Goal: Task Accomplishment & Management: Manage account settings

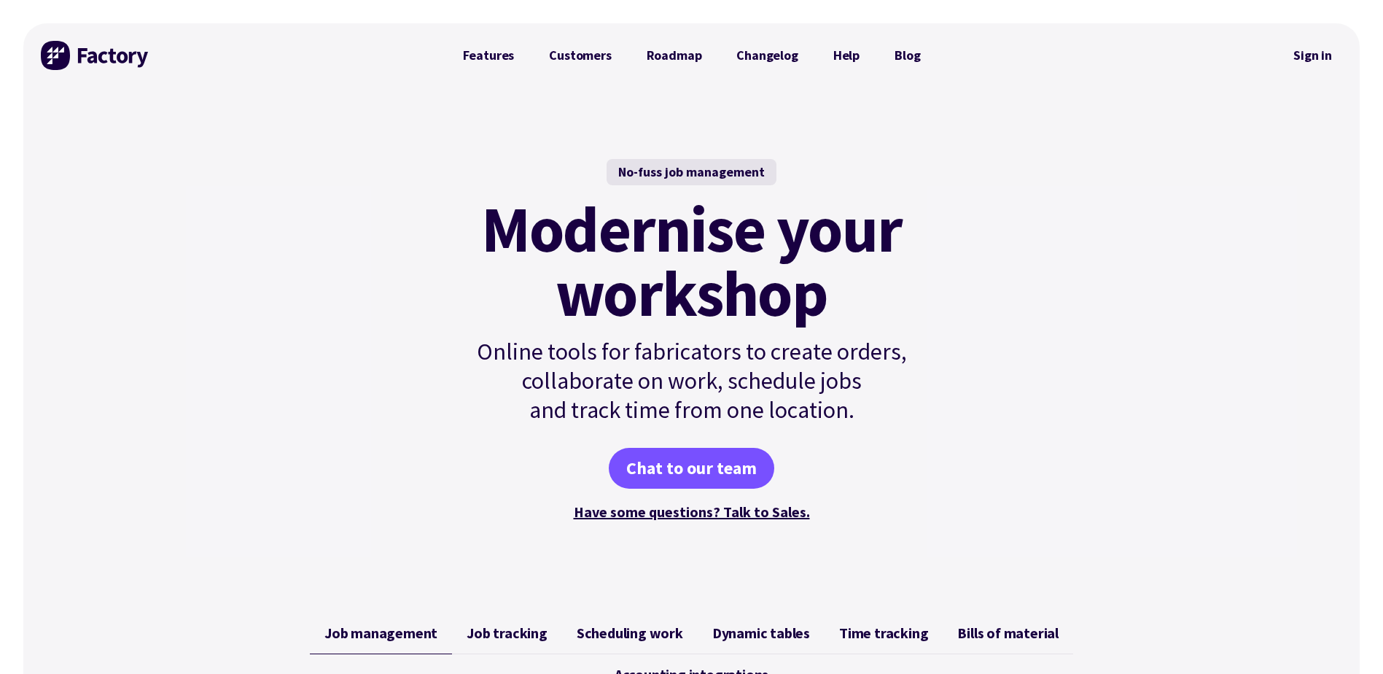
click at [1294, 55] on link "Sign in" at bounding box center [1312, 56] width 59 height 34
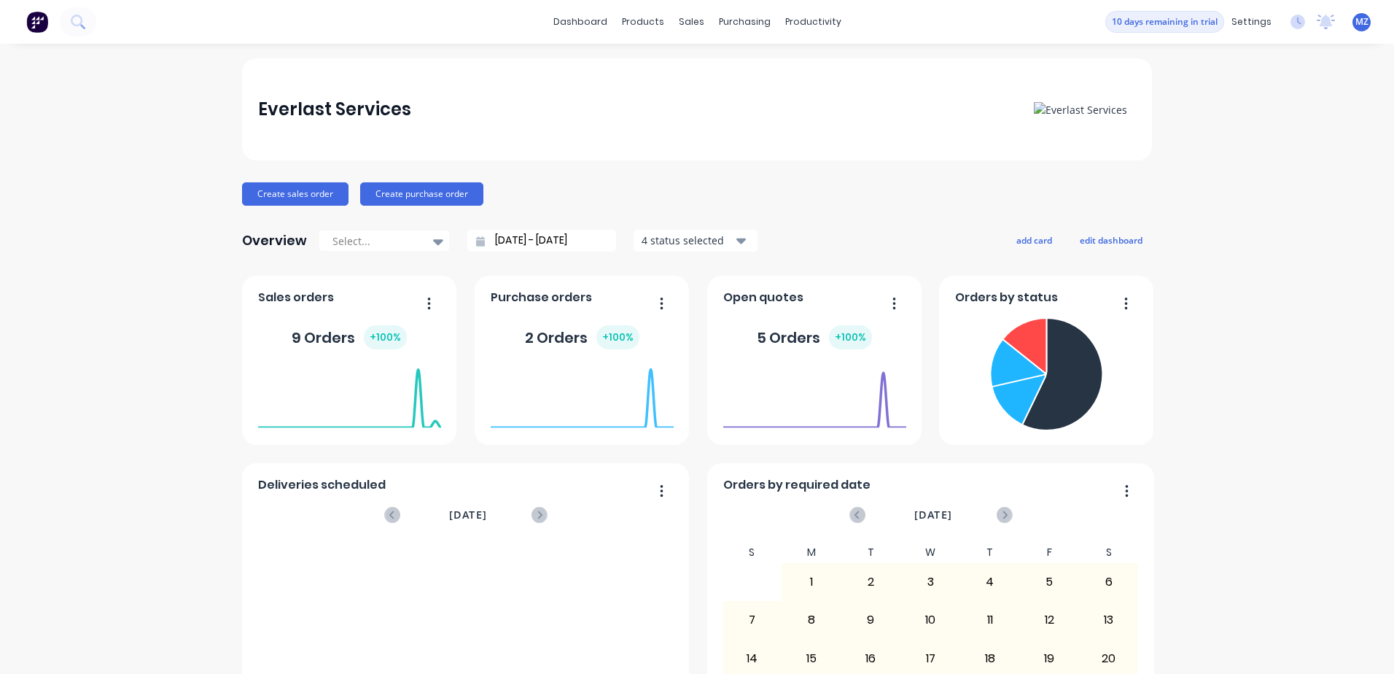
click at [289, 211] on div "Everlast Services Create sales order Create purchase order Overview Select... […" at bounding box center [697, 438] width 910 height 761
click at [299, 189] on button "Create sales order" at bounding box center [295, 193] width 106 height 23
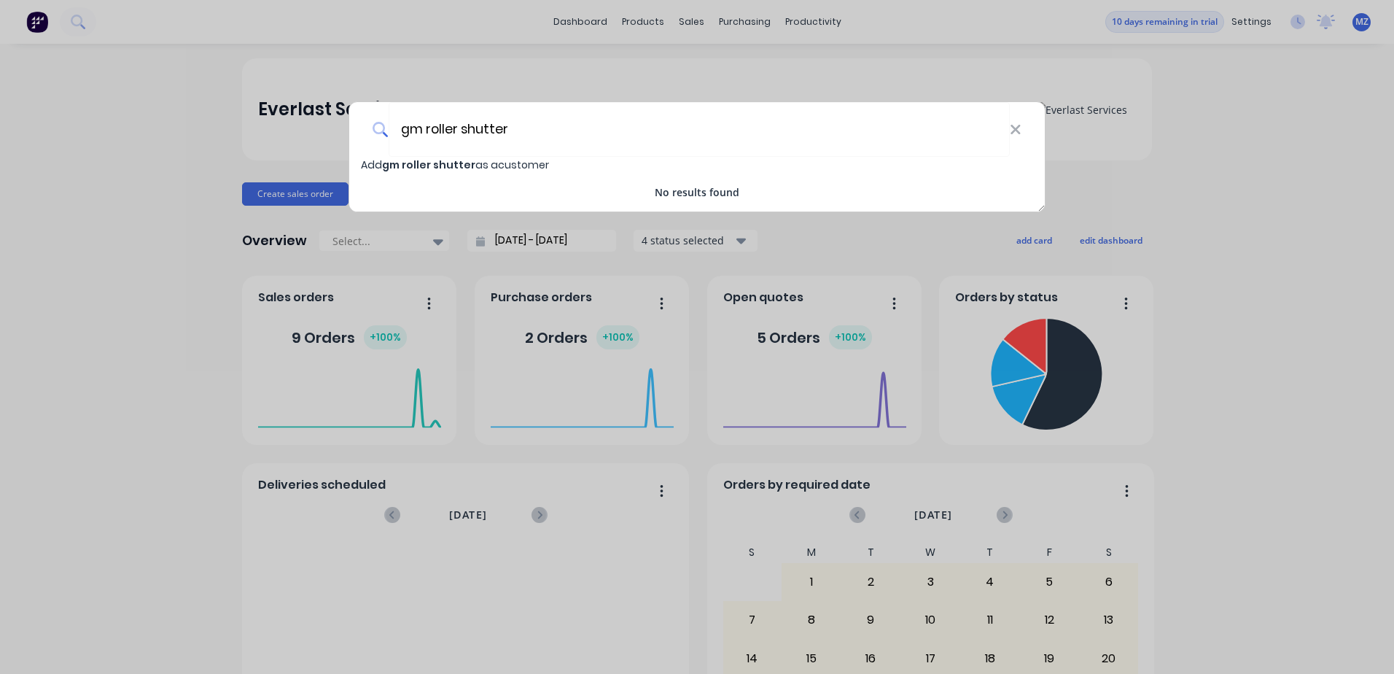
type input "gm roller shutter"
click at [479, 166] on span "Add gm roller shutter as a customer" at bounding box center [455, 164] width 188 height 15
select select "AU"
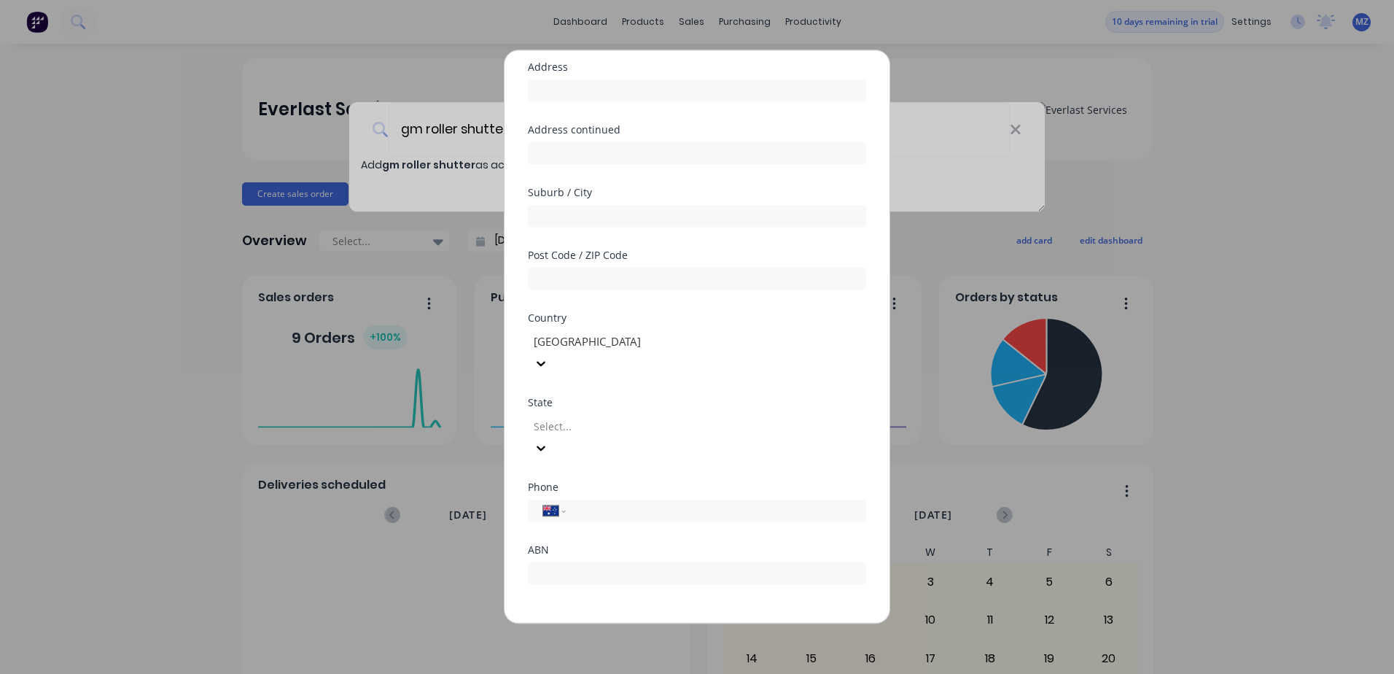
scroll to position [120, 0]
click at [657, 623] on button "Save" at bounding box center [651, 634] width 80 height 23
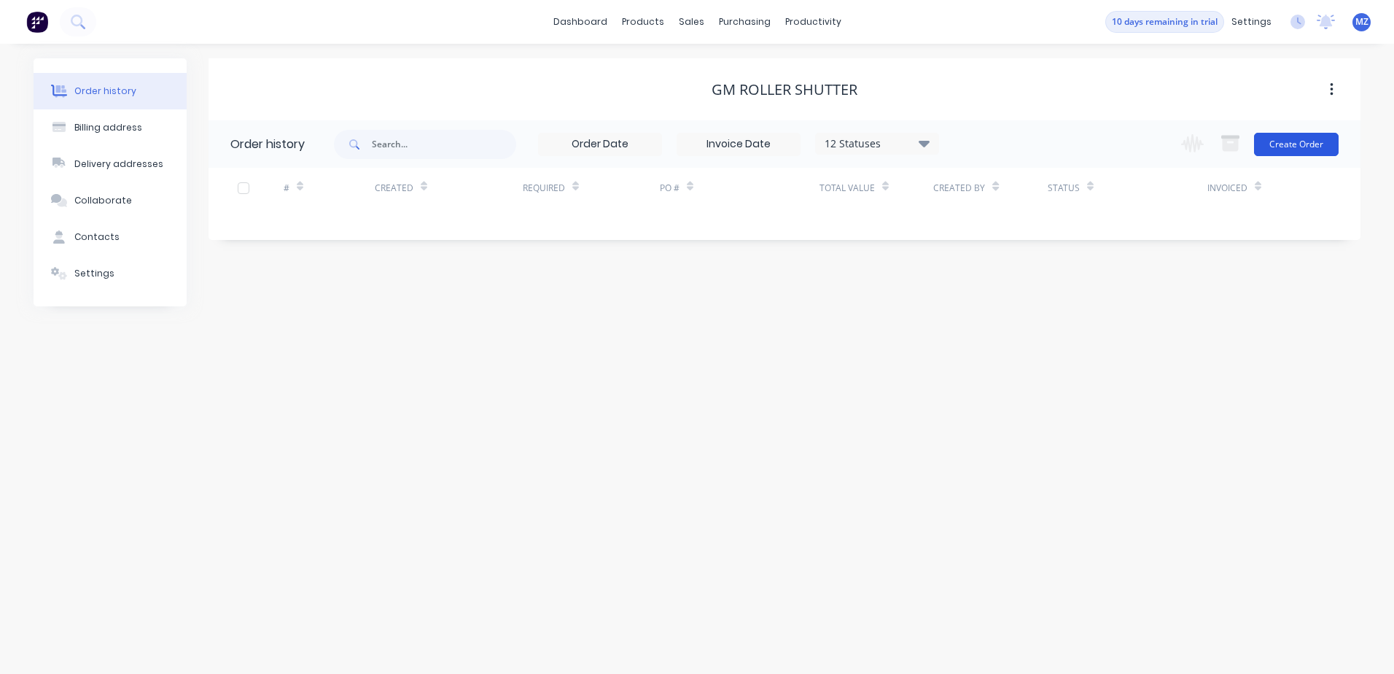
click at [1303, 147] on button "Create Order" at bounding box center [1296, 144] width 85 height 23
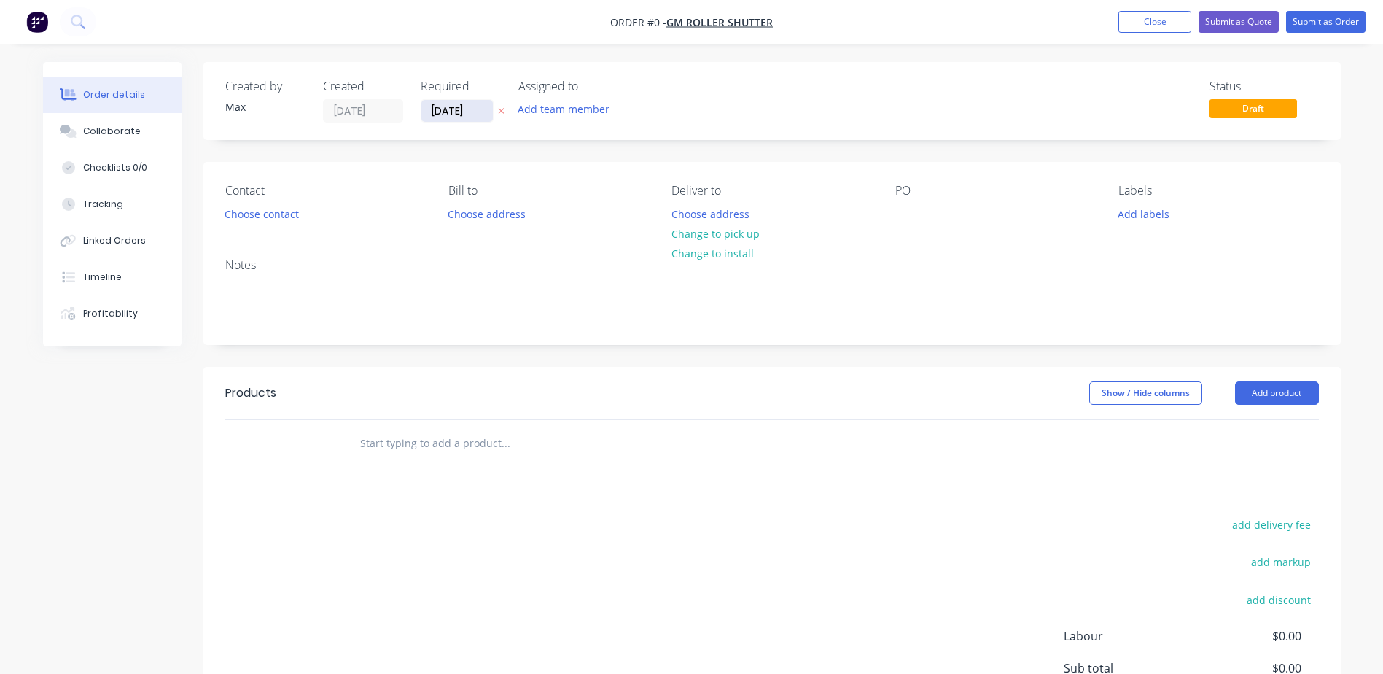
click at [454, 114] on input "[DATE]" at bounding box center [456, 111] width 71 height 22
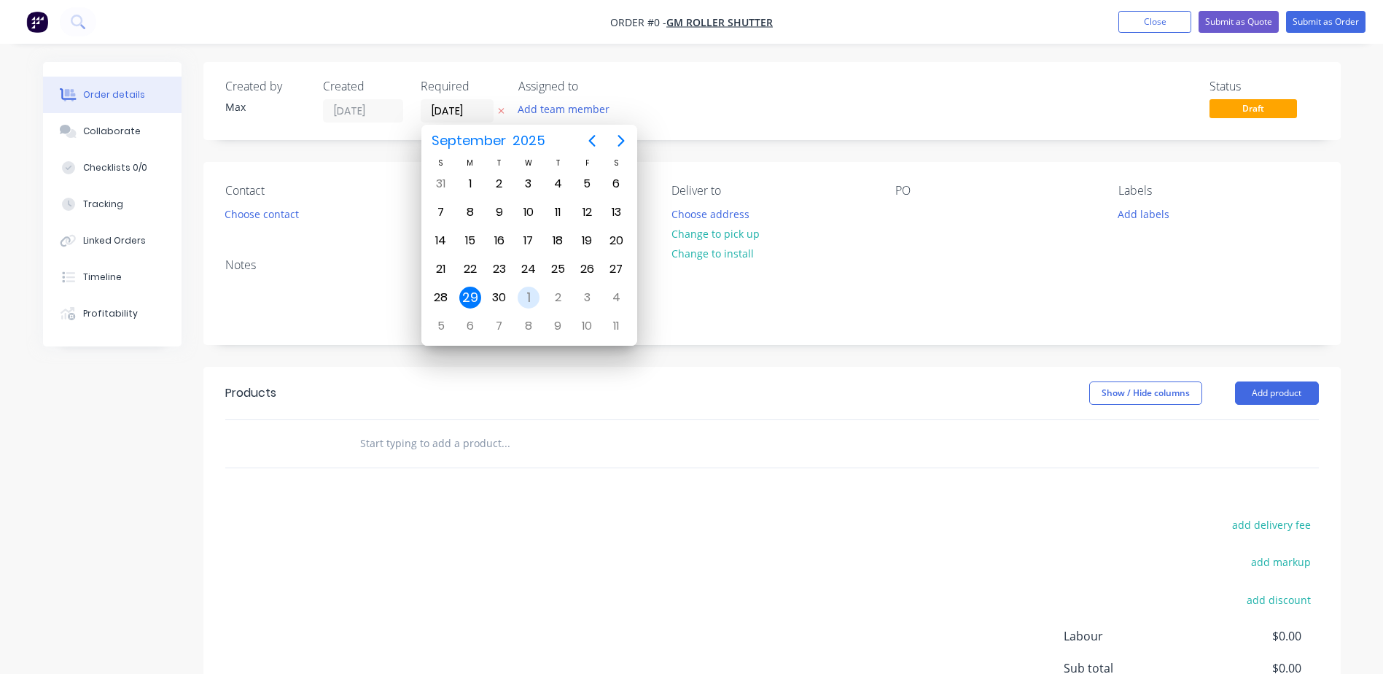
click at [526, 297] on div "1" at bounding box center [529, 298] width 22 height 22
type input "[DATE]"
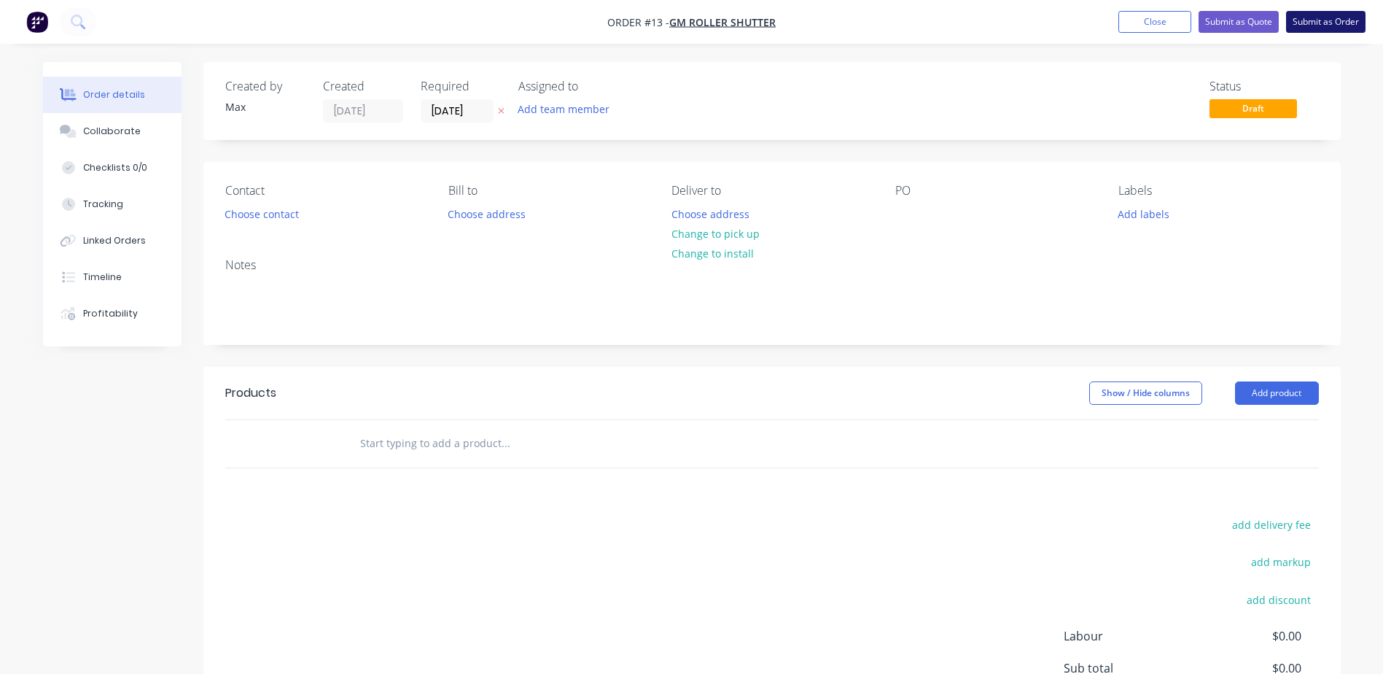
click at [1308, 23] on button "Submit as Order" at bounding box center [1325, 22] width 79 height 22
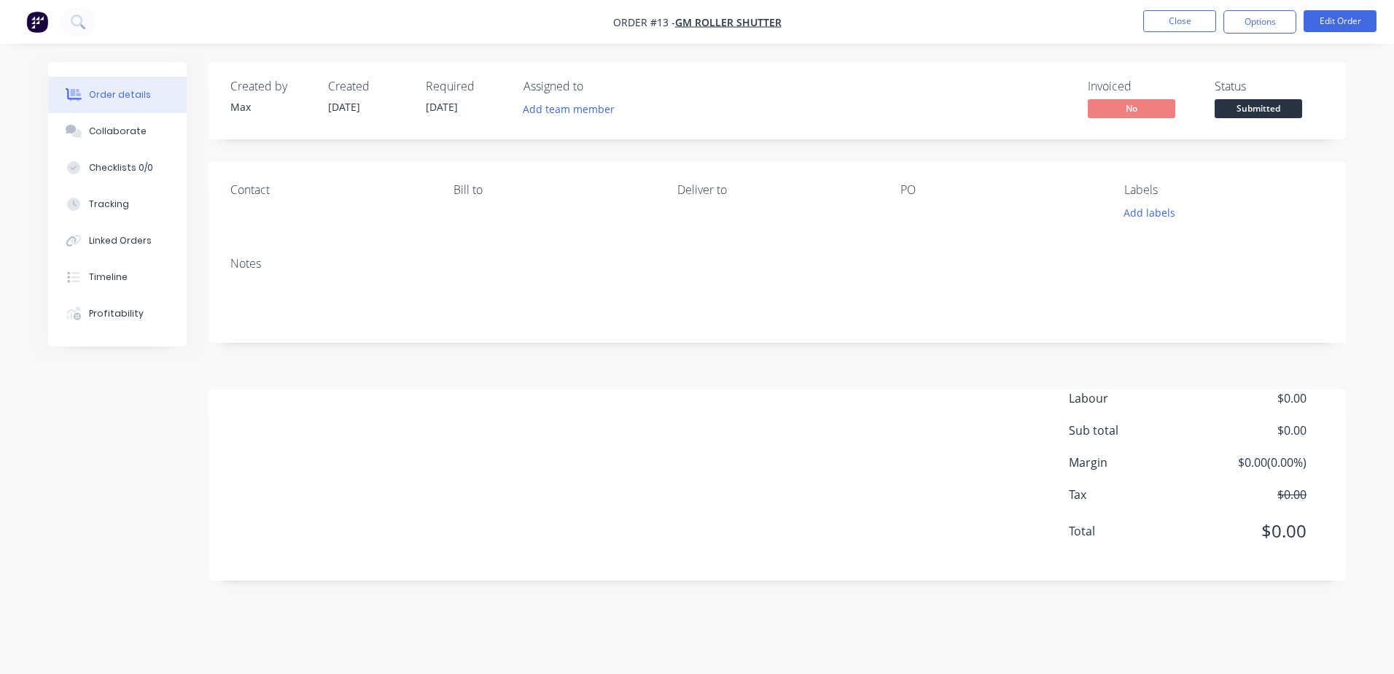
click at [23, 23] on button "button" at bounding box center [37, 21] width 31 height 23
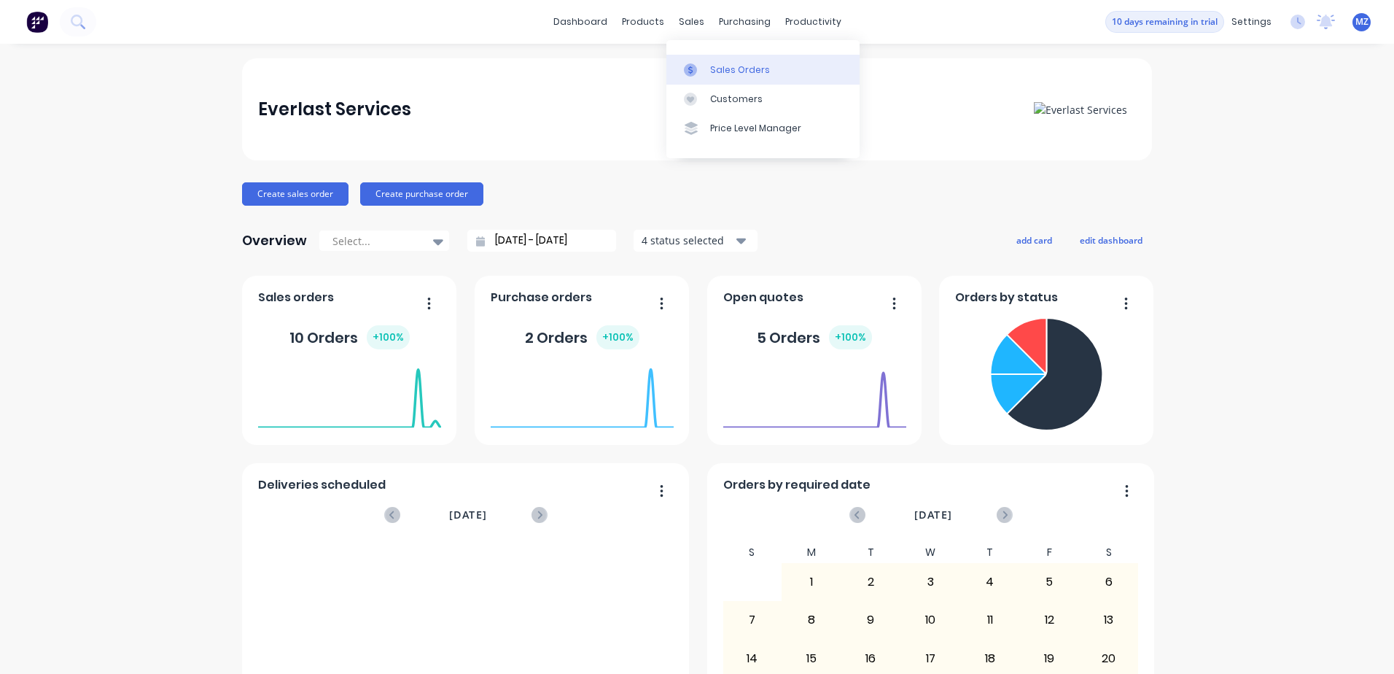
click at [721, 68] on div "Sales Orders" at bounding box center [740, 69] width 60 height 13
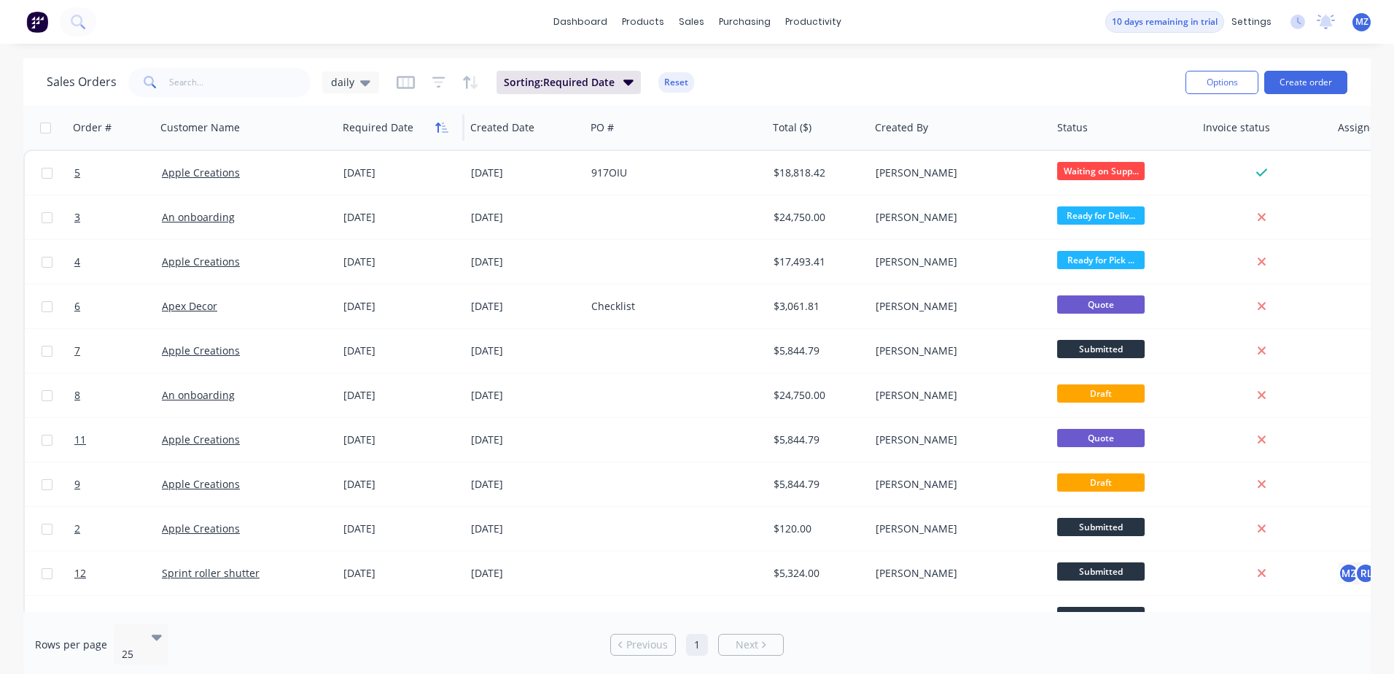
click at [445, 137] on button "button" at bounding box center [442, 128] width 22 height 22
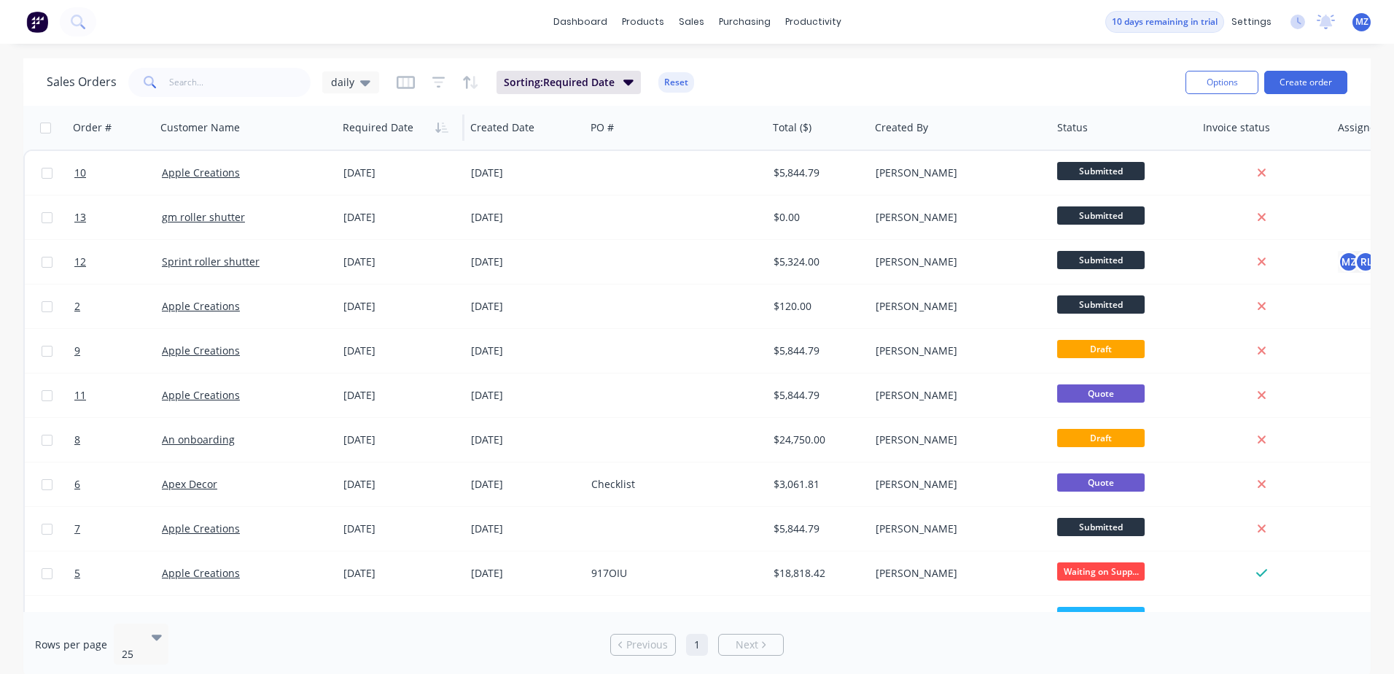
click at [445, 137] on button "button" at bounding box center [442, 128] width 22 height 22
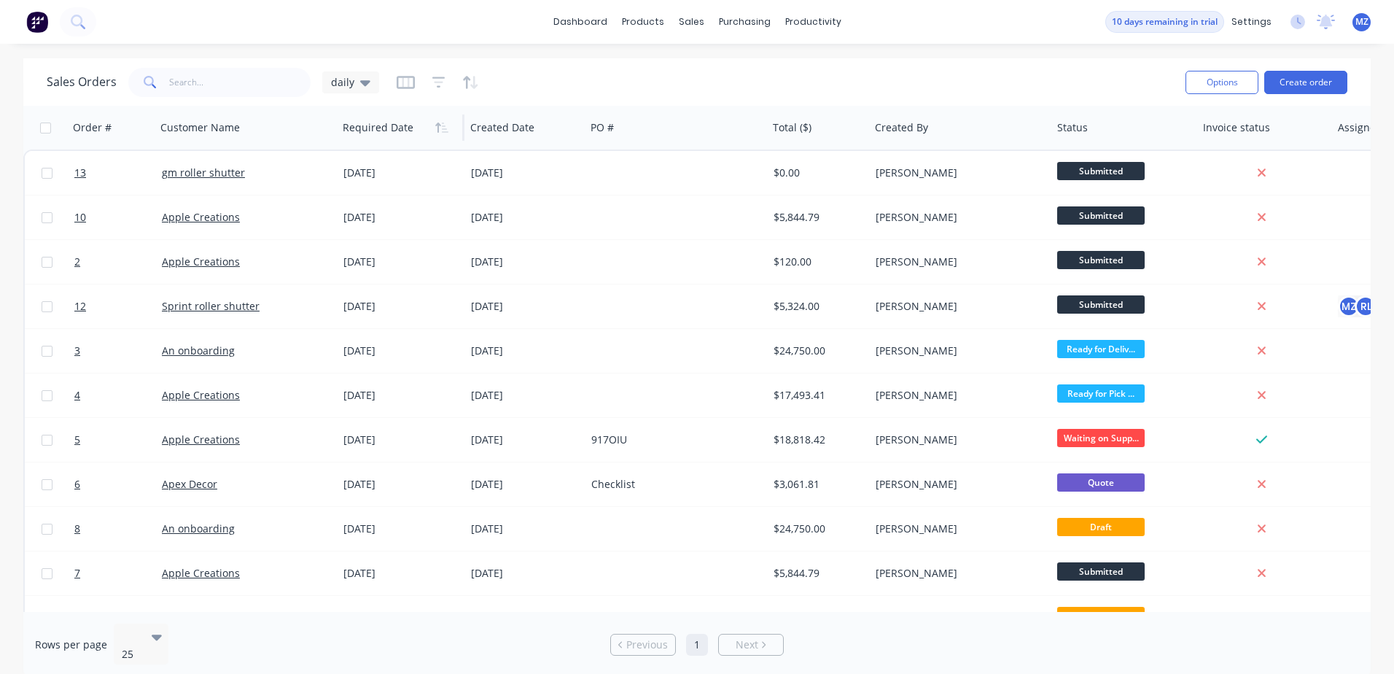
click at [445, 137] on button "button" at bounding box center [442, 128] width 22 height 22
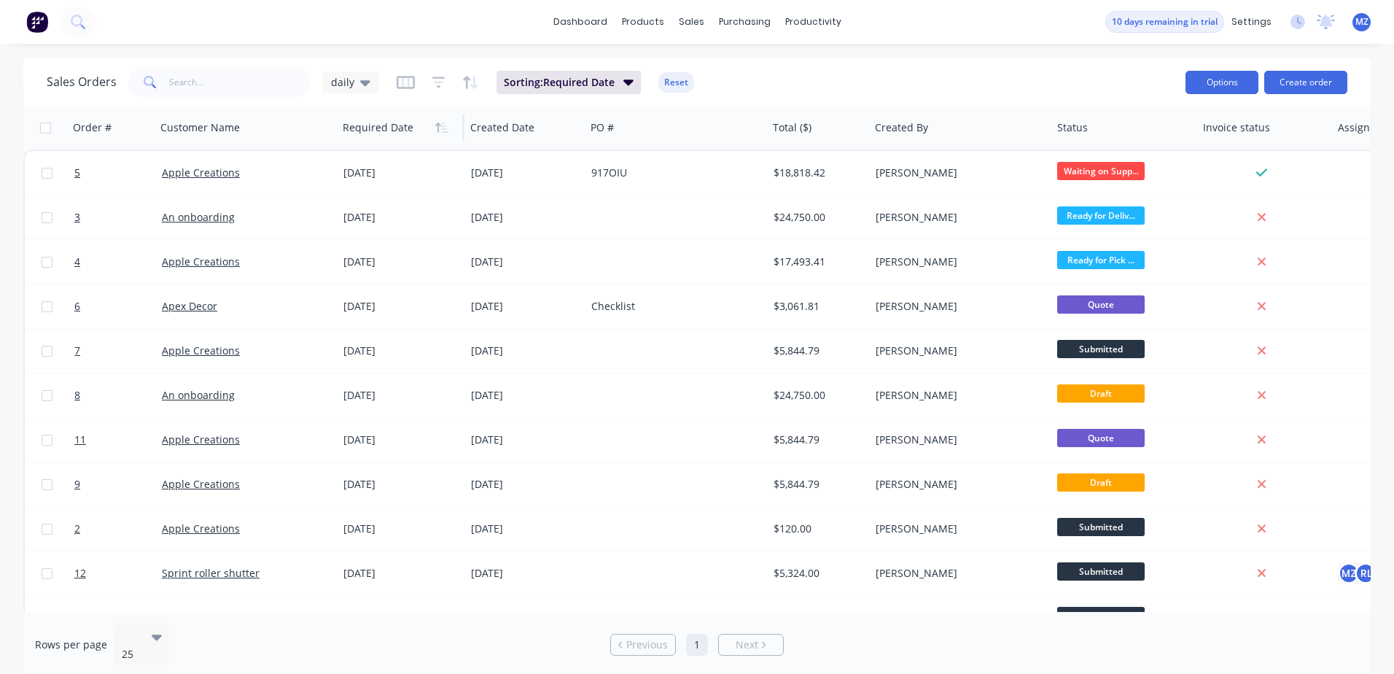
click at [1232, 87] on button "Options" at bounding box center [1222, 82] width 73 height 23
click at [1030, 58] on div "Sales Orders daily Sorting: Required Date Reset Options Change Status Archive E…" at bounding box center [696, 81] width 1347 height 47
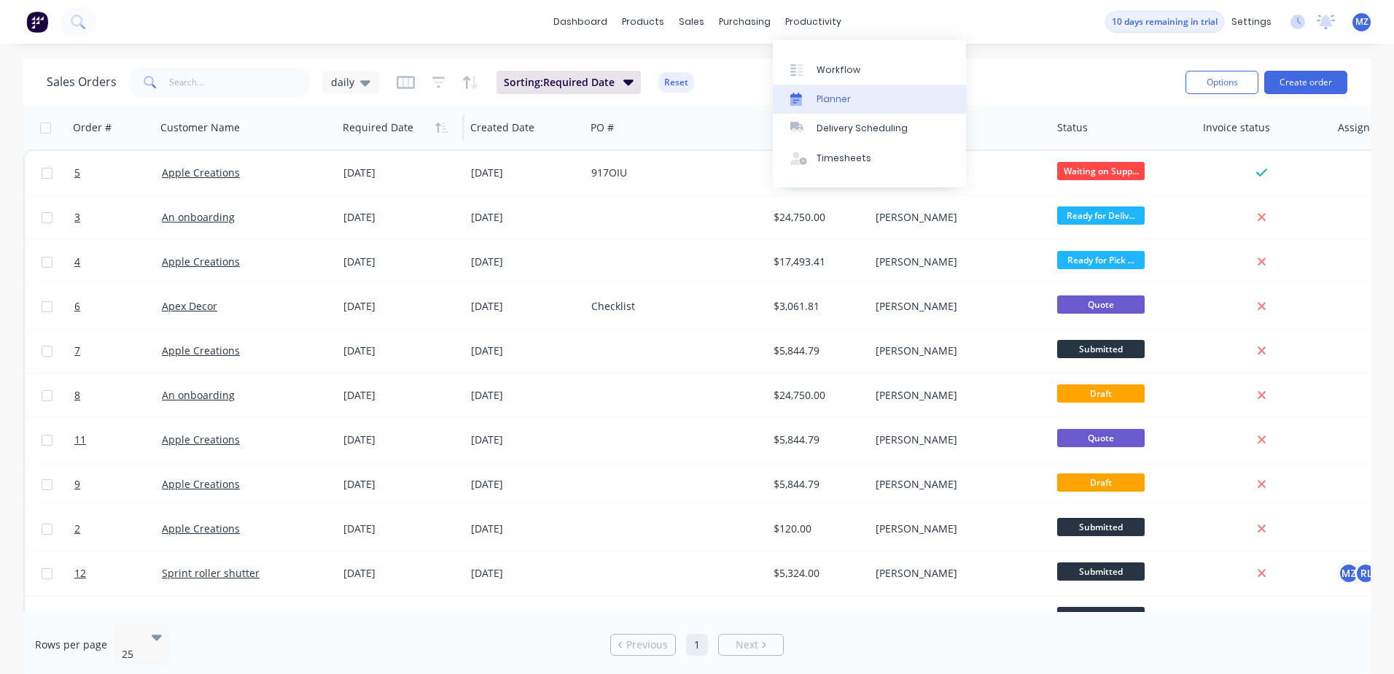
click at [818, 89] on link "Planner" at bounding box center [869, 99] width 193 height 29
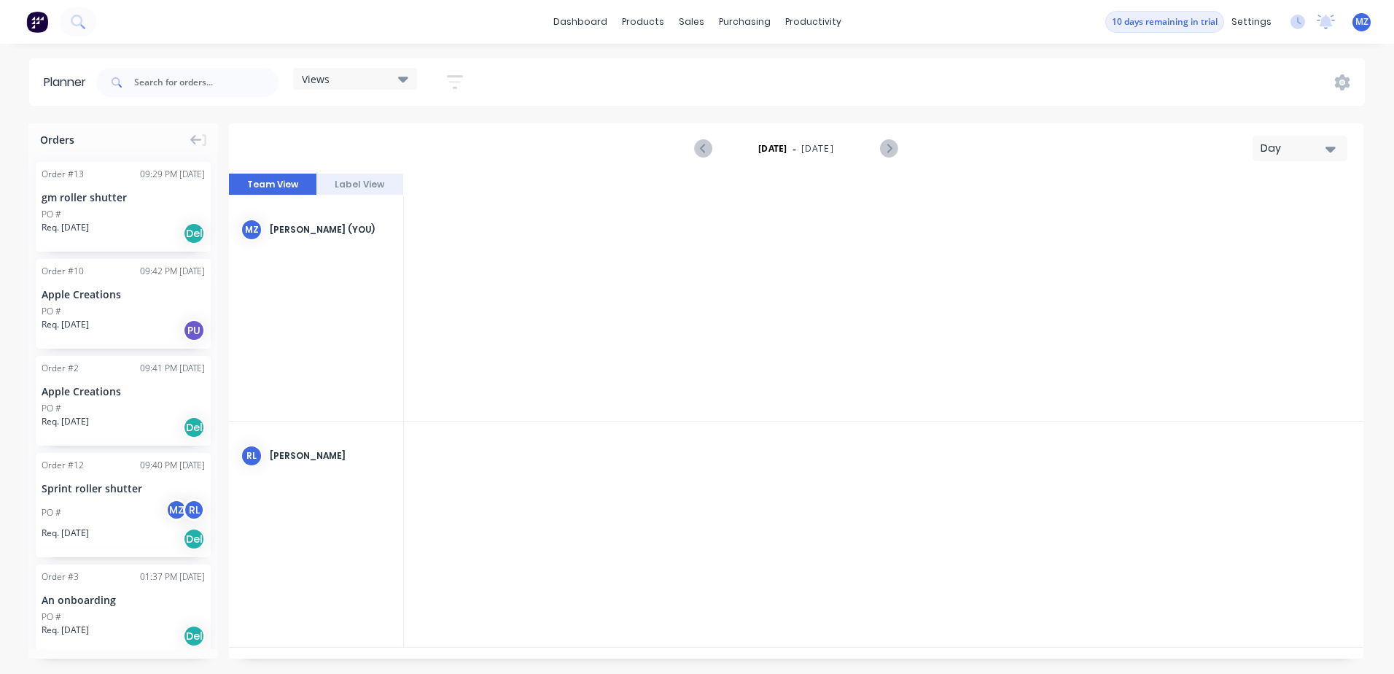
scroll to position [0, 4636]
click at [362, 182] on button "Label View" at bounding box center [359, 185] width 87 height 22
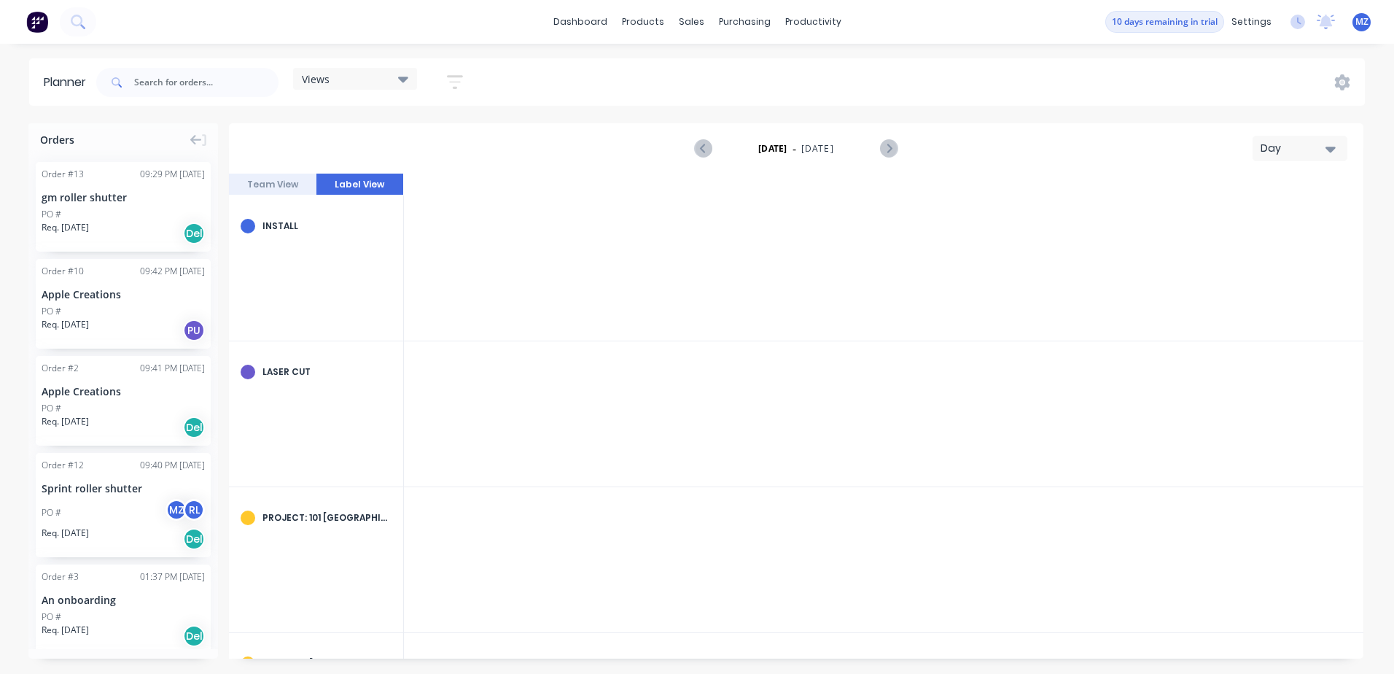
scroll to position [0, 4642]
click at [281, 183] on button "Team View" at bounding box center [272, 185] width 87 height 22
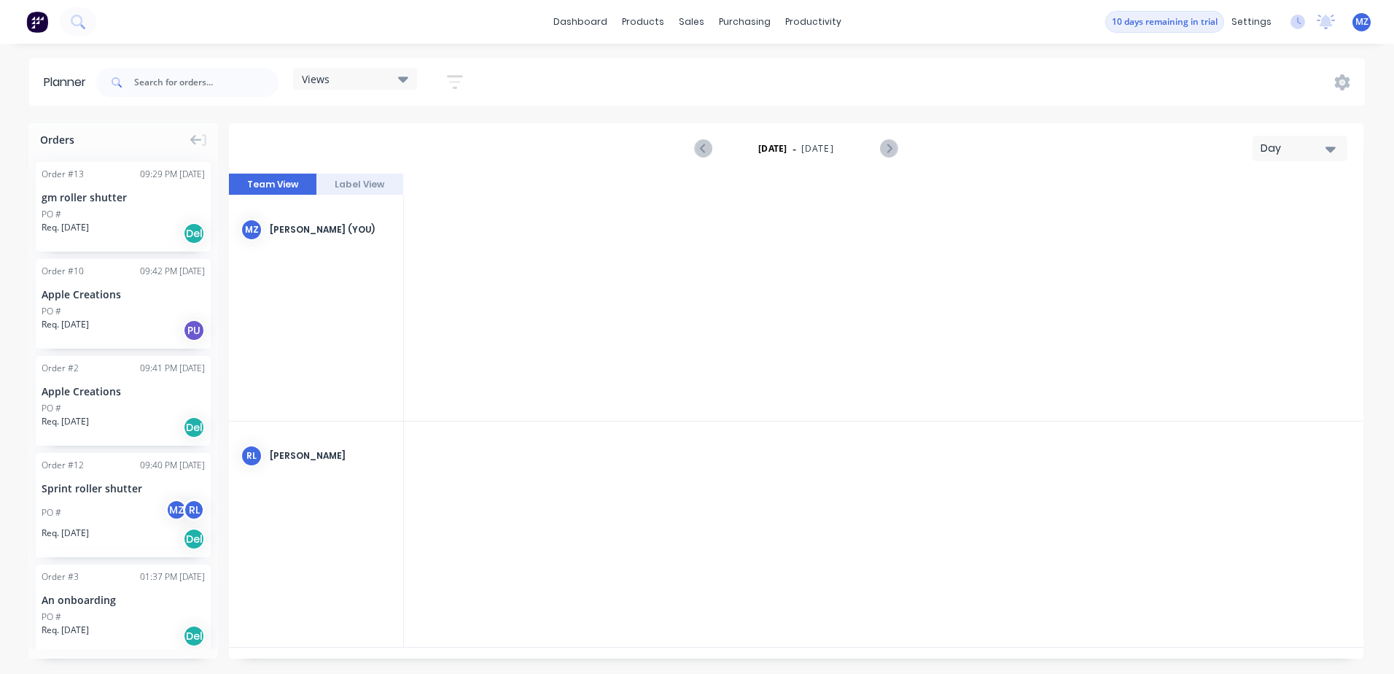
scroll to position [0, 4636]
click at [110, 216] on div "PO #" at bounding box center [123, 214] width 163 height 13
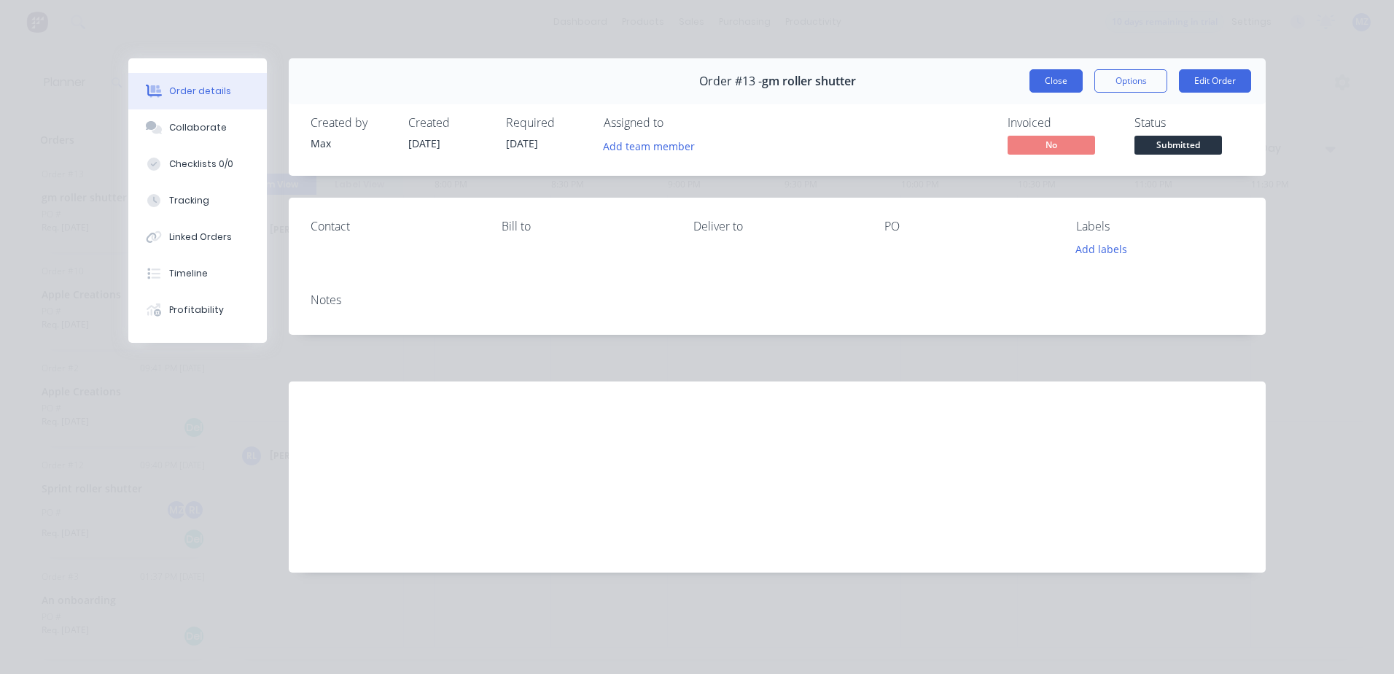
click at [1076, 90] on button "Close" at bounding box center [1056, 80] width 53 height 23
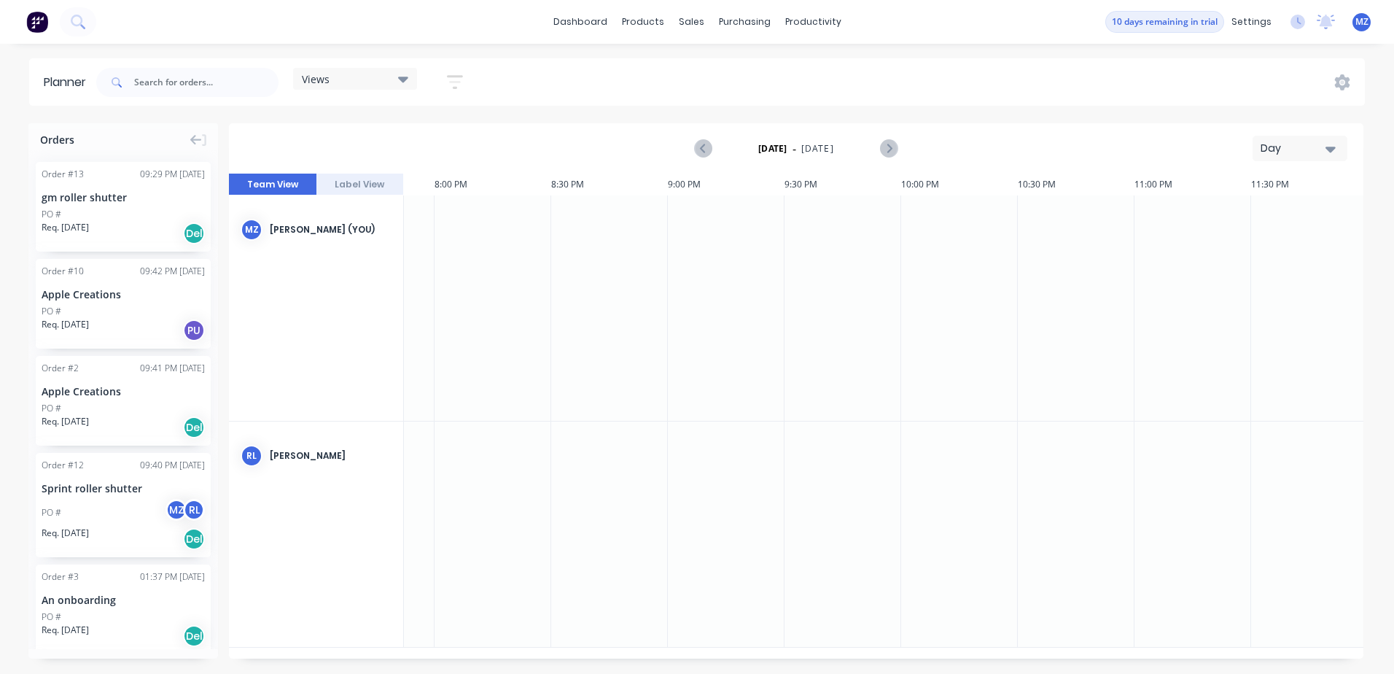
click at [327, 80] on span "Views" at bounding box center [316, 78] width 28 height 15
click at [749, 31] on div "purchasing" at bounding box center [745, 22] width 66 height 22
click at [829, 137] on link "Delivery Scheduling" at bounding box center [869, 128] width 193 height 29
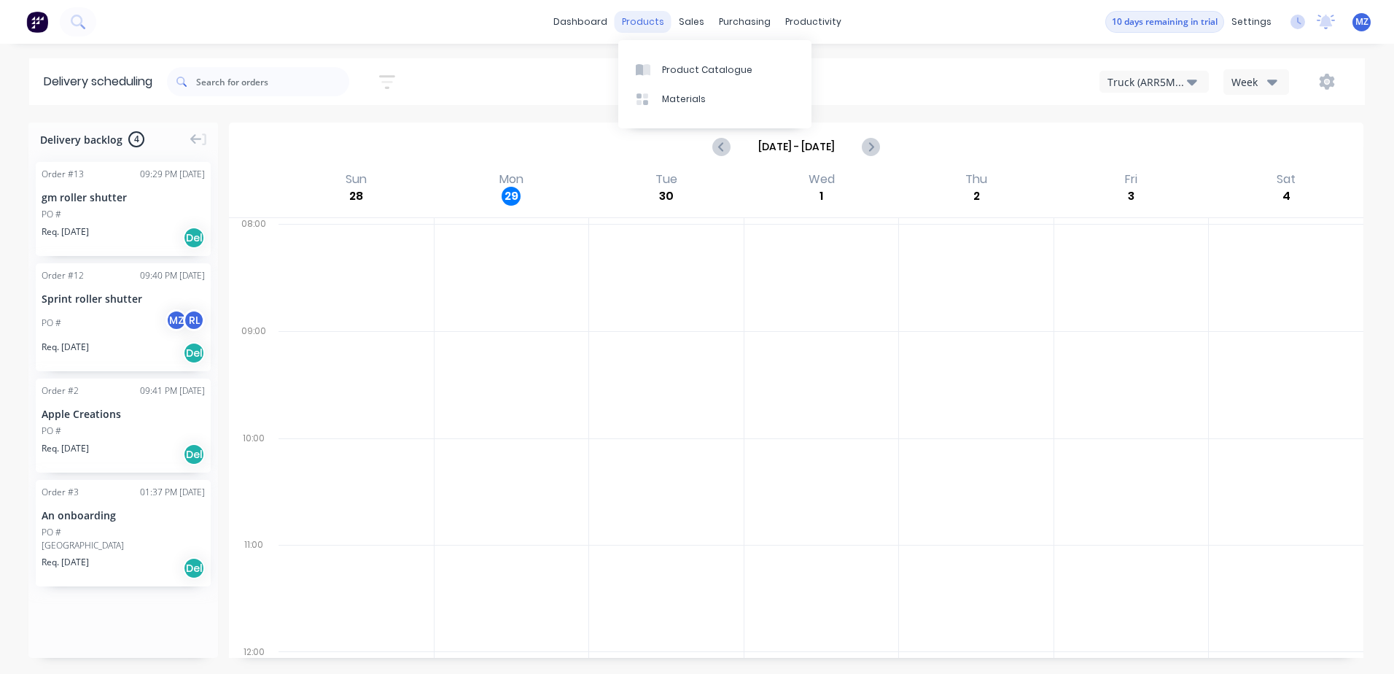
click at [654, 21] on div "products" at bounding box center [643, 22] width 57 height 22
click at [634, 20] on div "products" at bounding box center [643, 22] width 57 height 22
click at [699, 22] on div "sales" at bounding box center [692, 22] width 40 height 22
click at [743, 69] on div "Sales Orders" at bounding box center [746, 69] width 60 height 13
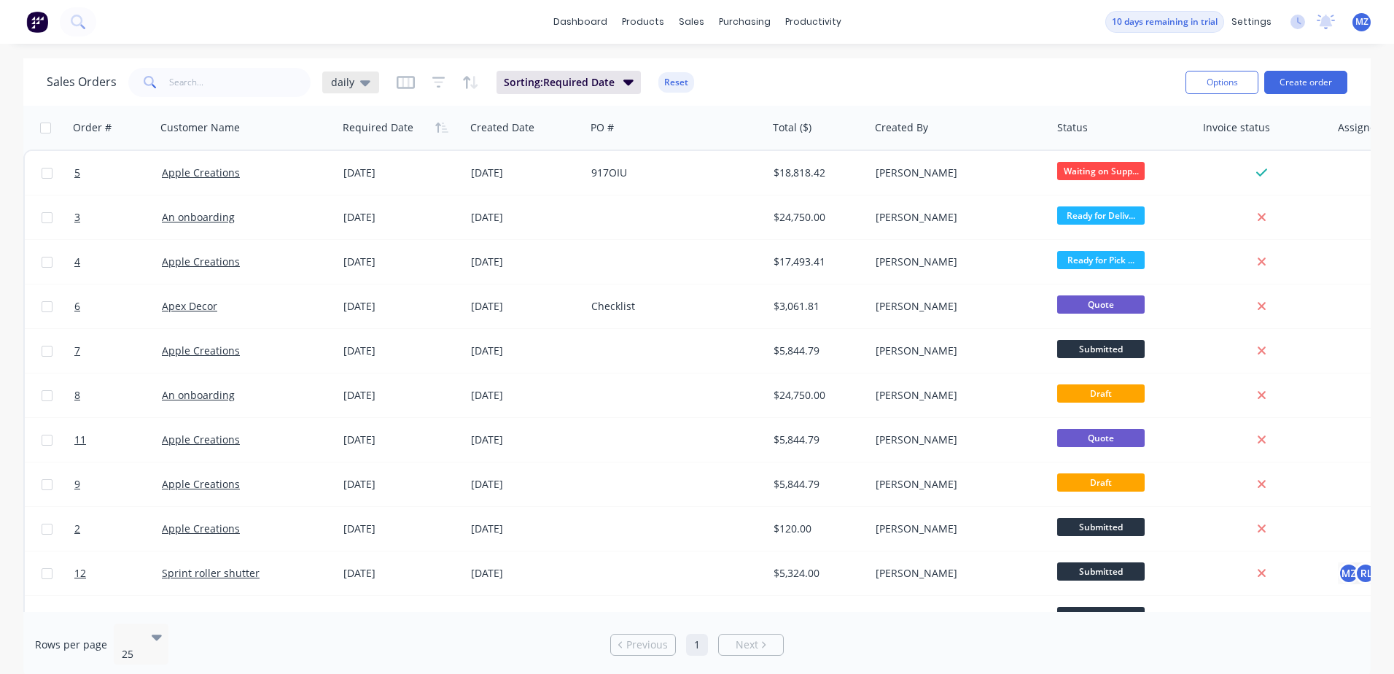
click at [360, 81] on icon at bounding box center [365, 83] width 10 height 6
click at [391, 238] on button "daily (Default)" at bounding box center [410, 235] width 166 height 17
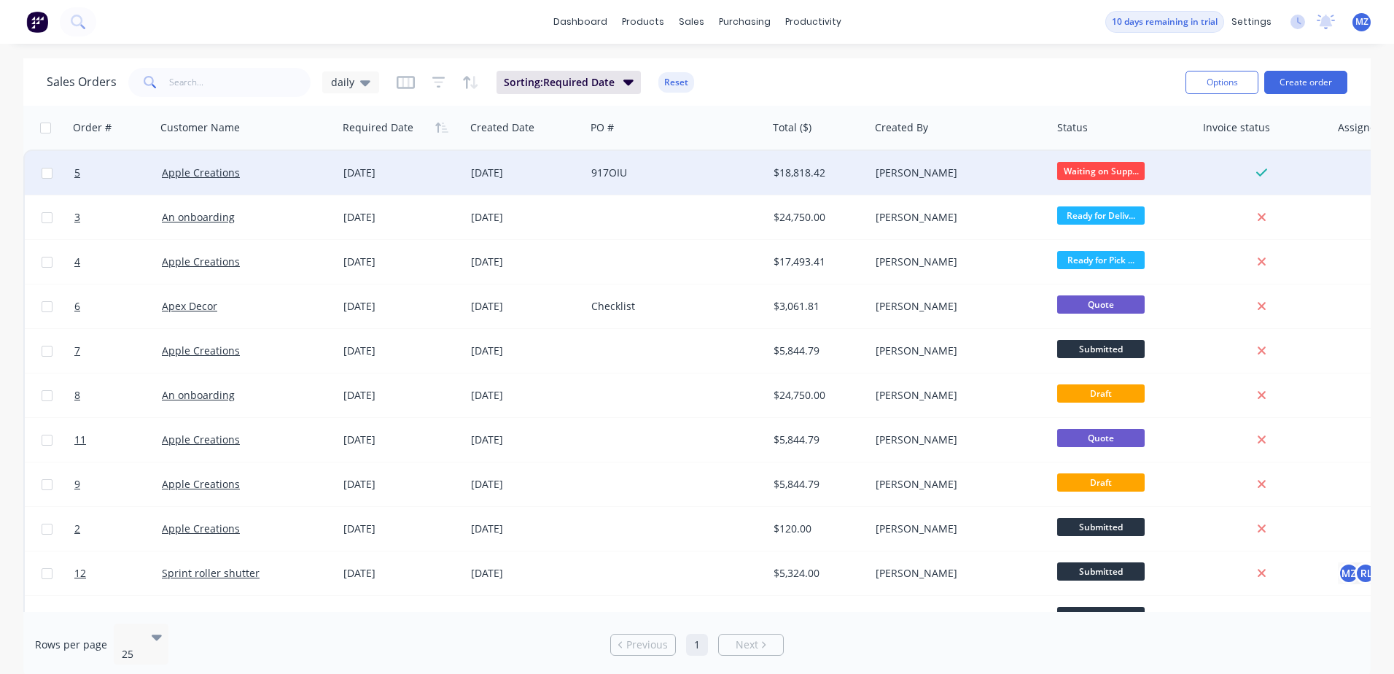
click at [1101, 164] on span "Waiting on Supp..." at bounding box center [1100, 171] width 87 height 18
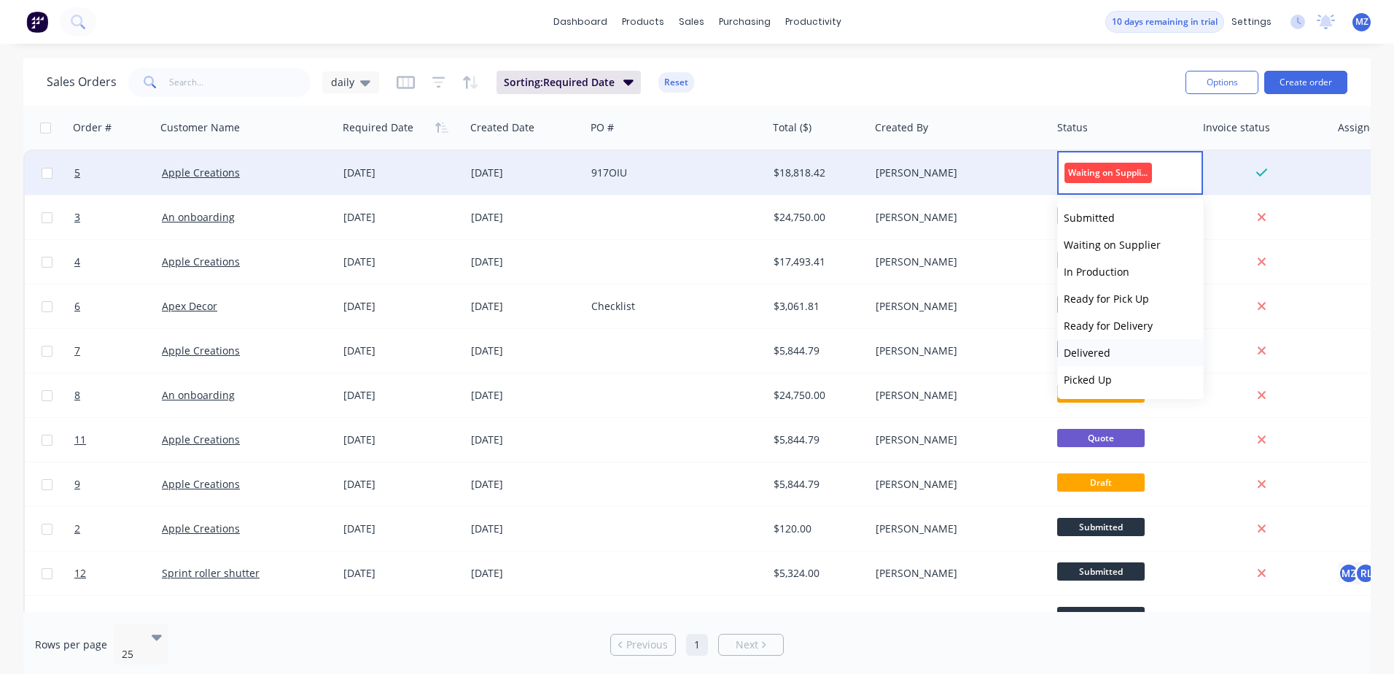
click at [1087, 362] on button "Delivered" at bounding box center [1131, 352] width 146 height 27
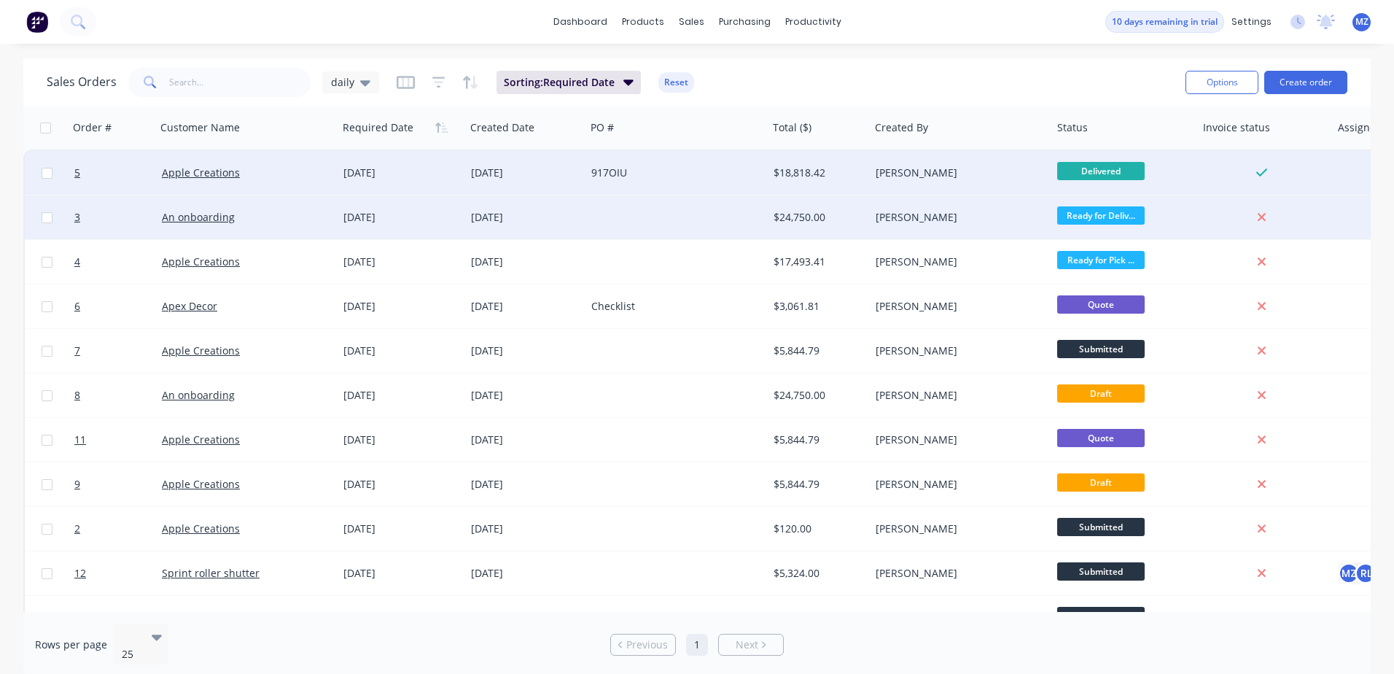
click at [1108, 222] on span "Ready for Deliv..." at bounding box center [1100, 215] width 87 height 18
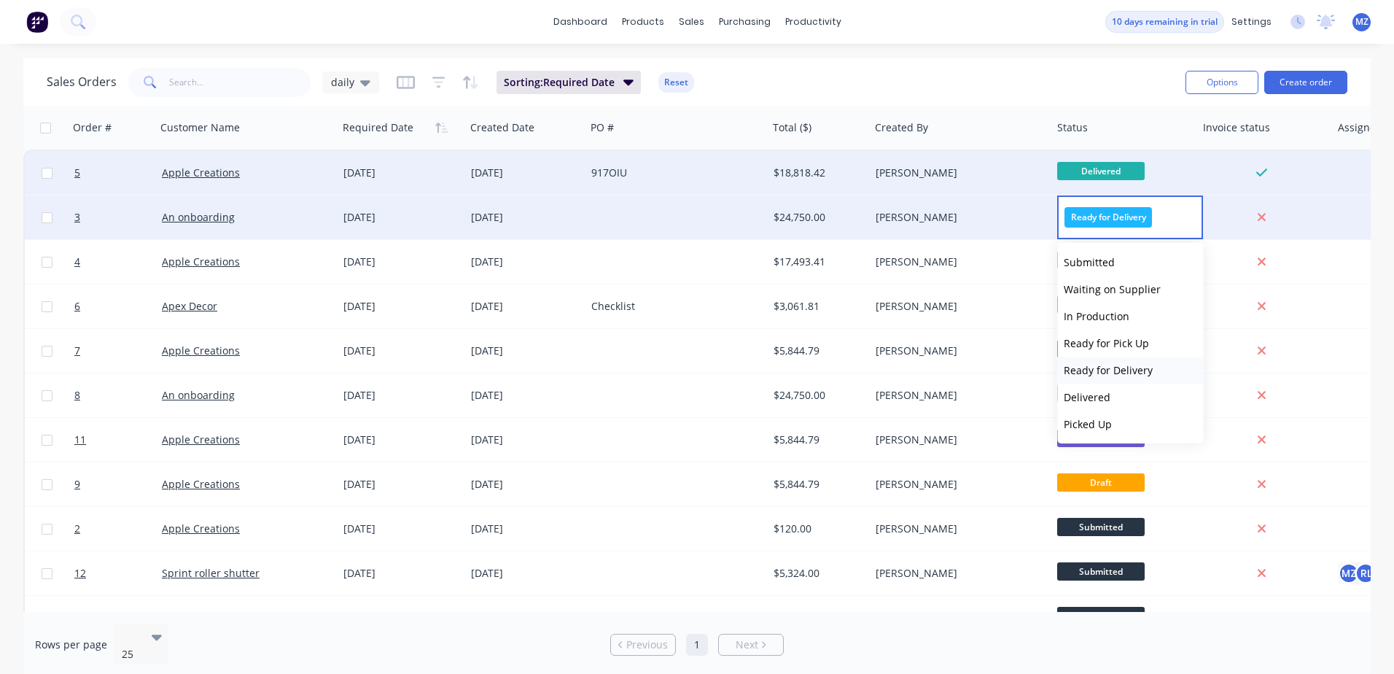
click at [1129, 376] on span "Ready for Delivery" at bounding box center [1108, 370] width 89 height 14
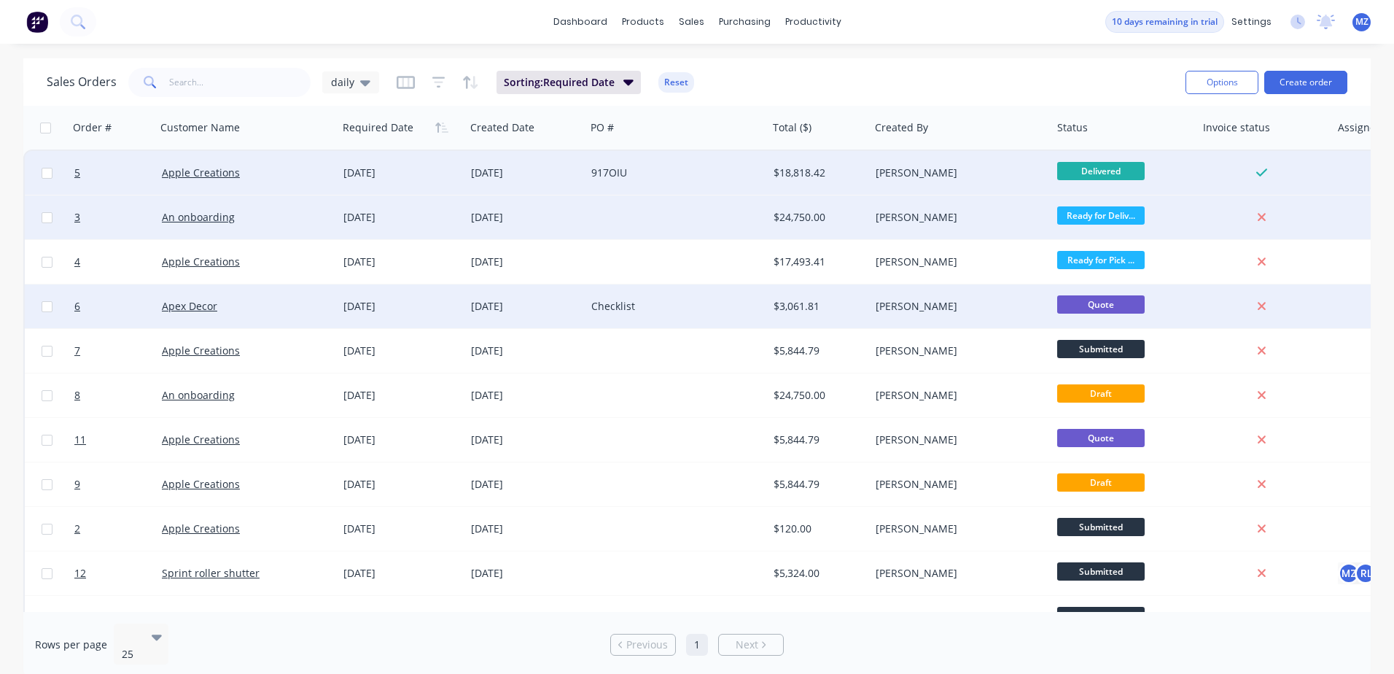
click at [1138, 289] on div "Quote" at bounding box center [1124, 306] width 146 height 44
click at [1120, 314] on div at bounding box center [1124, 306] width 146 height 44
click at [1090, 301] on div at bounding box center [1124, 306] width 146 height 44
click at [207, 308] on link "Apex Decor" at bounding box center [189, 306] width 55 height 14
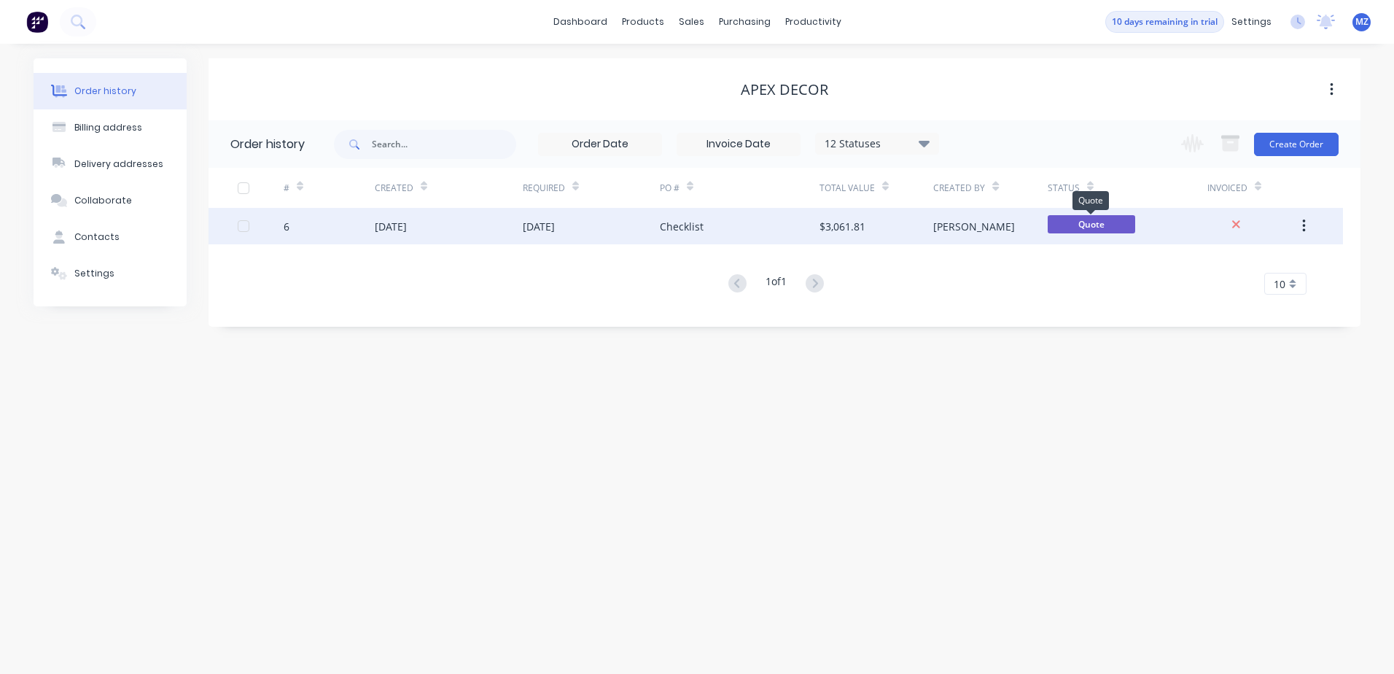
click at [1081, 229] on span "Quote" at bounding box center [1091, 224] width 87 height 18
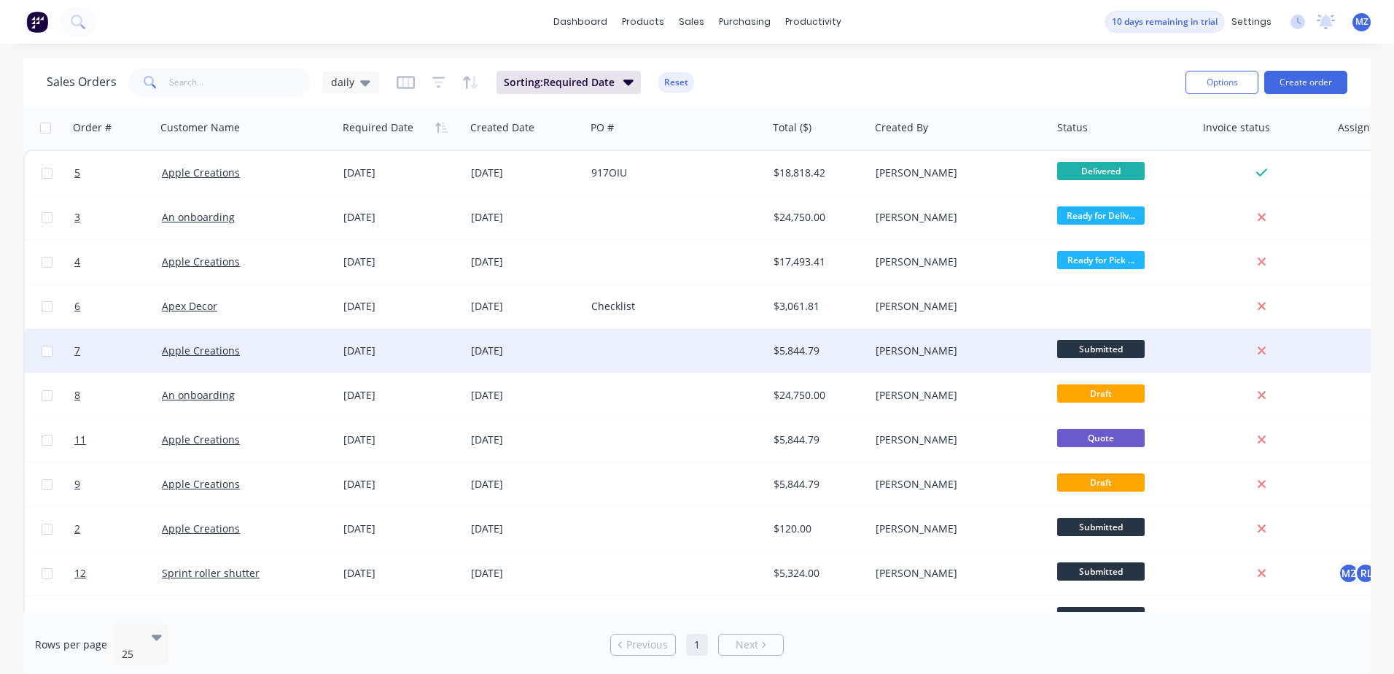
click at [1105, 344] on span "Submitted" at bounding box center [1100, 349] width 87 height 18
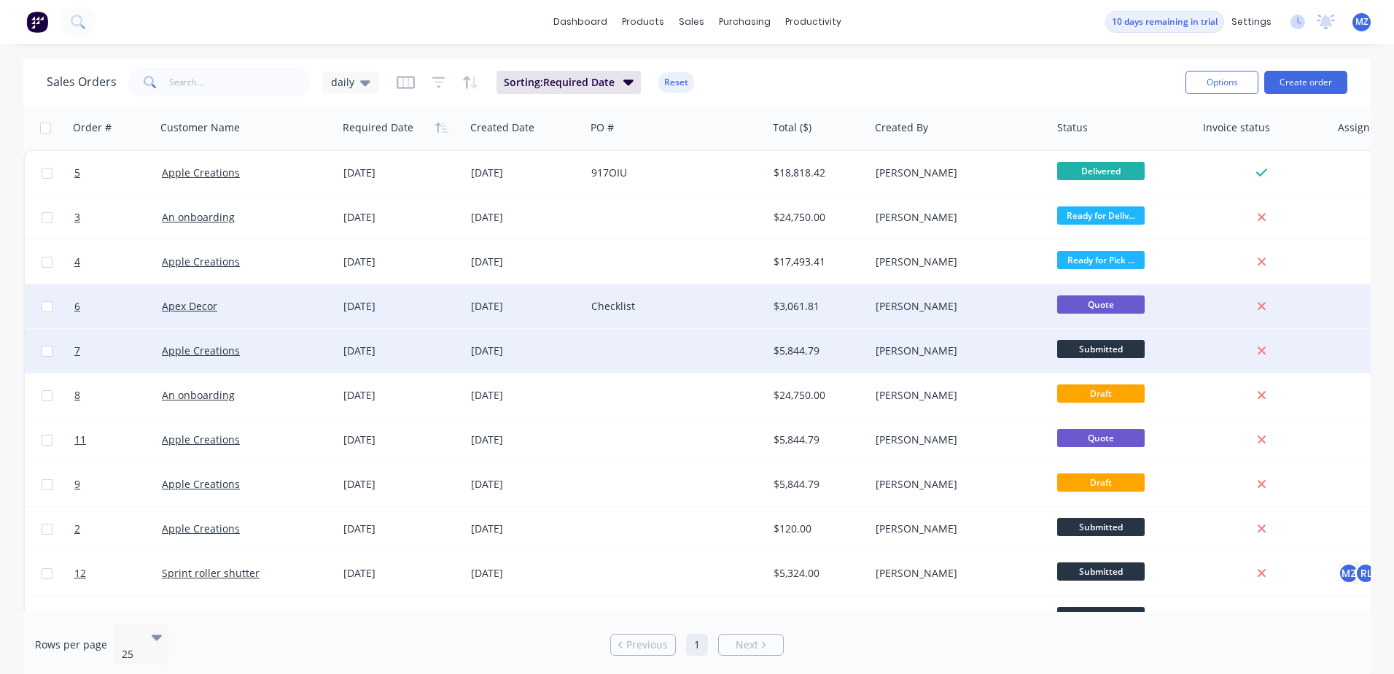
click at [1105, 298] on span "Quote" at bounding box center [1100, 304] width 87 height 18
click at [1128, 308] on span "Quote" at bounding box center [1100, 304] width 87 height 18
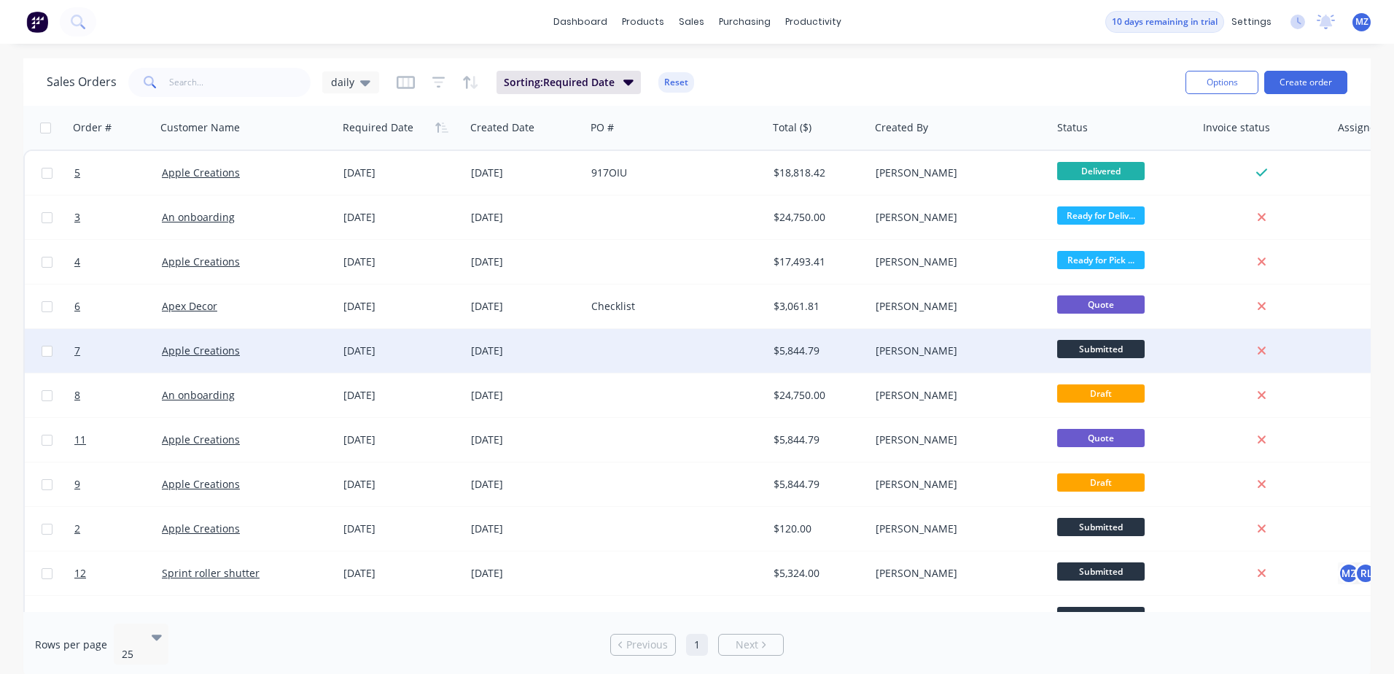
click at [1124, 344] on span "Submitted" at bounding box center [1100, 349] width 87 height 18
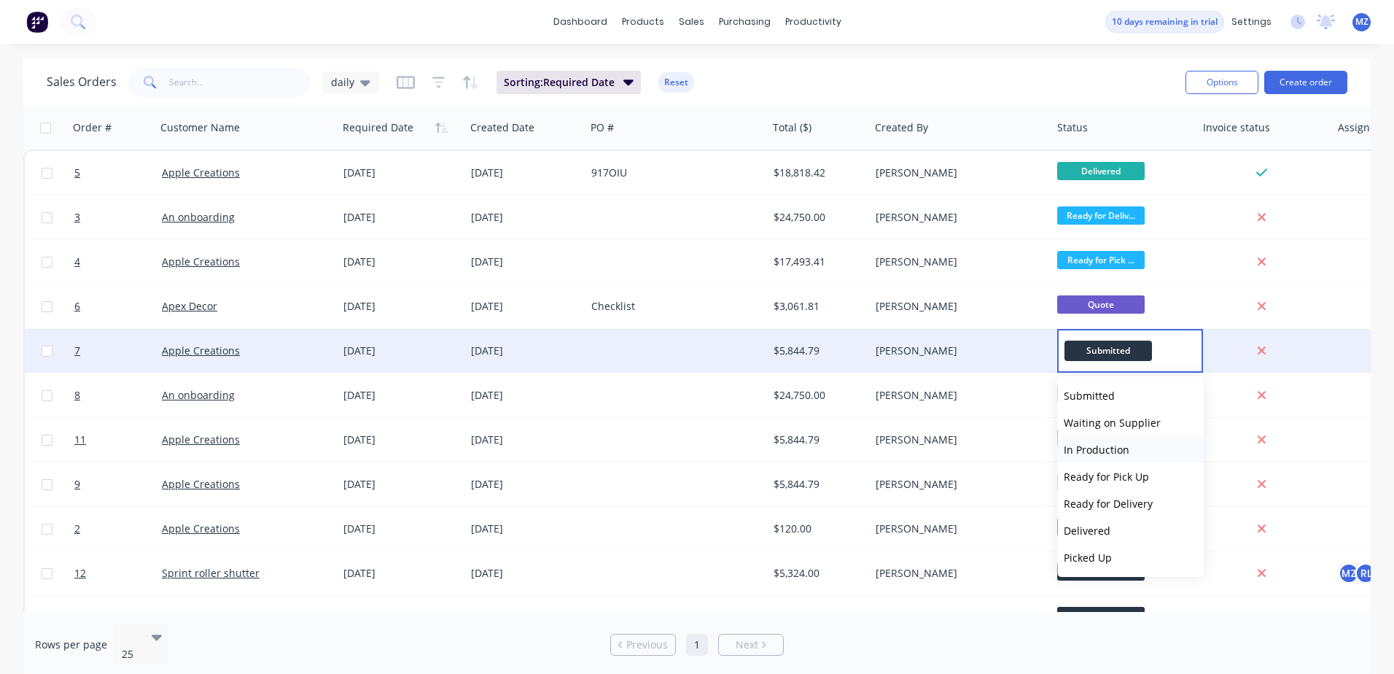
click at [1119, 455] on span "In Production" at bounding box center [1097, 450] width 66 height 14
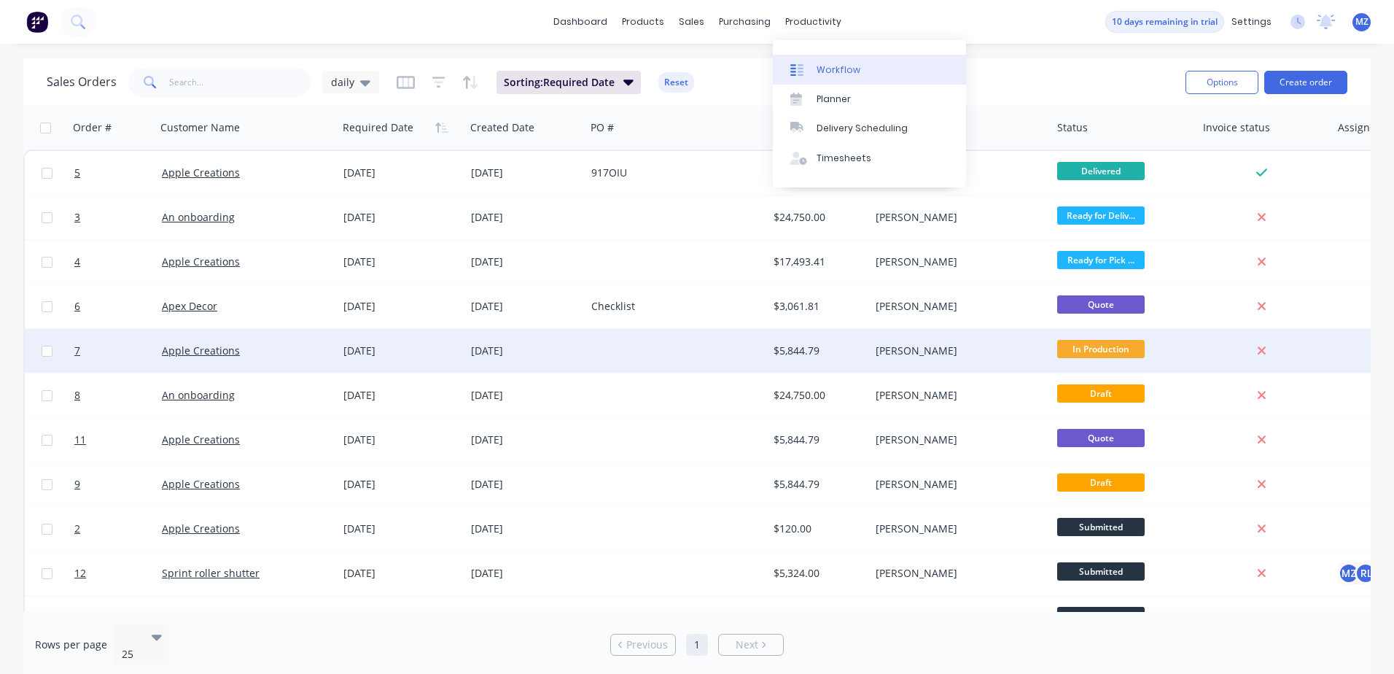
click at [818, 78] on link "Workflow" at bounding box center [869, 69] width 193 height 29
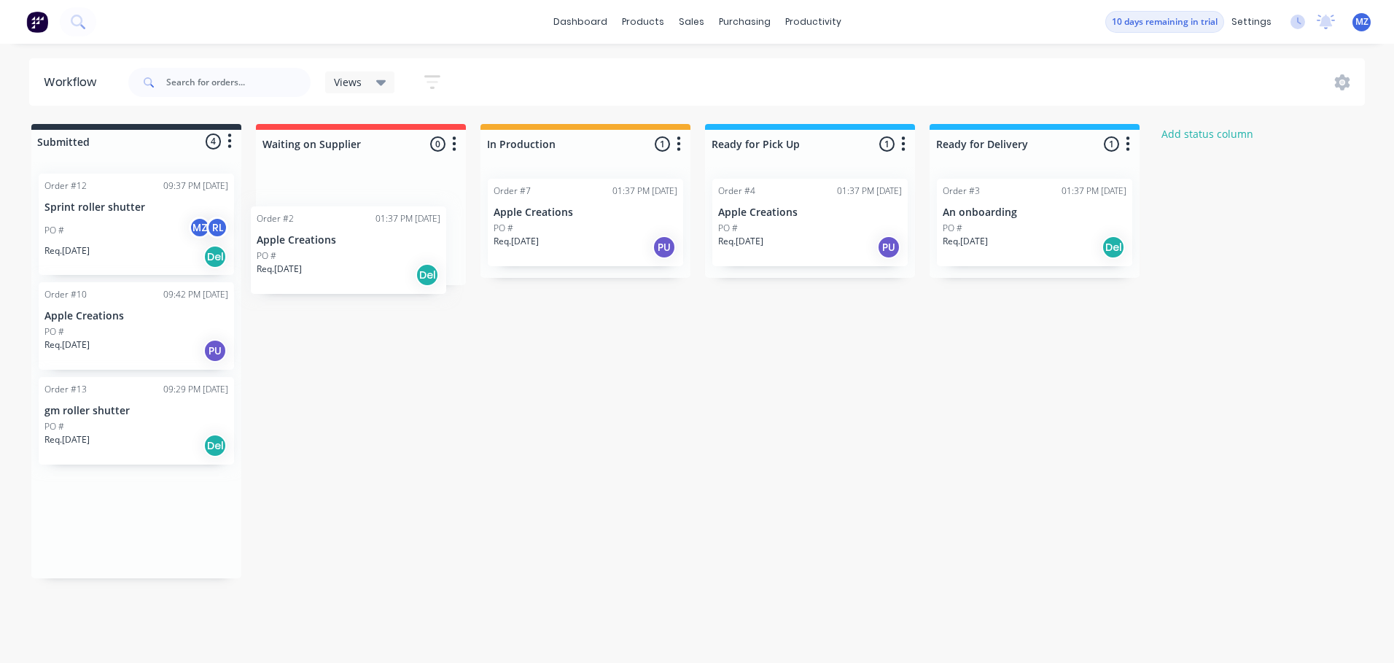
drag, startPoint x: 98, startPoint y: 201, endPoint x: 319, endPoint y: 236, distance: 223.7
click at [319, 236] on div "Submitted 4 Status colour #273444 hex #273444 Save Cancel Summaries Total order…" at bounding box center [782, 351] width 1586 height 454
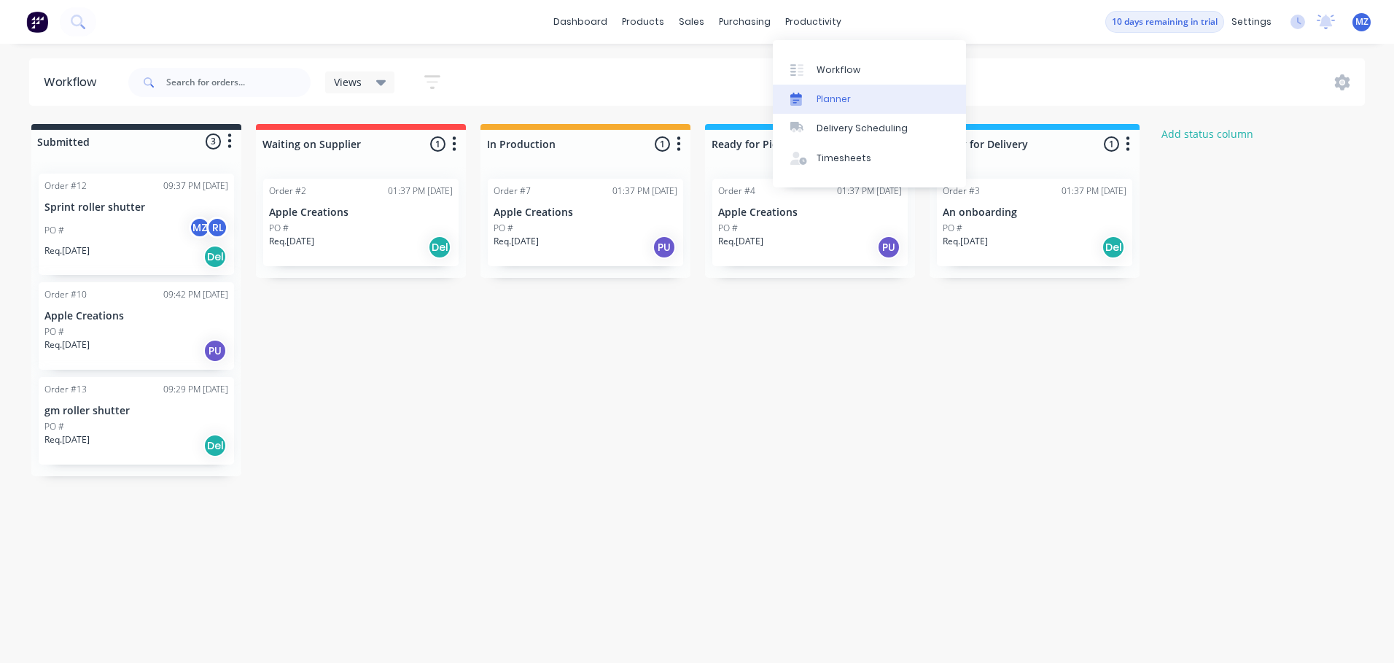
click at [806, 109] on link "Planner" at bounding box center [869, 99] width 193 height 29
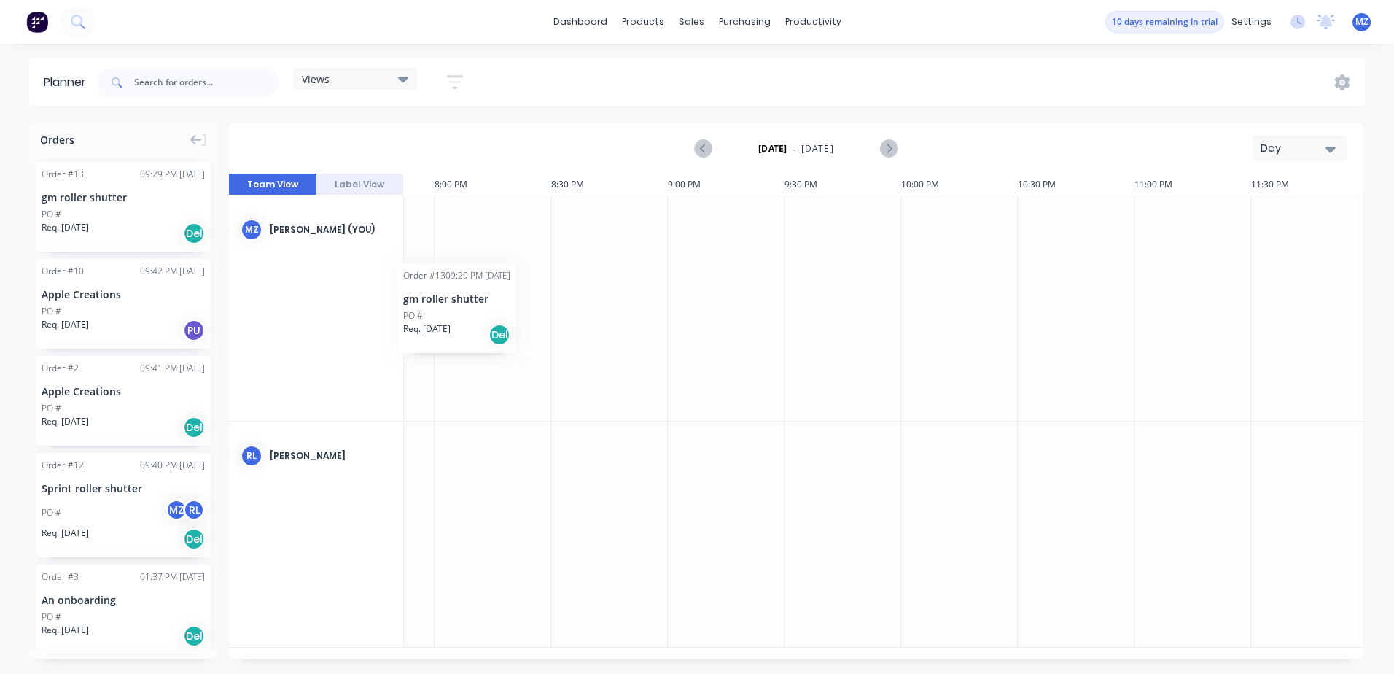
scroll to position [0, 4625]
drag, startPoint x: 68, startPoint y: 206, endPoint x: 486, endPoint y: 218, distance: 418.0
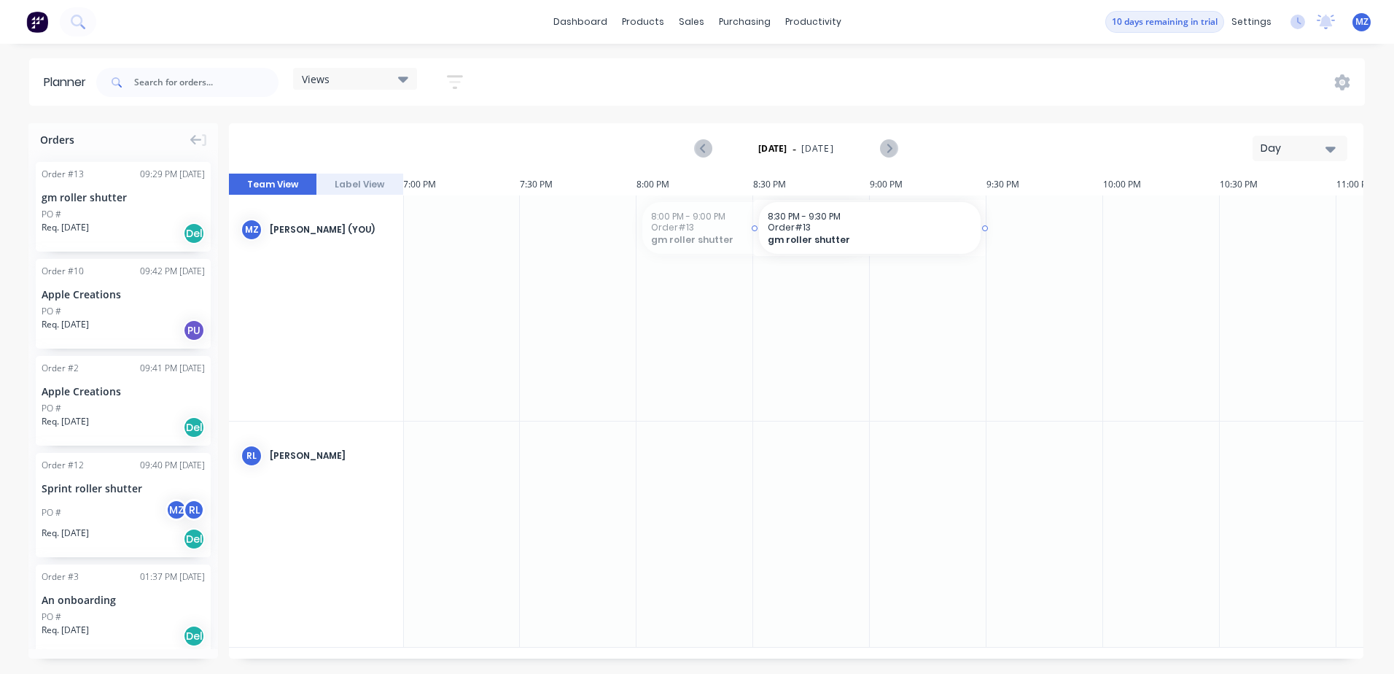
drag, startPoint x: 746, startPoint y: 234, endPoint x: 766, endPoint y: 233, distance: 20.4
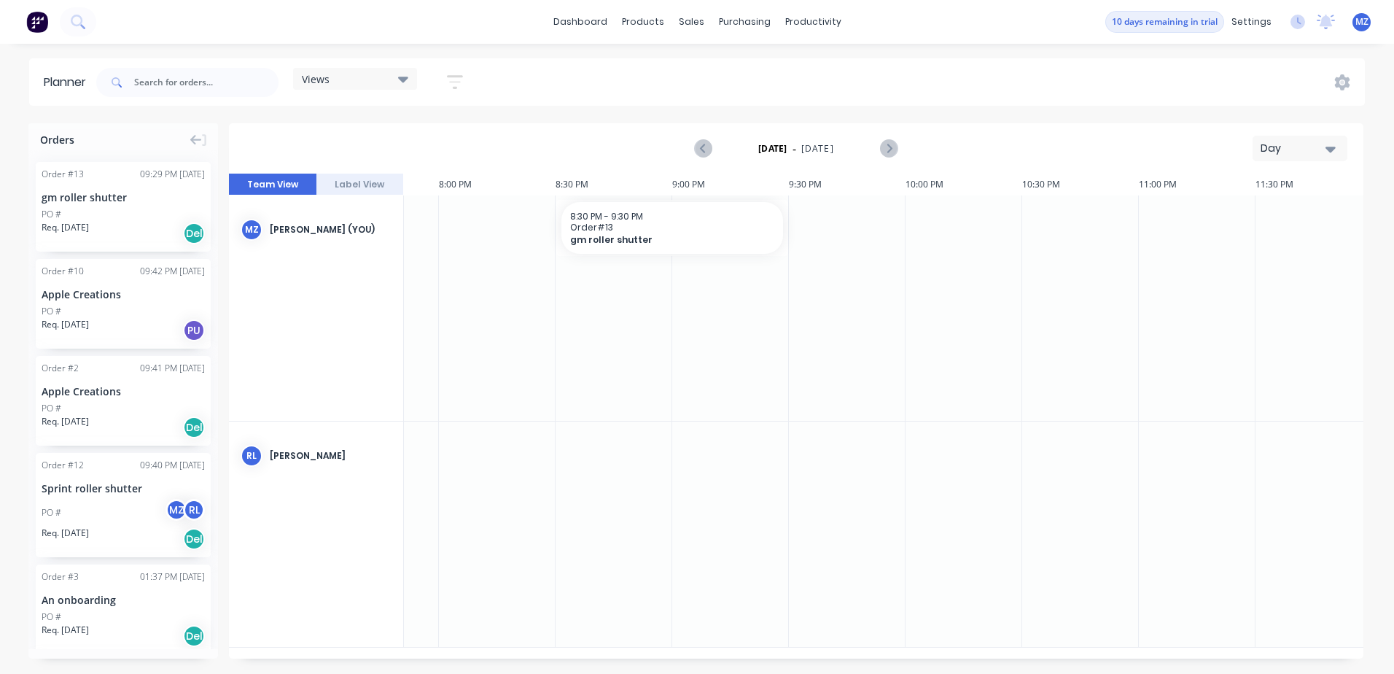
scroll to position [0, 4636]
click at [1295, 145] on div "Day" at bounding box center [1294, 148] width 67 height 15
click at [1264, 214] on div "Week" at bounding box center [1274, 216] width 144 height 29
drag, startPoint x: 121, startPoint y: 215, endPoint x: 653, endPoint y: 305, distance: 539.1
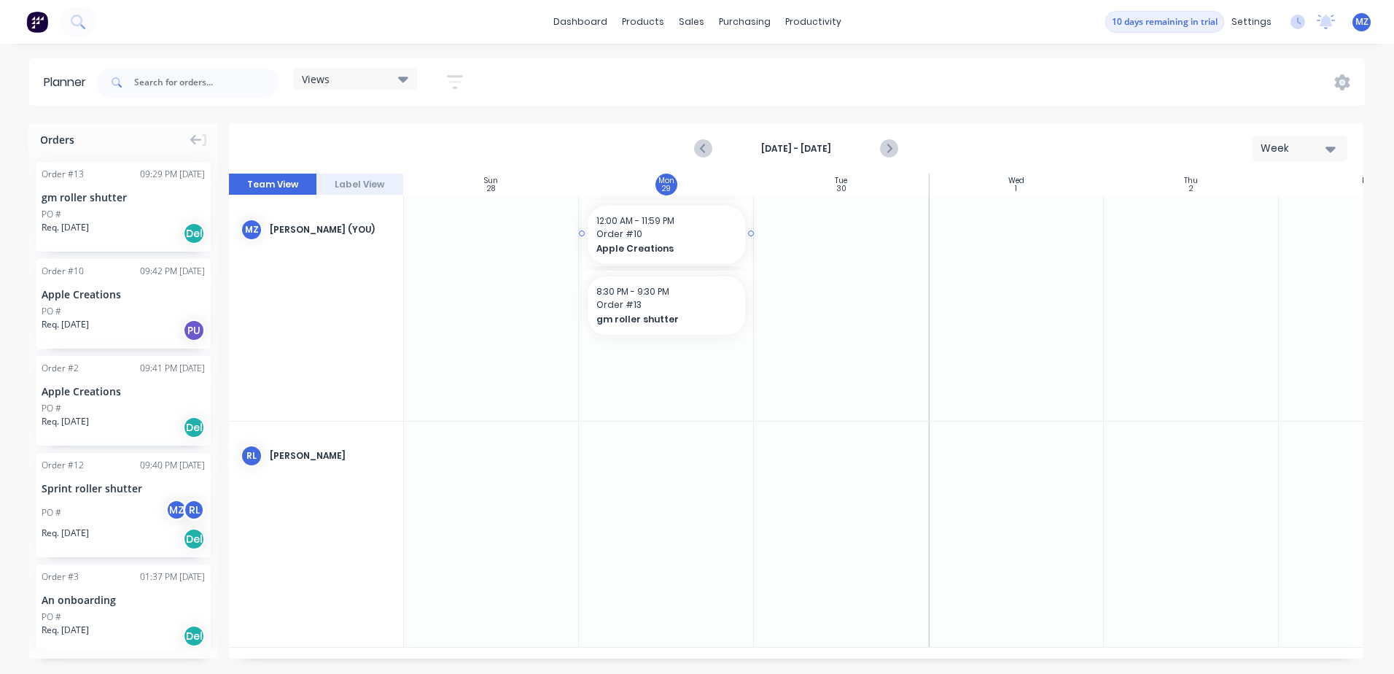
drag, startPoint x: 144, startPoint y: 308, endPoint x: 648, endPoint y: 381, distance: 509.7
drag, startPoint x: 101, startPoint y: 489, endPoint x: 874, endPoint y: 353, distance: 784.8
drag, startPoint x: 117, startPoint y: 600, endPoint x: 822, endPoint y: 376, distance: 740.7
drag, startPoint x: 141, startPoint y: 291, endPoint x: 778, endPoint y: 378, distance: 643.2
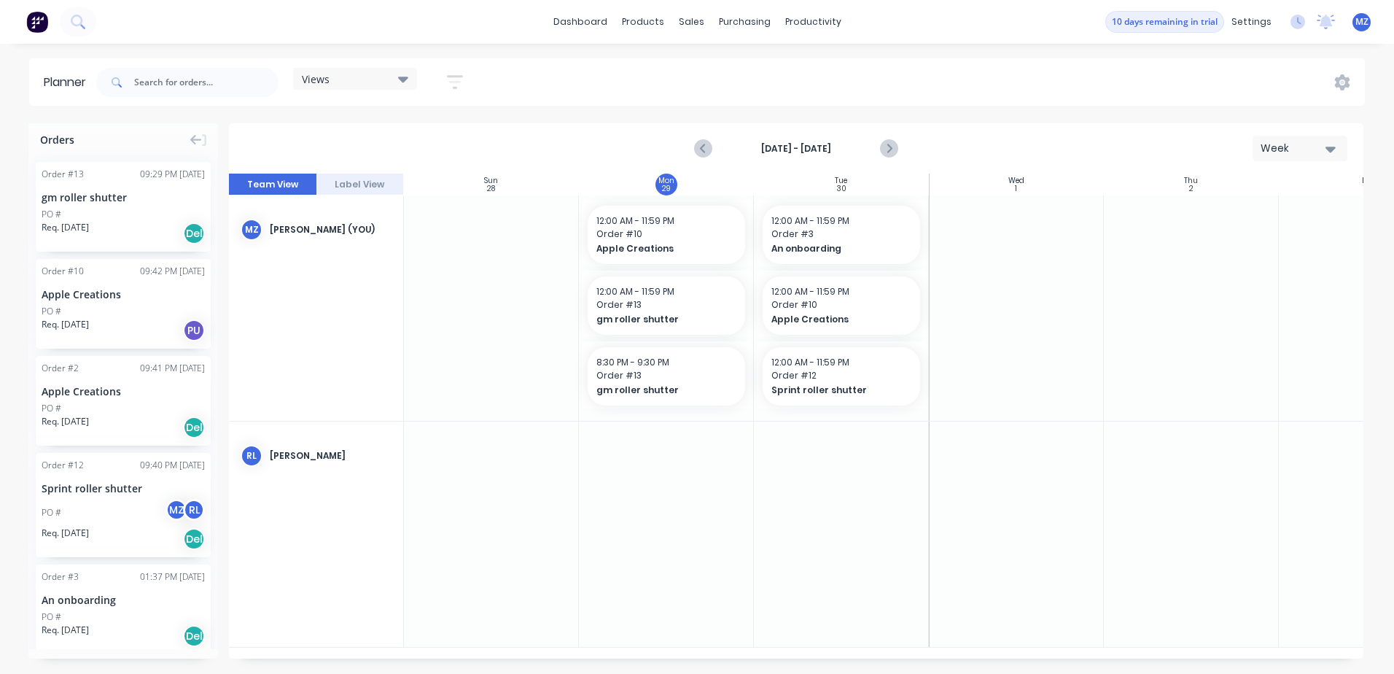
click at [373, 83] on div "Views" at bounding box center [355, 78] width 106 height 13
drag, startPoint x: 357, startPoint y: 192, endPoint x: 401, endPoint y: 155, distance: 57.5
click at [401, 155] on button "Save new view" at bounding box center [395, 156] width 182 height 22
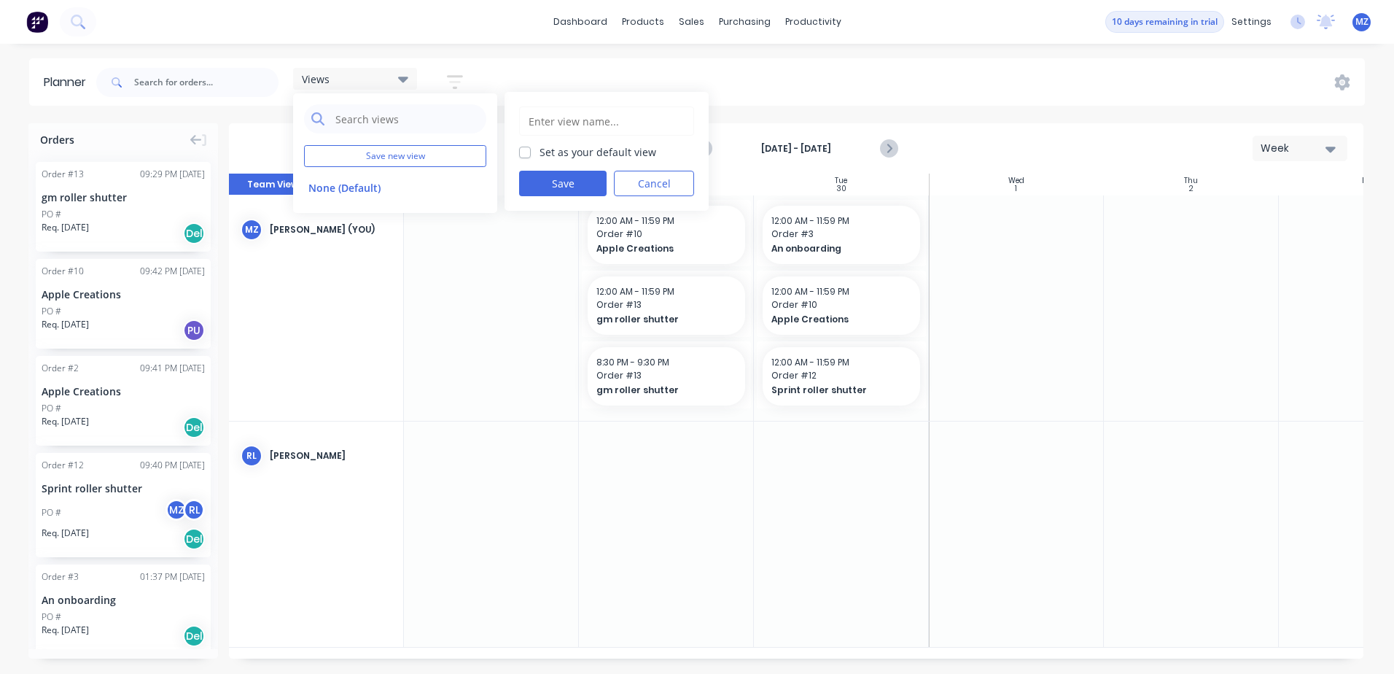
click at [653, 167] on div "Set as your default view Save Cancel" at bounding box center [607, 151] width 204 height 119
click at [497, 59] on header "Planner Views Save new view None (Default) edit Set as your default view Save C…" at bounding box center [697, 81] width 1336 height 47
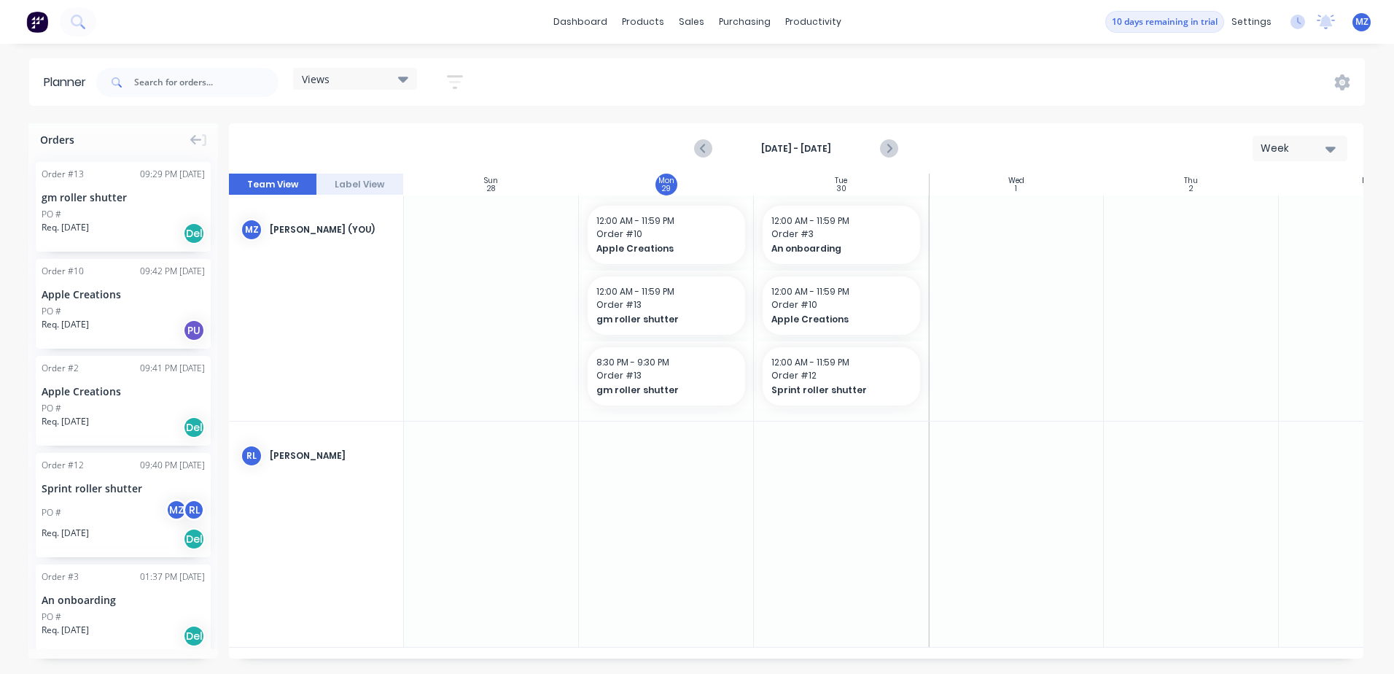
click at [457, 77] on icon "button" at bounding box center [455, 82] width 16 height 14
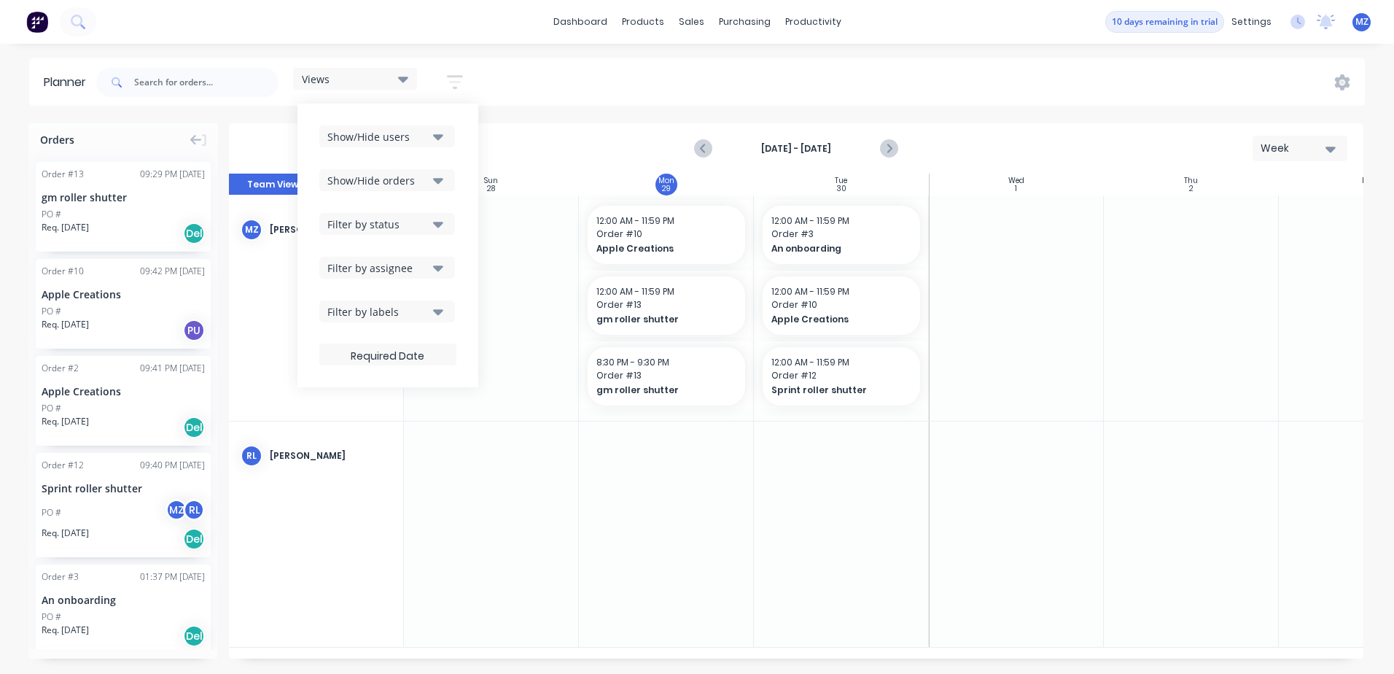
click at [440, 138] on icon "button" at bounding box center [438, 137] width 10 height 6
click at [384, 278] on div "[PERSON_NAME]" at bounding box center [437, 274] width 146 height 15
click at [385, 242] on div "[PERSON_NAME] (You)" at bounding box center [437, 245] width 146 height 15
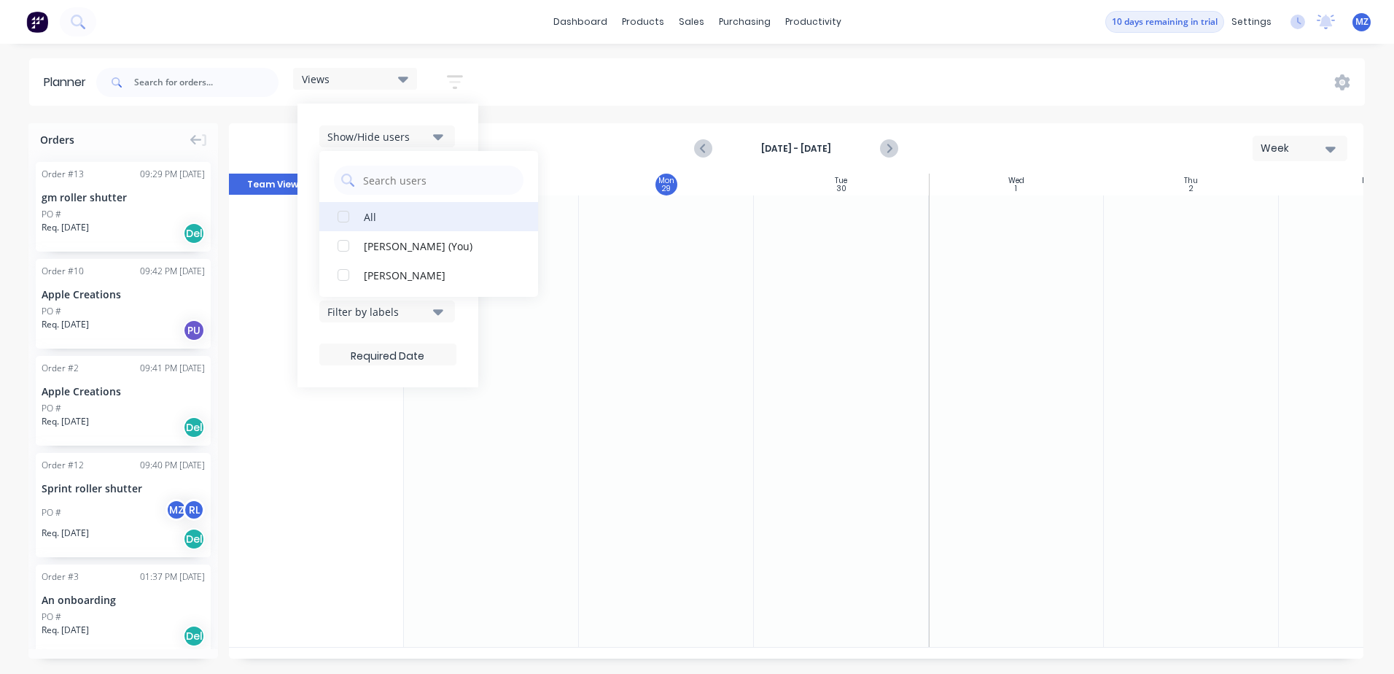
click at [379, 222] on div "All" at bounding box center [437, 216] width 146 height 15
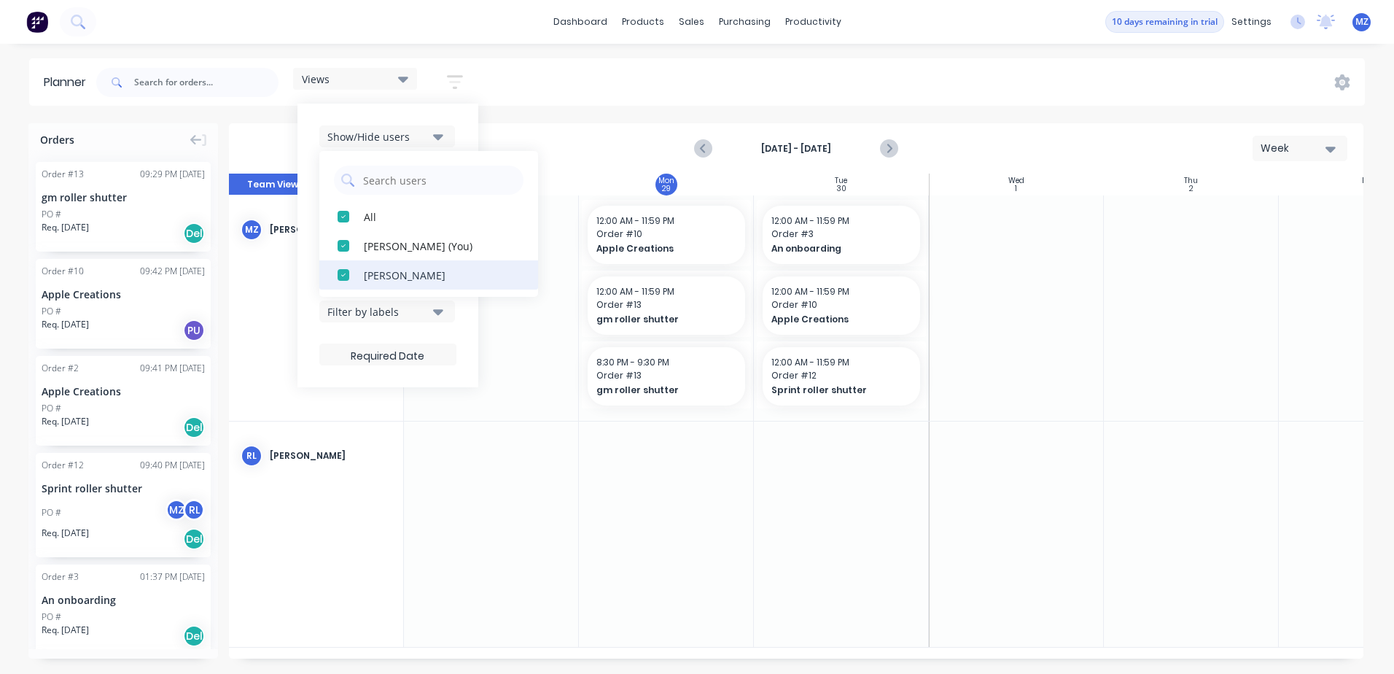
click at [403, 265] on button "[PERSON_NAME]" at bounding box center [428, 274] width 219 height 29
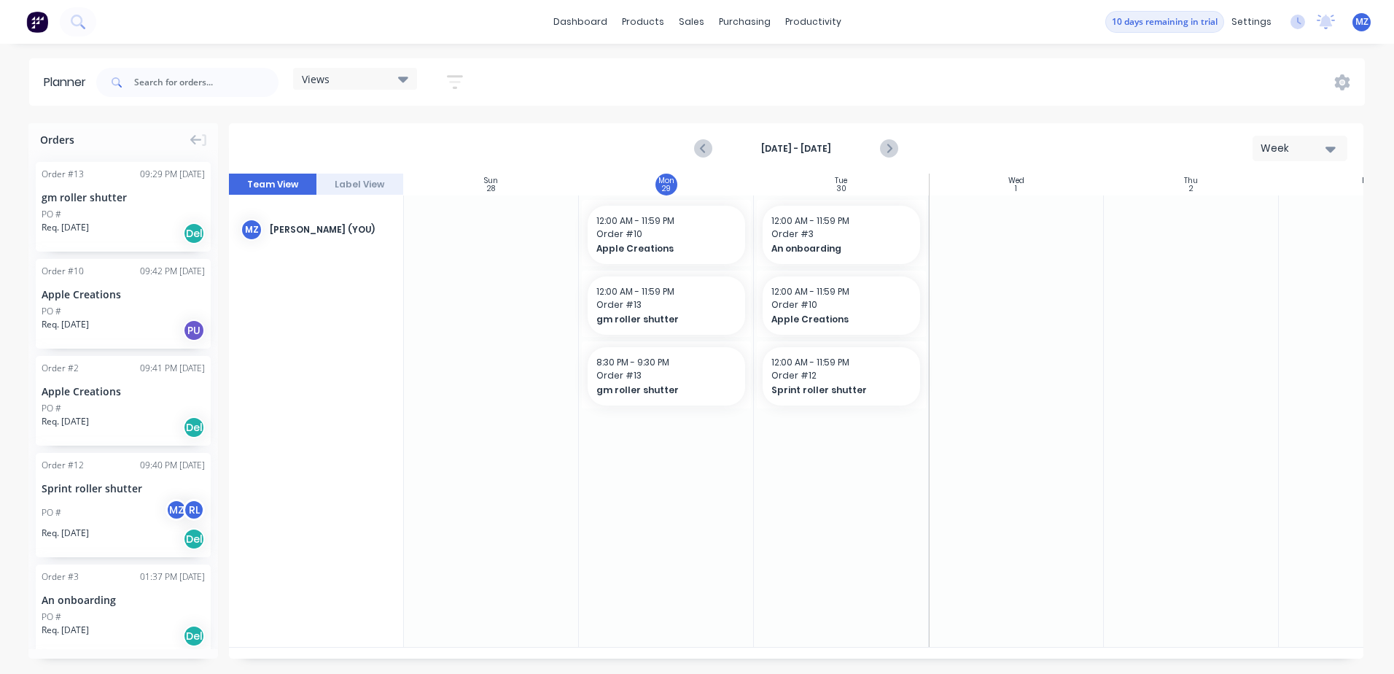
click at [498, 107] on div "Planner Views Save new view None (Default) edit Show/Hide users All [PERSON_NAM…" at bounding box center [697, 365] width 1394 height 615
click at [1352, 79] on div "Views Save new view None (Default) edit Show/Hide users Show/Hide orders Filter…" at bounding box center [729, 83] width 1272 height 44
click at [1346, 82] on icon at bounding box center [1342, 82] width 15 height 16
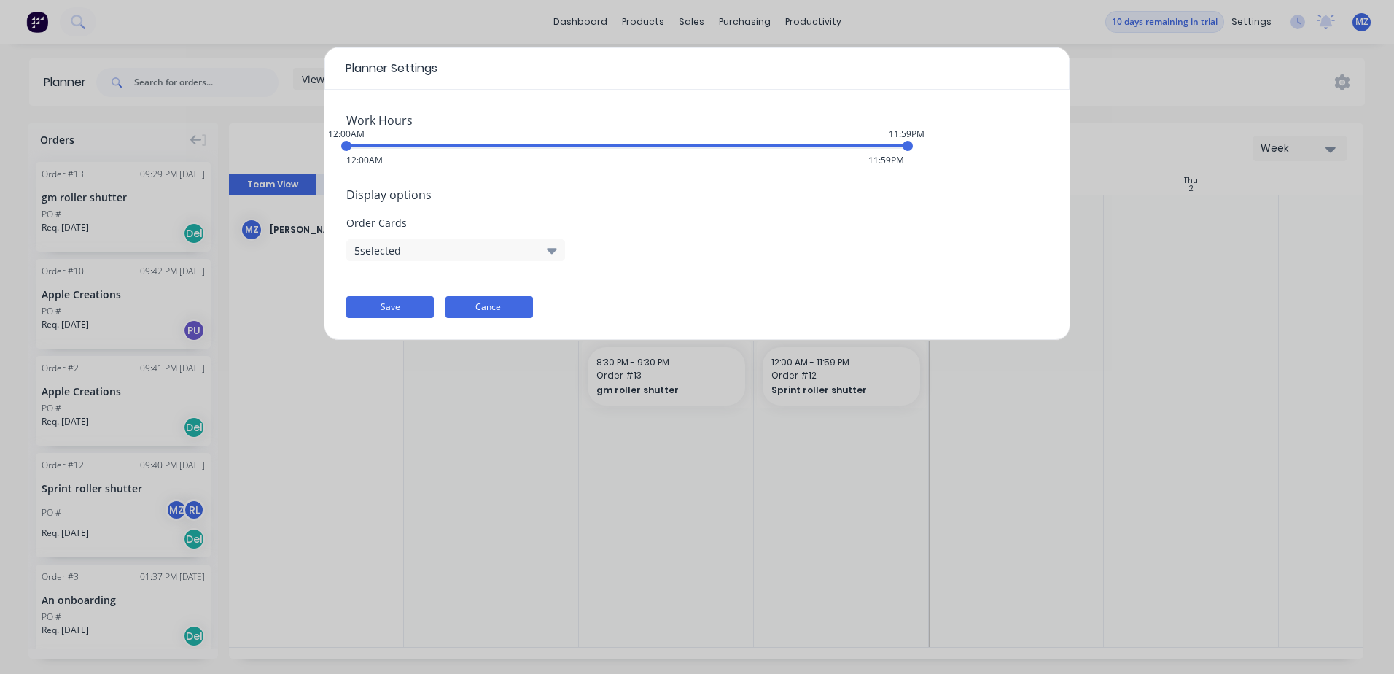
click at [489, 305] on button "Cancel" at bounding box center [489, 307] width 87 height 22
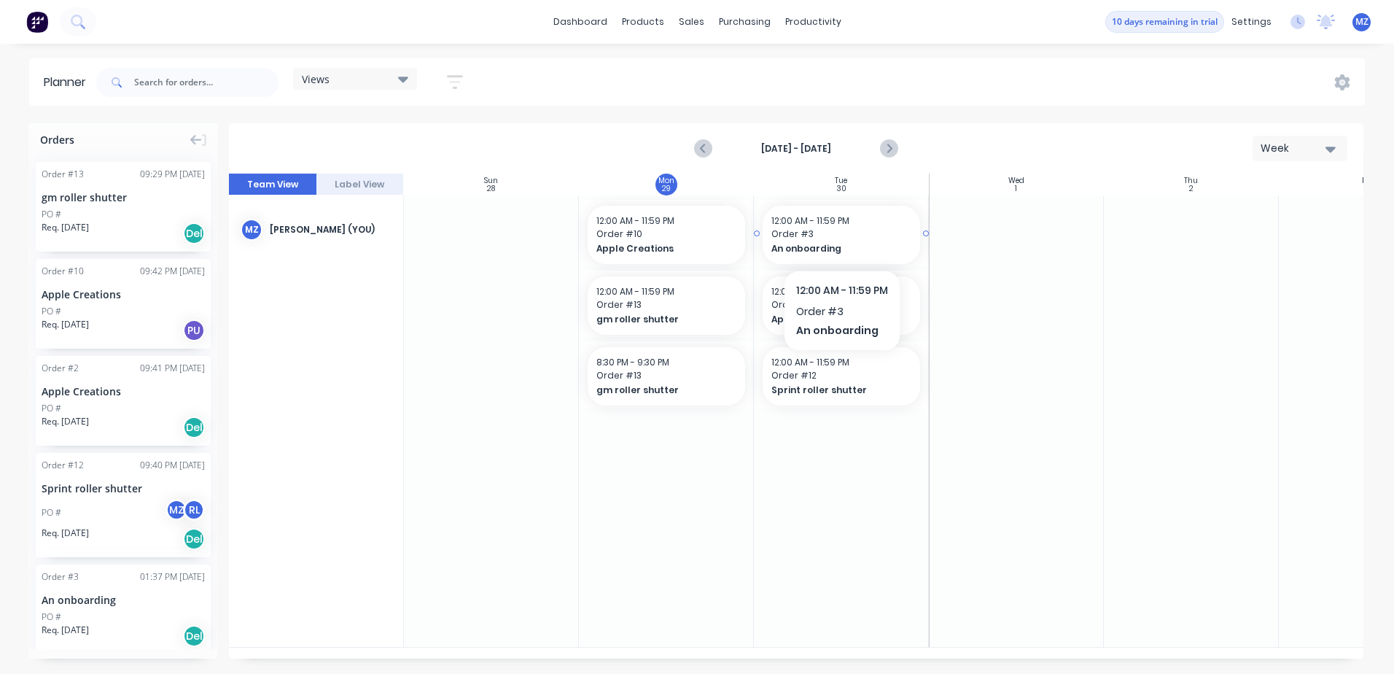
click at [857, 232] on span "Order # 3" at bounding box center [841, 233] width 140 height 13
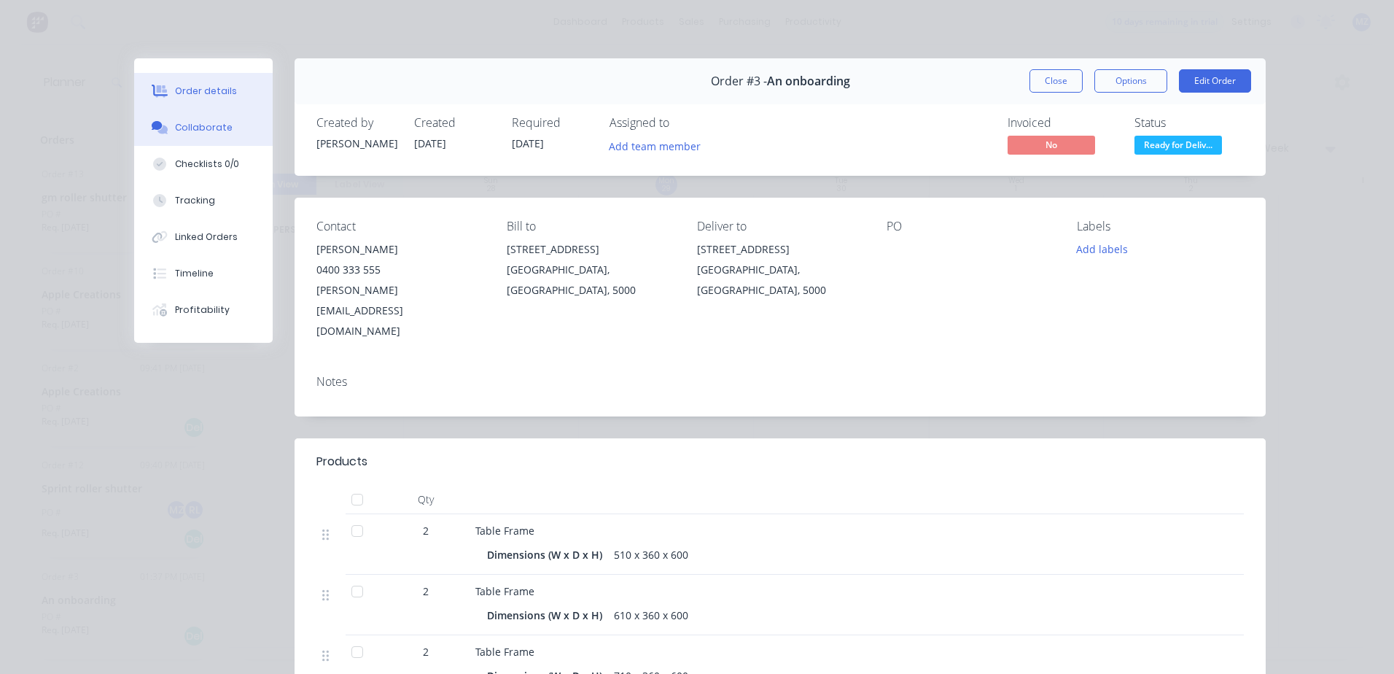
click at [209, 132] on div "Collaborate" at bounding box center [204, 127] width 58 height 13
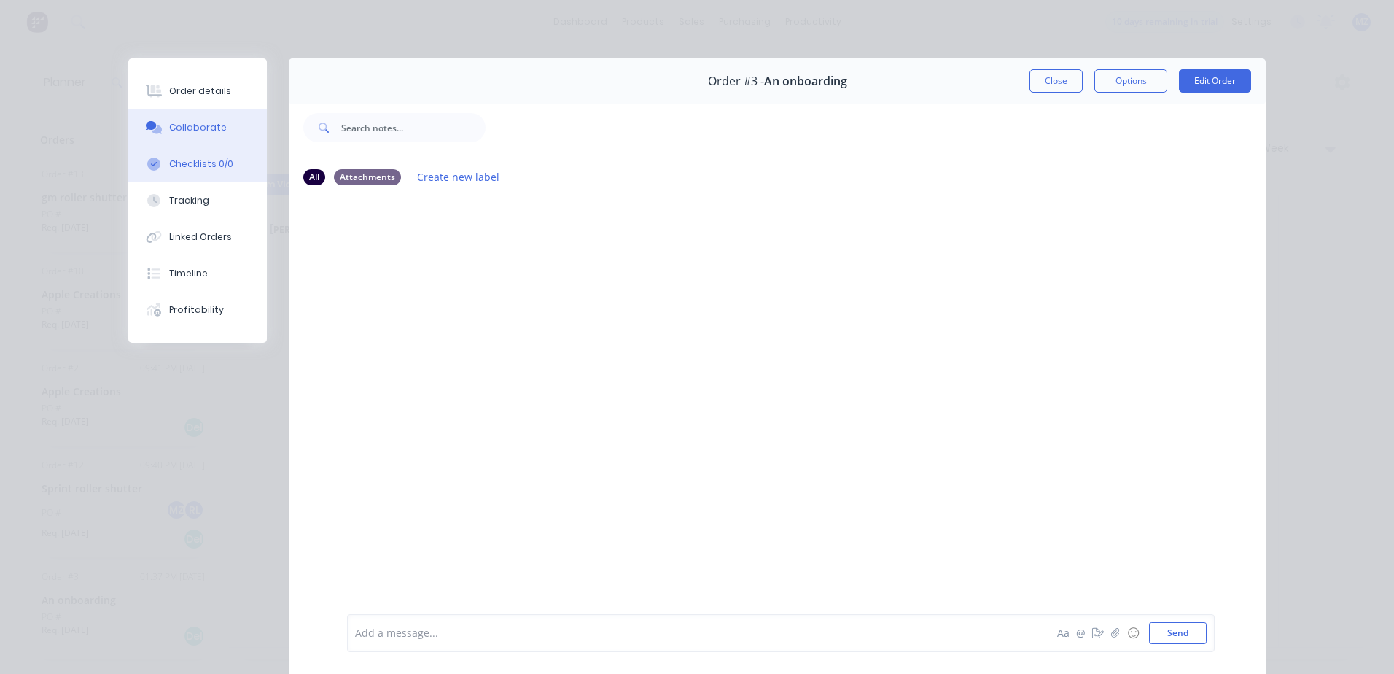
click at [198, 163] on div "Checklists 0/0" at bounding box center [201, 163] width 64 height 13
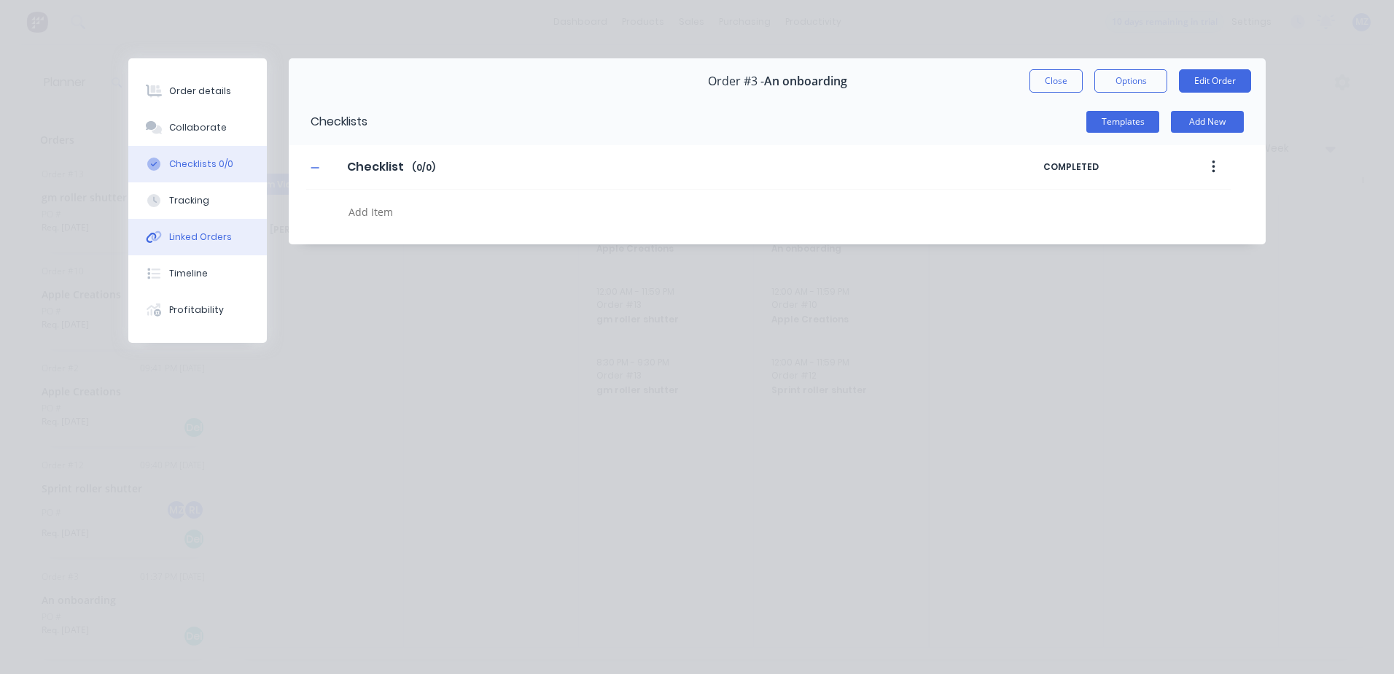
click at [203, 220] on button "Linked Orders" at bounding box center [197, 237] width 139 height 36
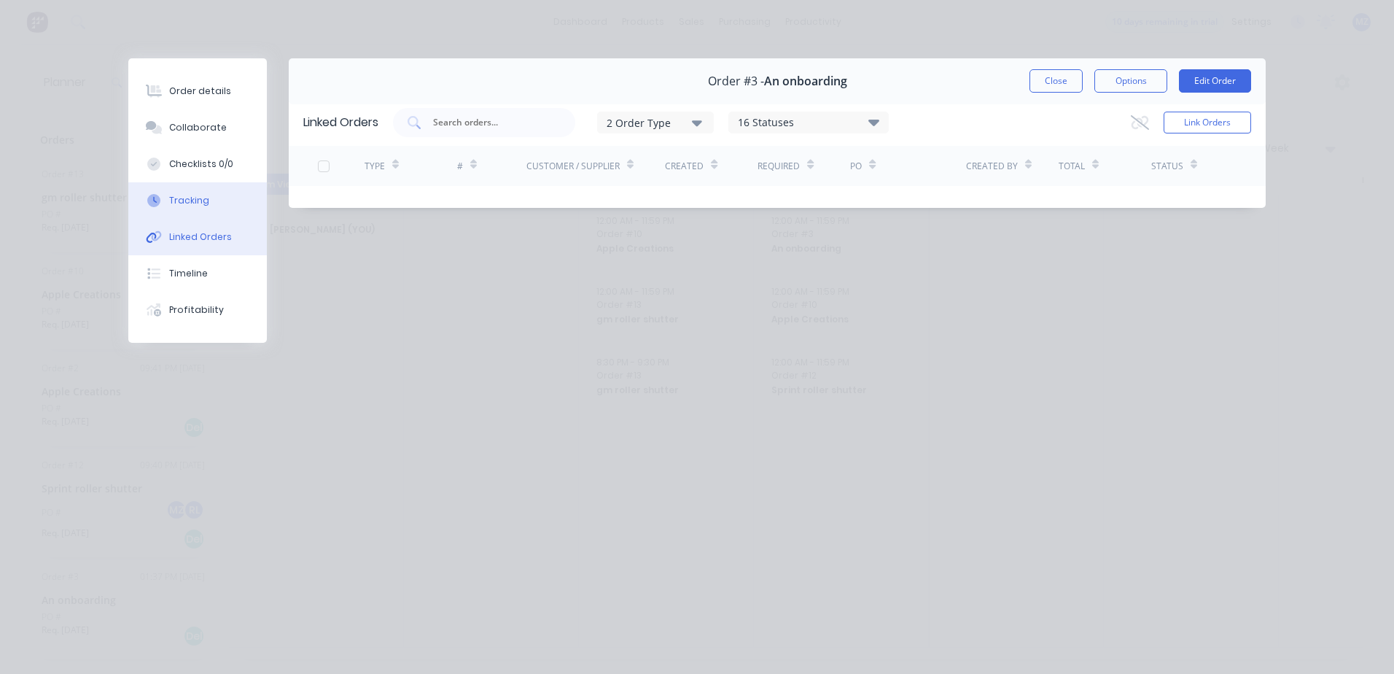
click at [202, 200] on div "Tracking" at bounding box center [189, 200] width 40 height 13
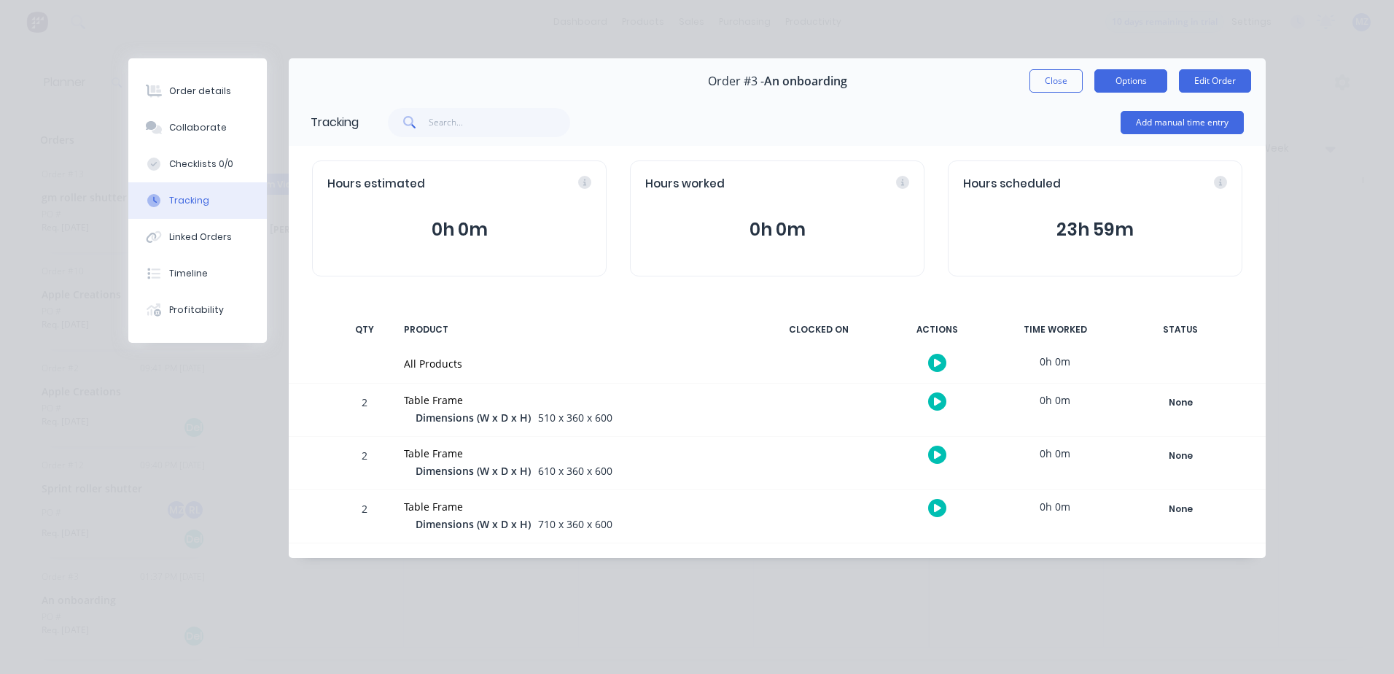
click at [1132, 75] on button "Options" at bounding box center [1130, 80] width 73 height 23
click at [1065, 174] on div "Delivery Docket" at bounding box center [1090, 176] width 127 height 21
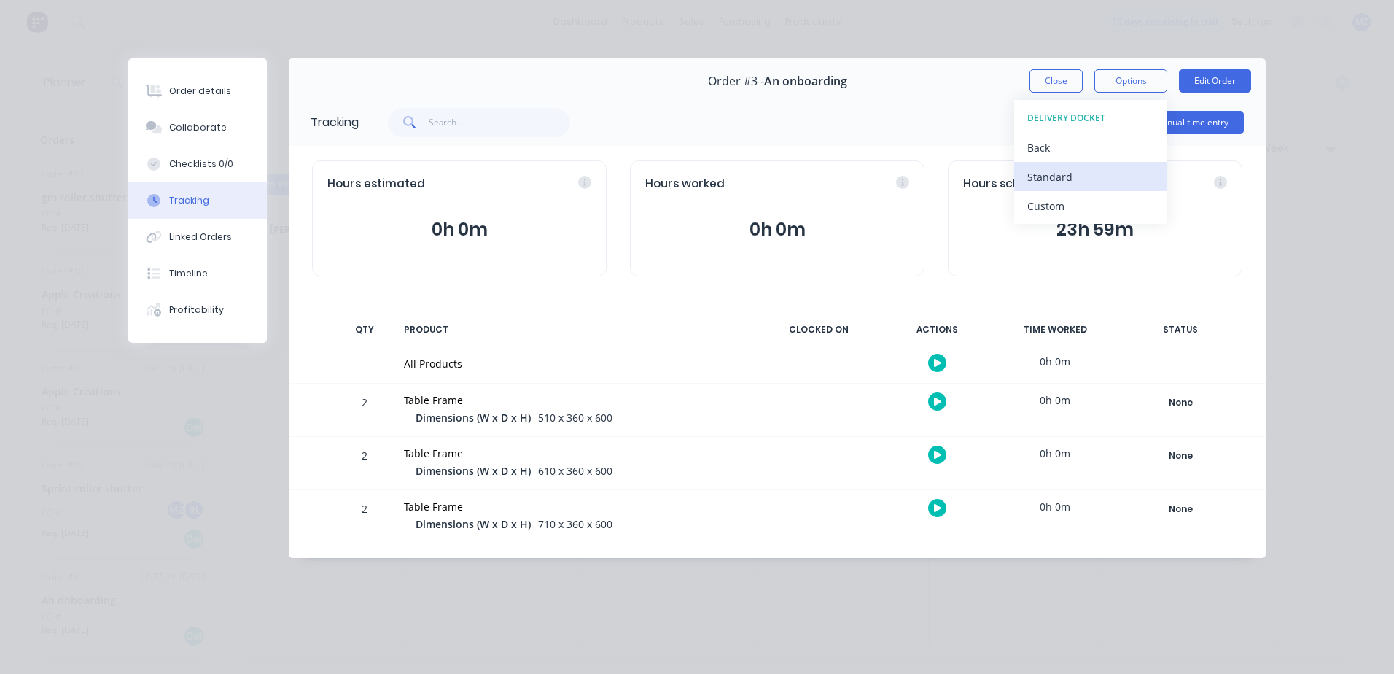
click at [1070, 171] on div "Standard" at bounding box center [1090, 176] width 127 height 21
click at [1100, 168] on div "Standard" at bounding box center [1090, 176] width 127 height 21
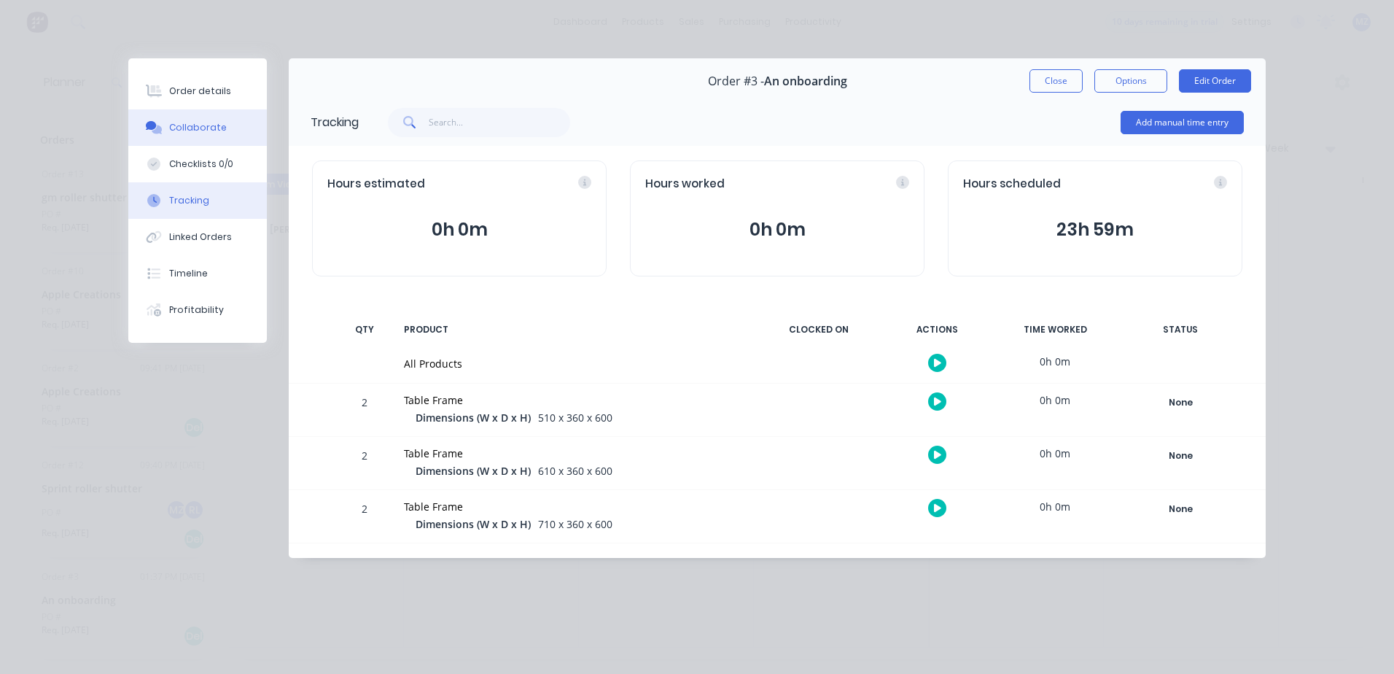
click at [229, 122] on button "Collaborate" at bounding box center [197, 127] width 139 height 36
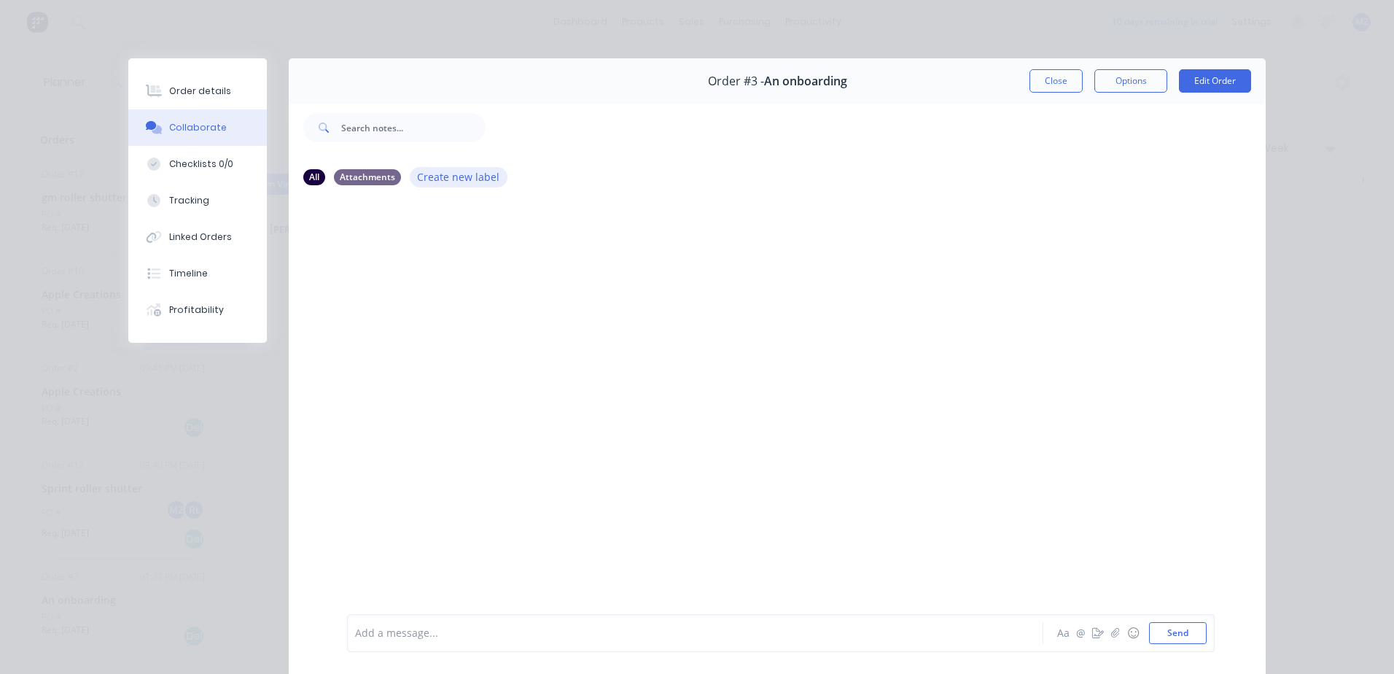
click at [424, 172] on button "Create new label" at bounding box center [459, 177] width 98 height 20
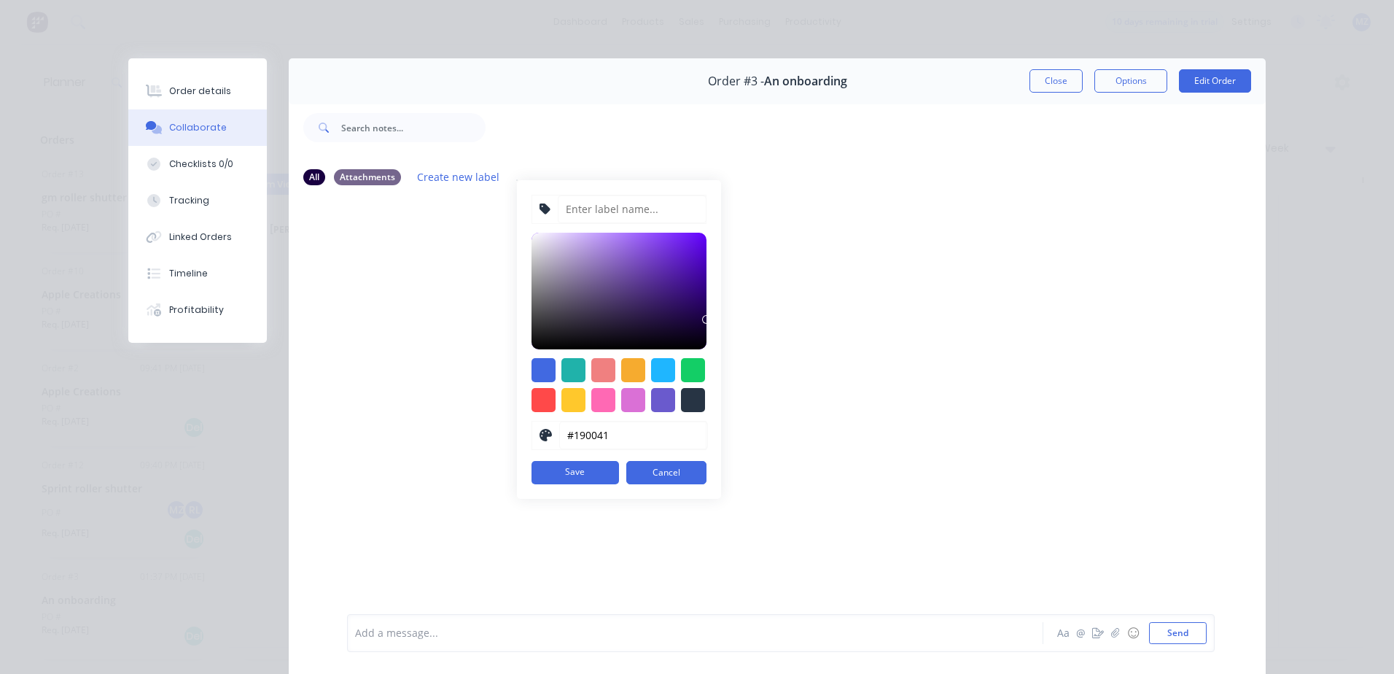
click at [1000, 390] on div at bounding box center [777, 405] width 977 height 415
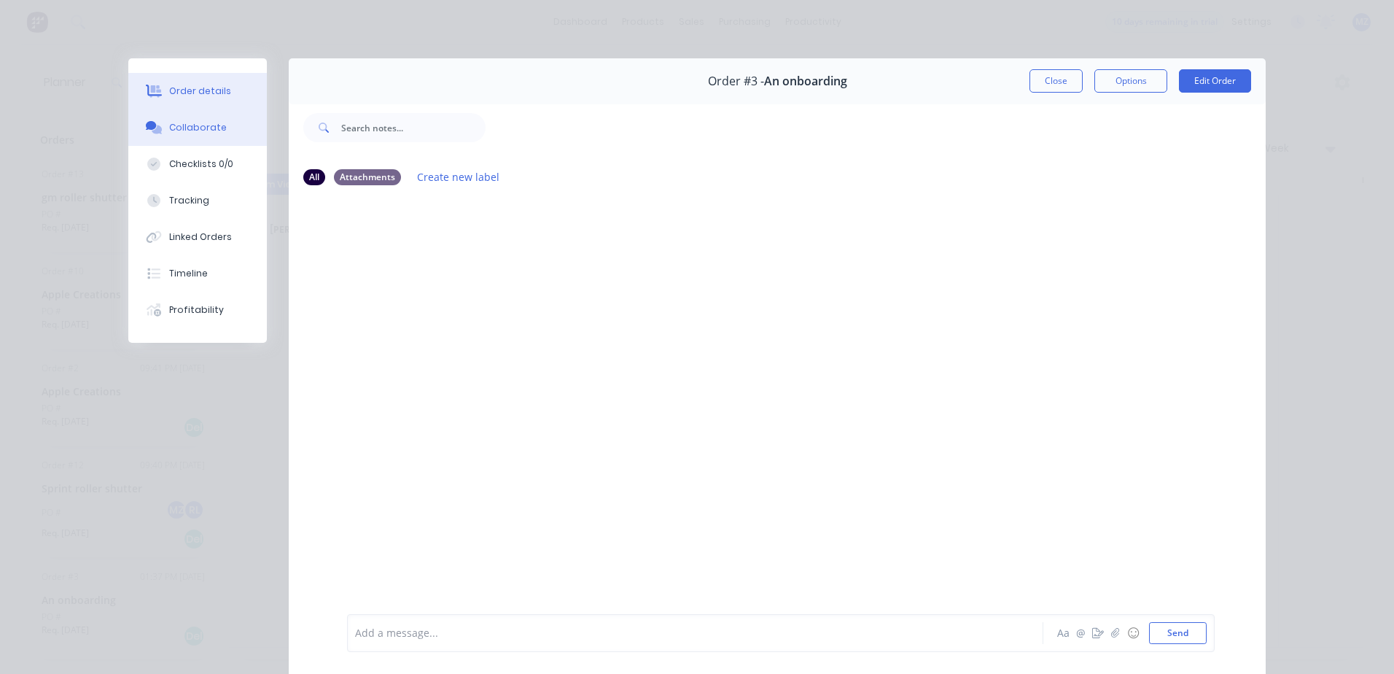
click at [194, 93] on div "Order details" at bounding box center [200, 91] width 62 height 13
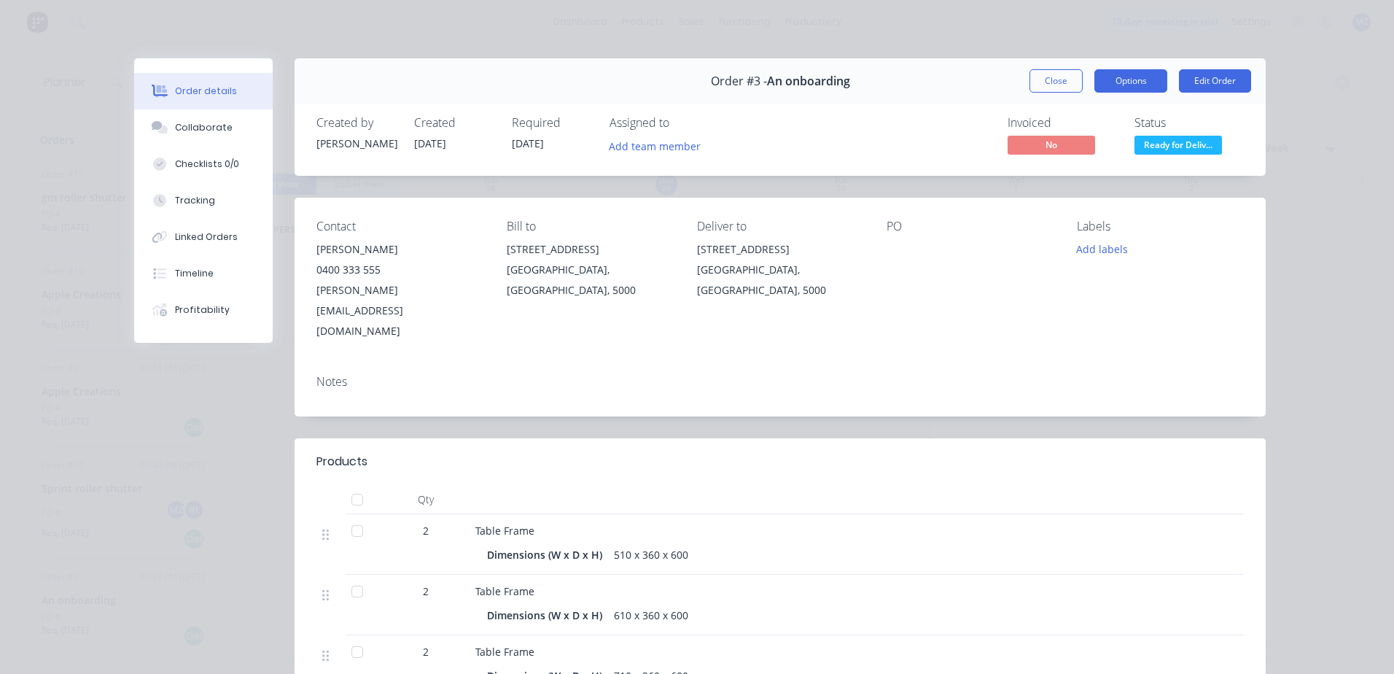
click at [1142, 78] on button "Options" at bounding box center [1130, 80] width 73 height 23
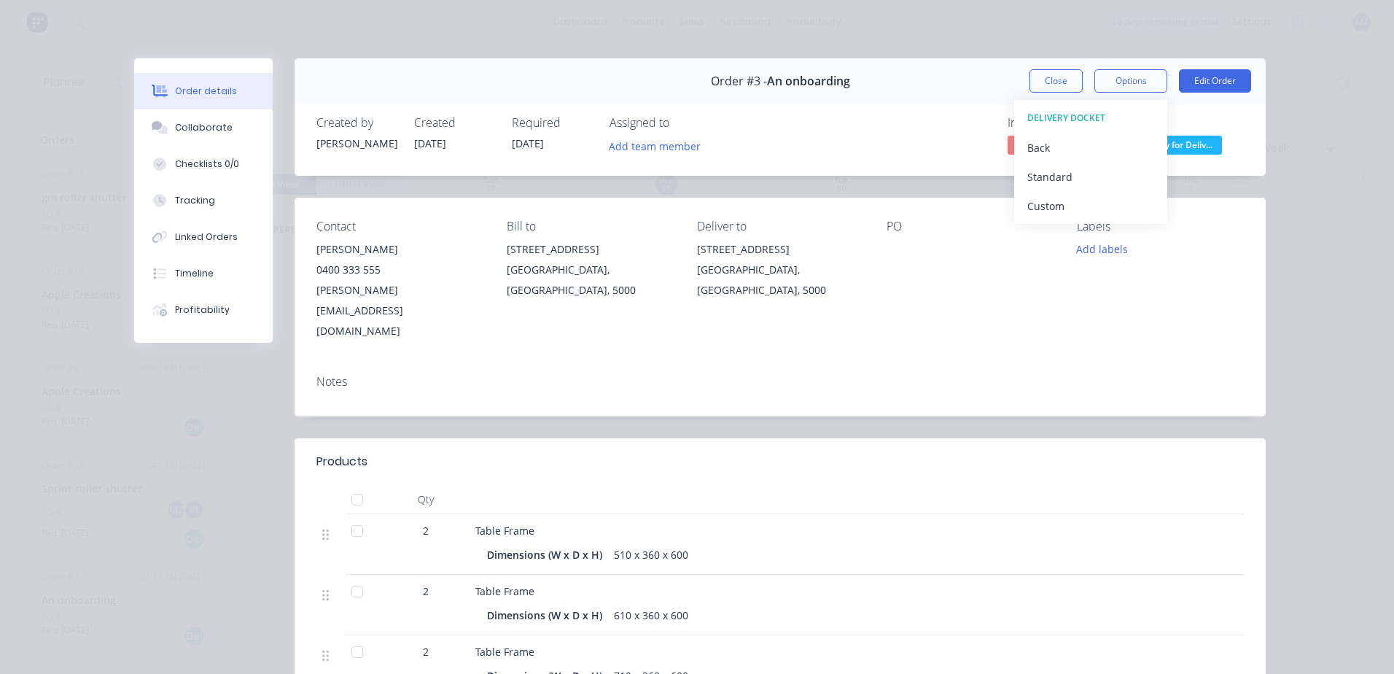
click at [1255, 106] on div "Created by [PERSON_NAME] Created [DATE] Required [DATE] Assigned to Add team me…" at bounding box center [780, 136] width 971 height 77
click at [1214, 83] on button "Edit Order" at bounding box center [1215, 80] width 72 height 23
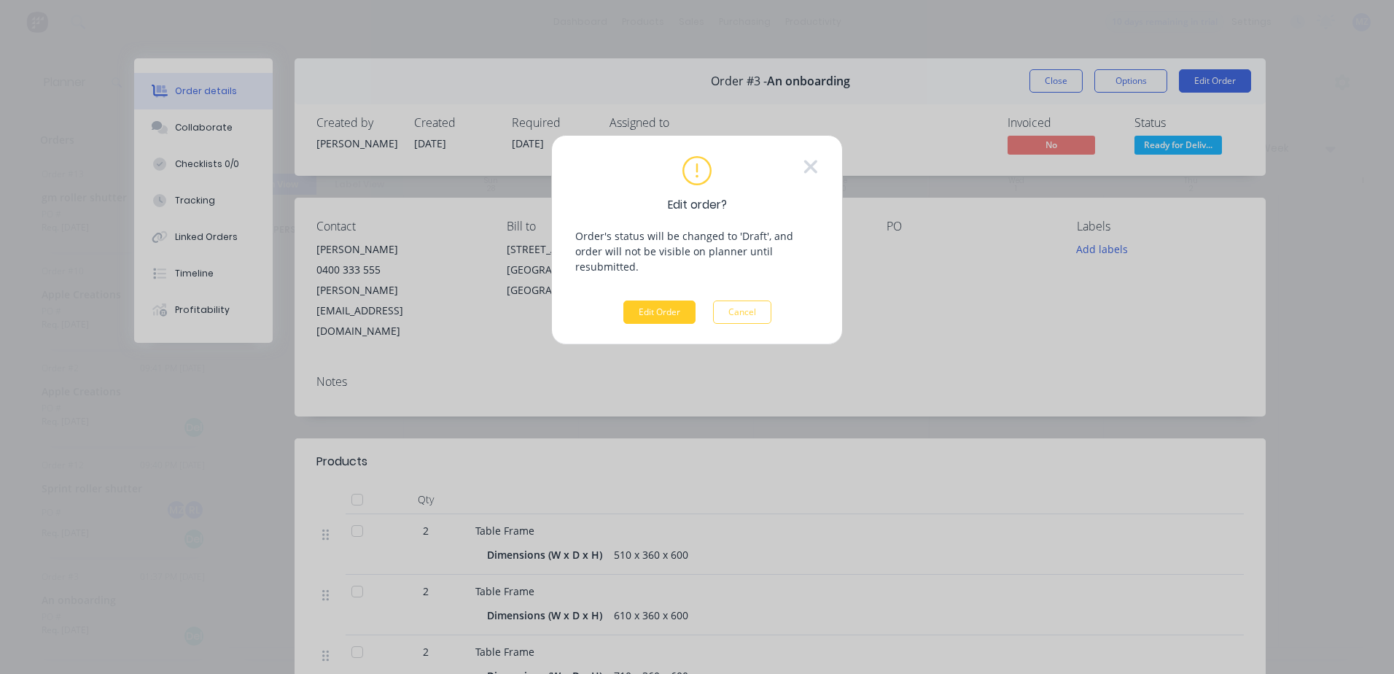
click at [664, 300] on button "Edit Order" at bounding box center [659, 311] width 72 height 23
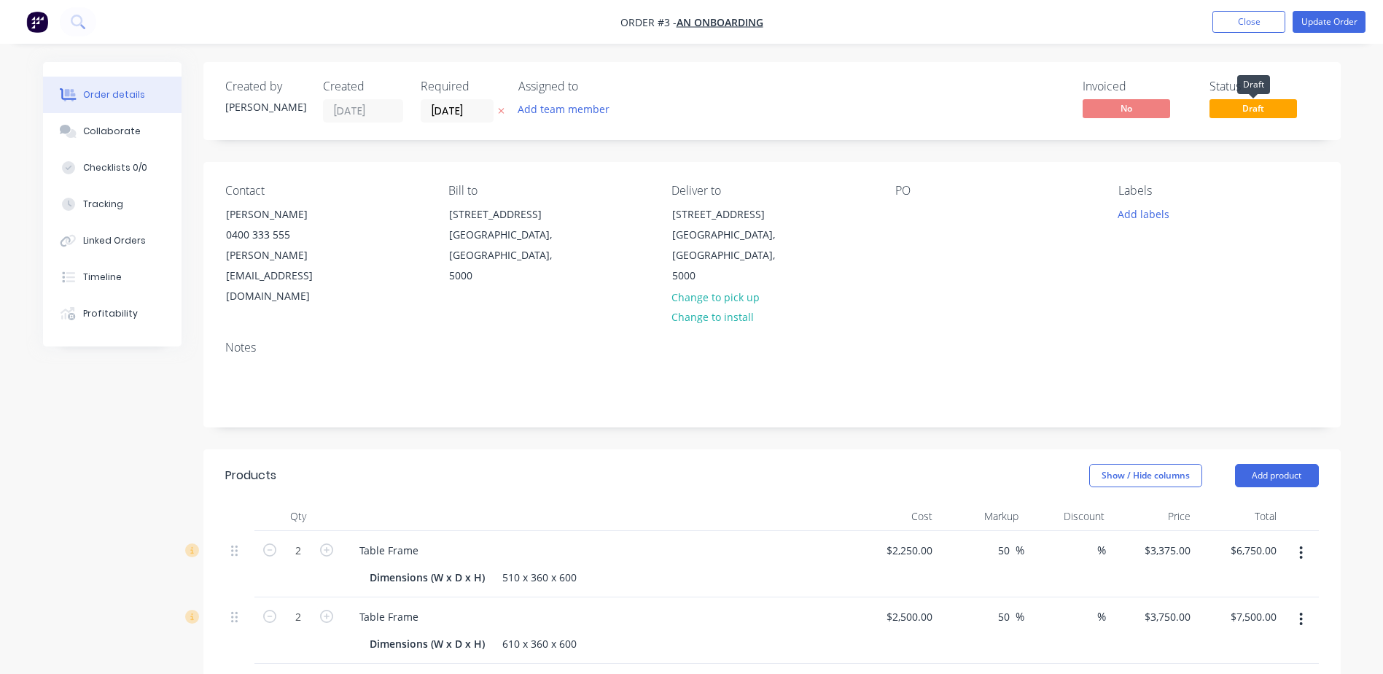
click at [1240, 113] on span "Draft" at bounding box center [1253, 108] width 87 height 18
click at [133, 137] on div "Collaborate" at bounding box center [112, 131] width 58 height 13
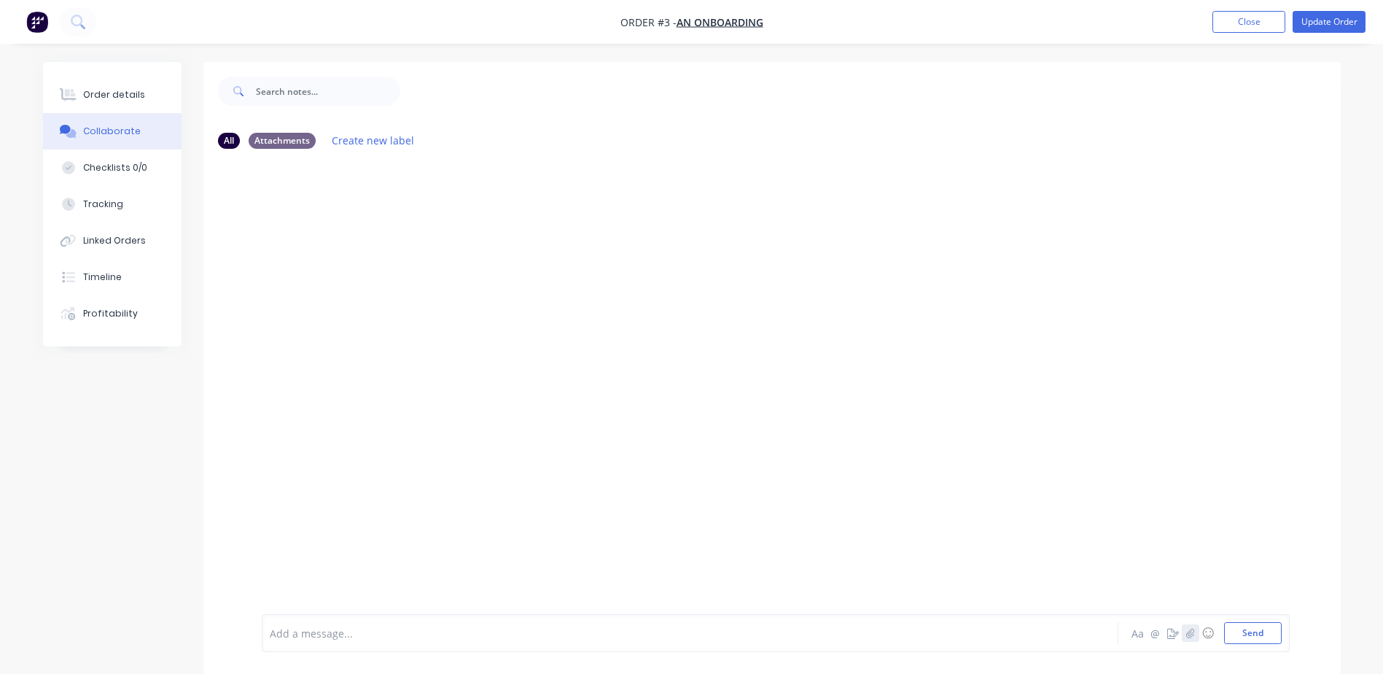
click at [1192, 633] on icon "button" at bounding box center [1190, 632] width 8 height 9
click at [1261, 636] on button "Send" at bounding box center [1253, 633] width 58 height 22
click at [136, 171] on div "Checklists 0/0" at bounding box center [115, 167] width 64 height 13
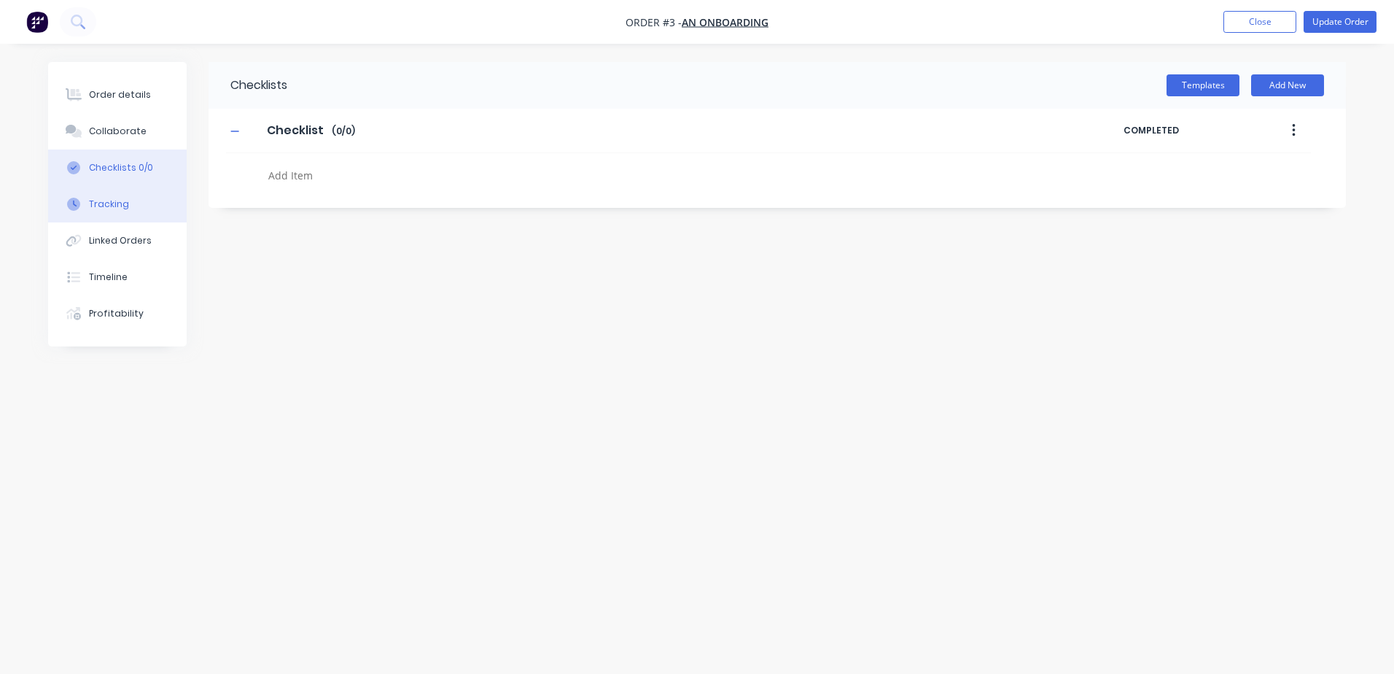
click at [96, 209] on div "Tracking" at bounding box center [109, 204] width 40 height 13
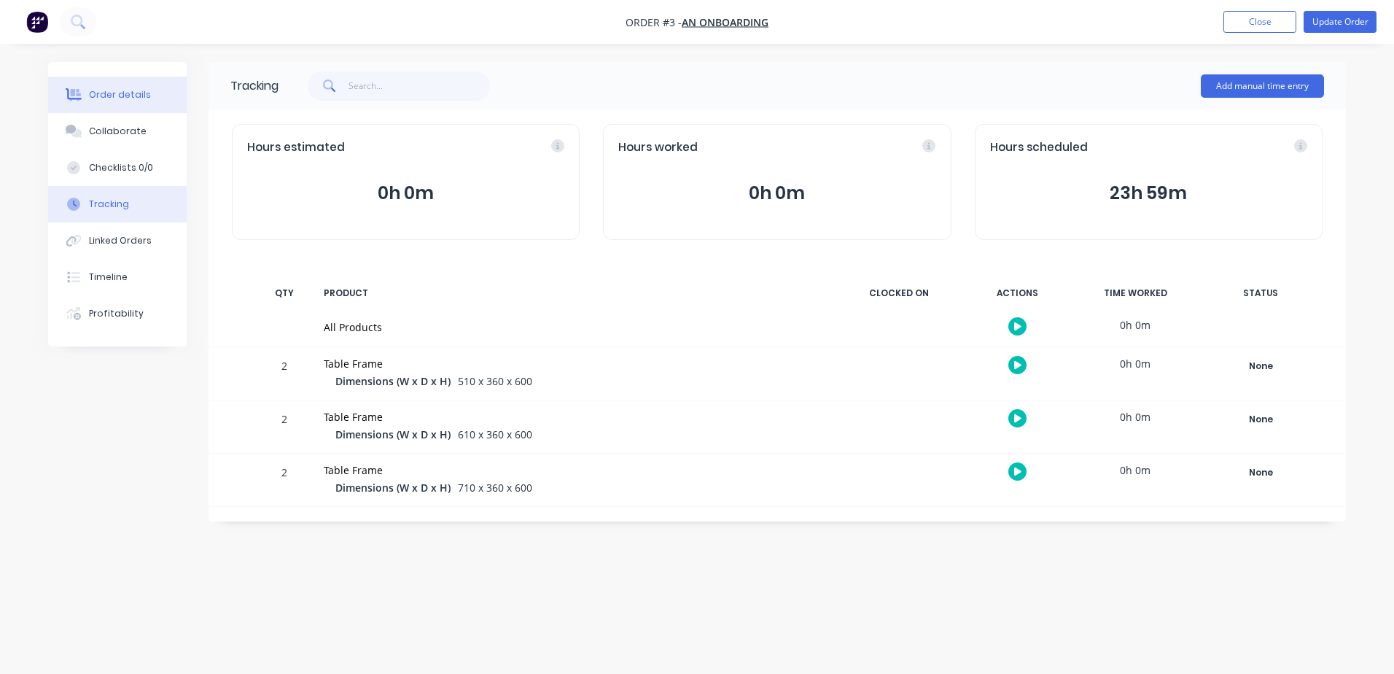
click at [130, 90] on div "Order details" at bounding box center [120, 94] width 62 height 13
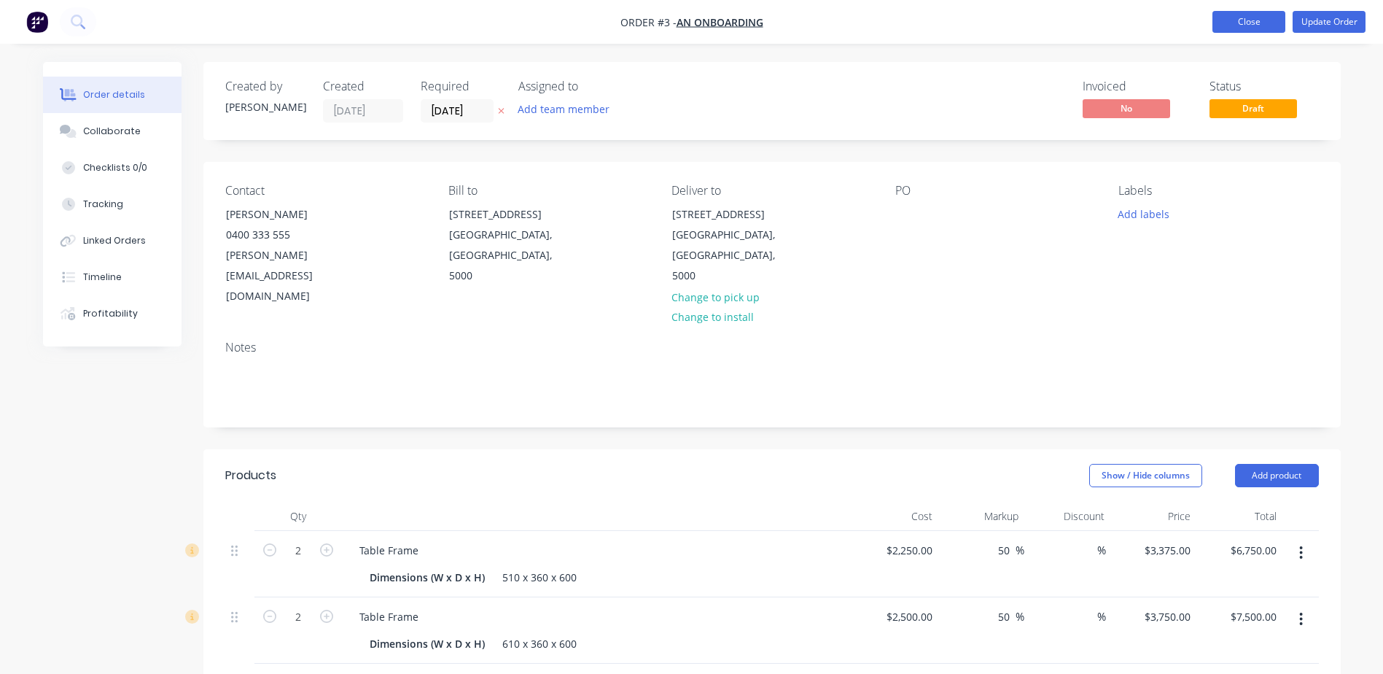
click at [1240, 28] on button "Close" at bounding box center [1249, 22] width 73 height 22
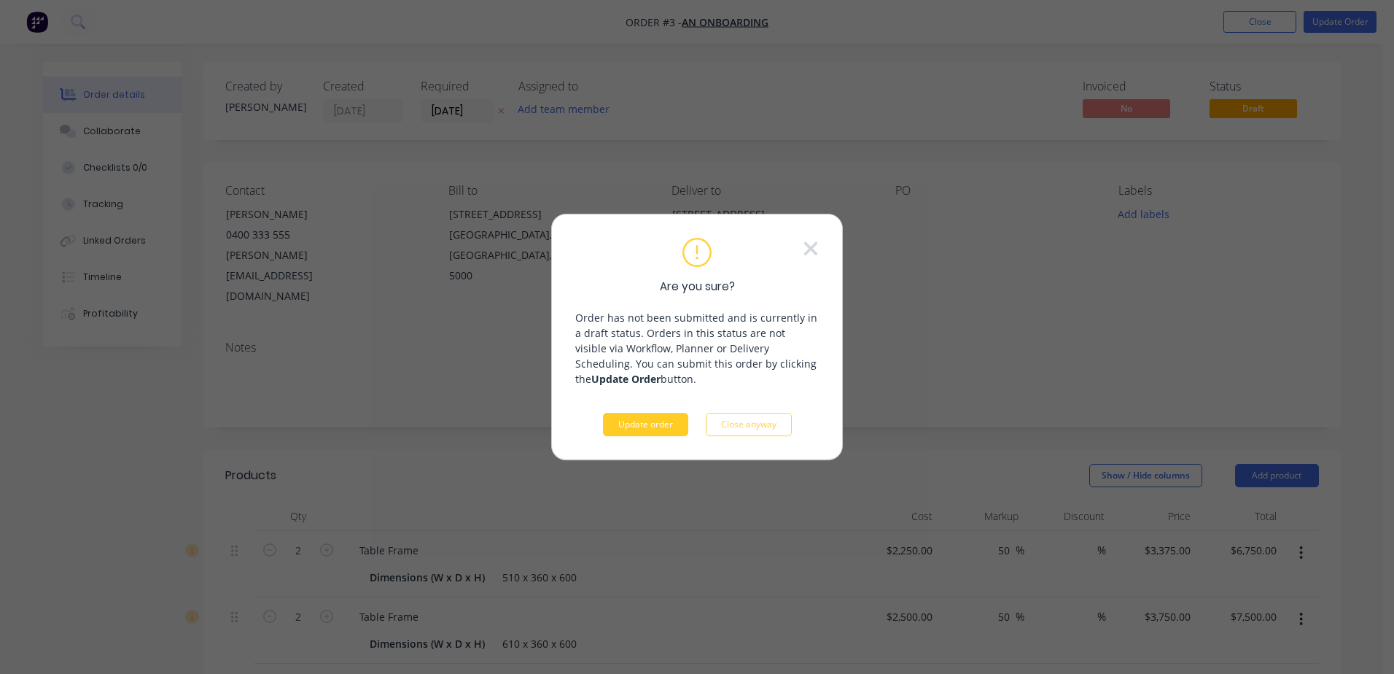
click at [631, 428] on button "Update order" at bounding box center [645, 424] width 85 height 23
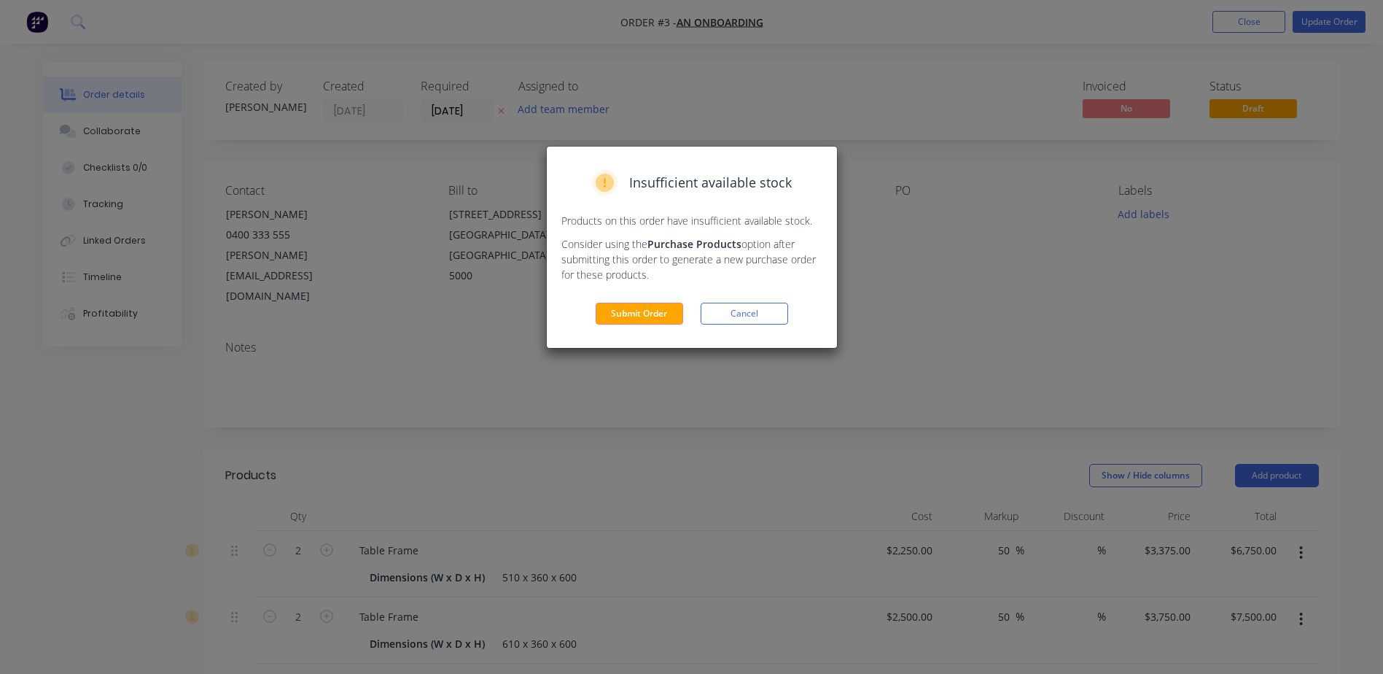
click at [663, 187] on span "Insufficient available stock" at bounding box center [710, 183] width 163 height 20
click at [652, 230] on div "Insufficient available stock Products on this order have insufficient available…" at bounding box center [692, 247] width 290 height 201
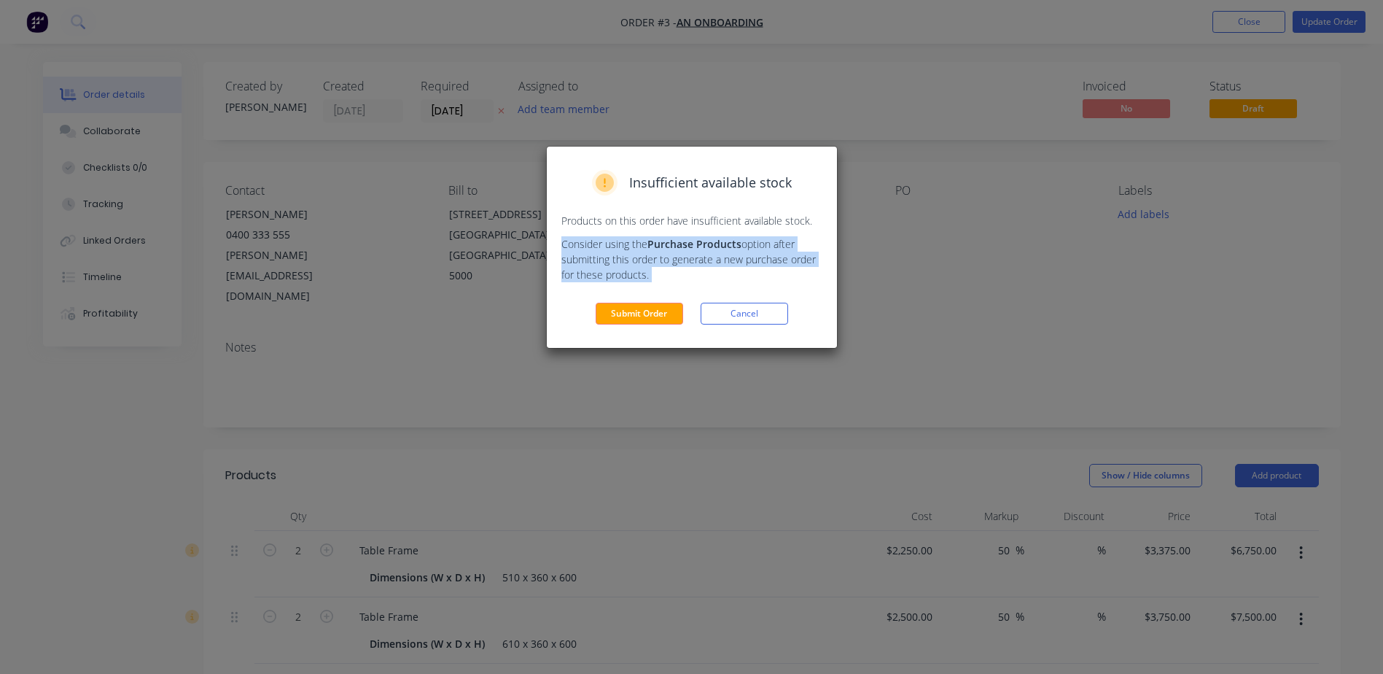
click at [652, 230] on div "Insufficient available stock Products on this order have insufficient available…" at bounding box center [692, 247] width 290 height 201
click at [635, 322] on button "Submit Order" at bounding box center [639, 314] width 87 height 22
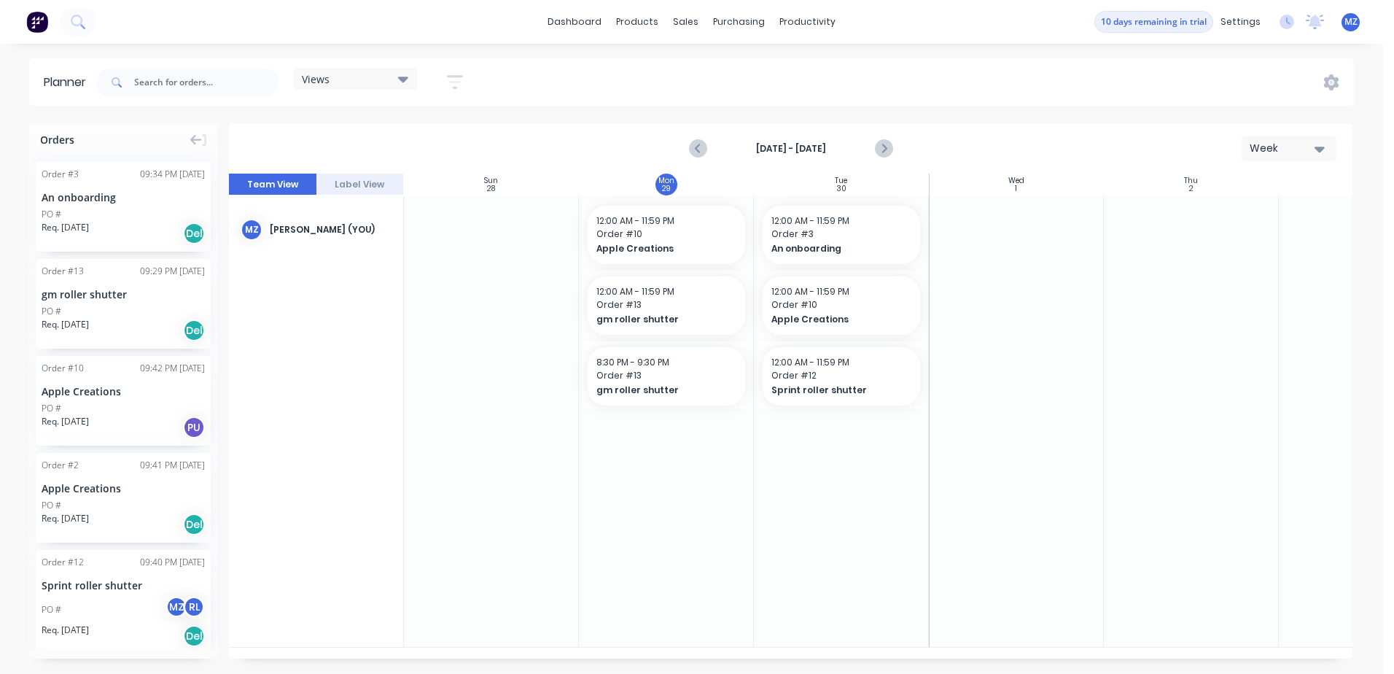
scroll to position [0, 1]
click at [800, 100] on div at bounding box center [796, 99] width 22 height 13
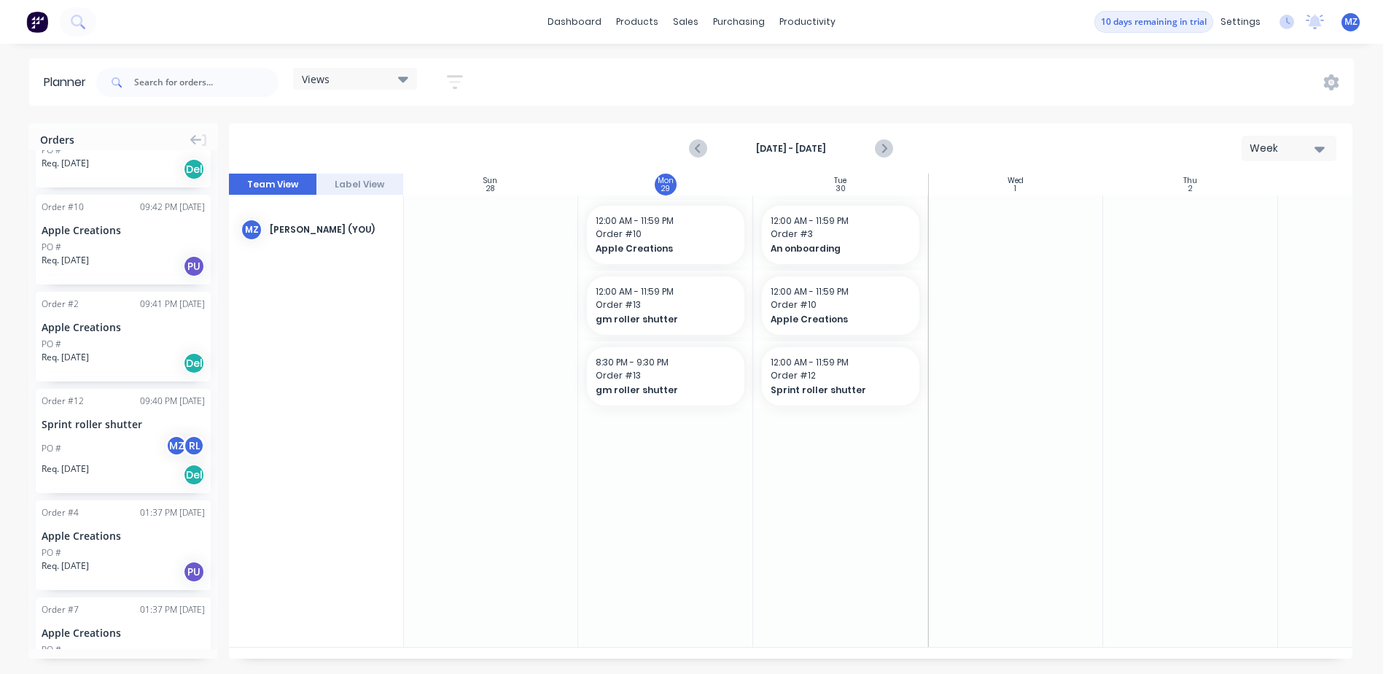
scroll to position [218, 0]
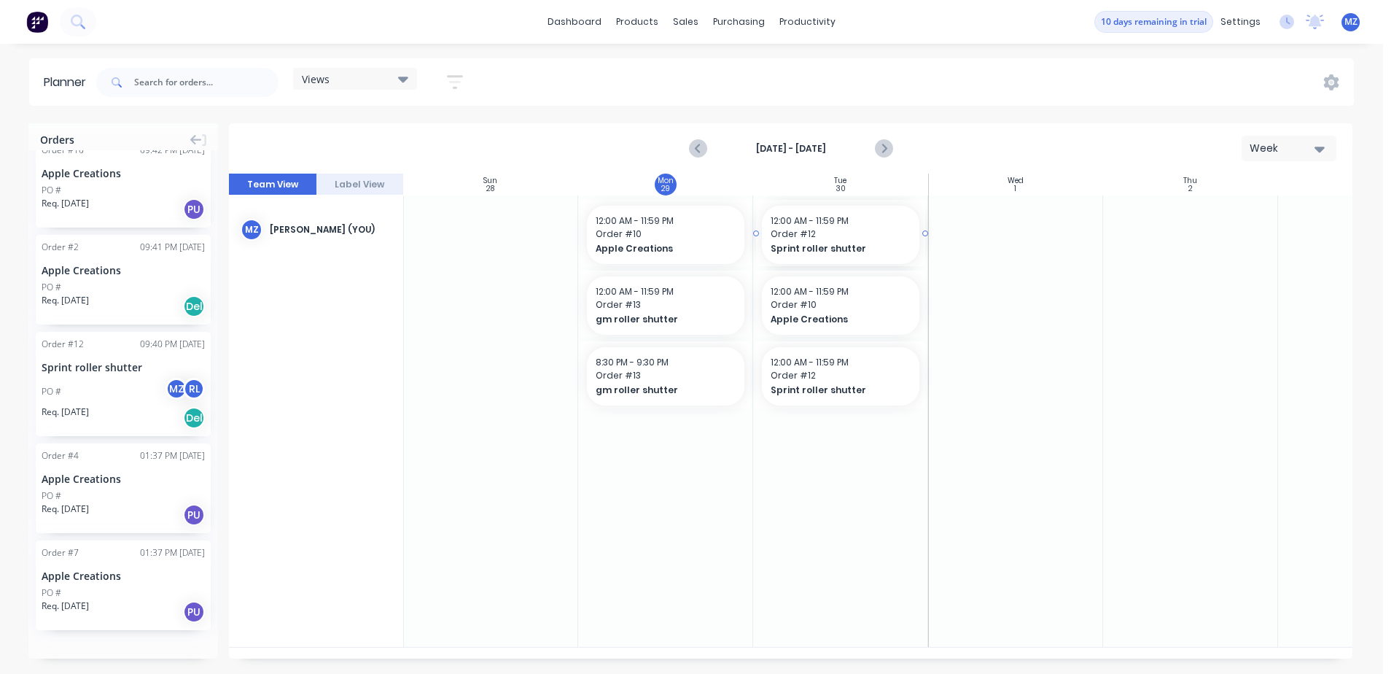
drag, startPoint x: 135, startPoint y: 391, endPoint x: 821, endPoint y: 481, distance: 692.1
drag, startPoint x: 124, startPoint y: 506, endPoint x: 813, endPoint y: 551, distance: 690.5
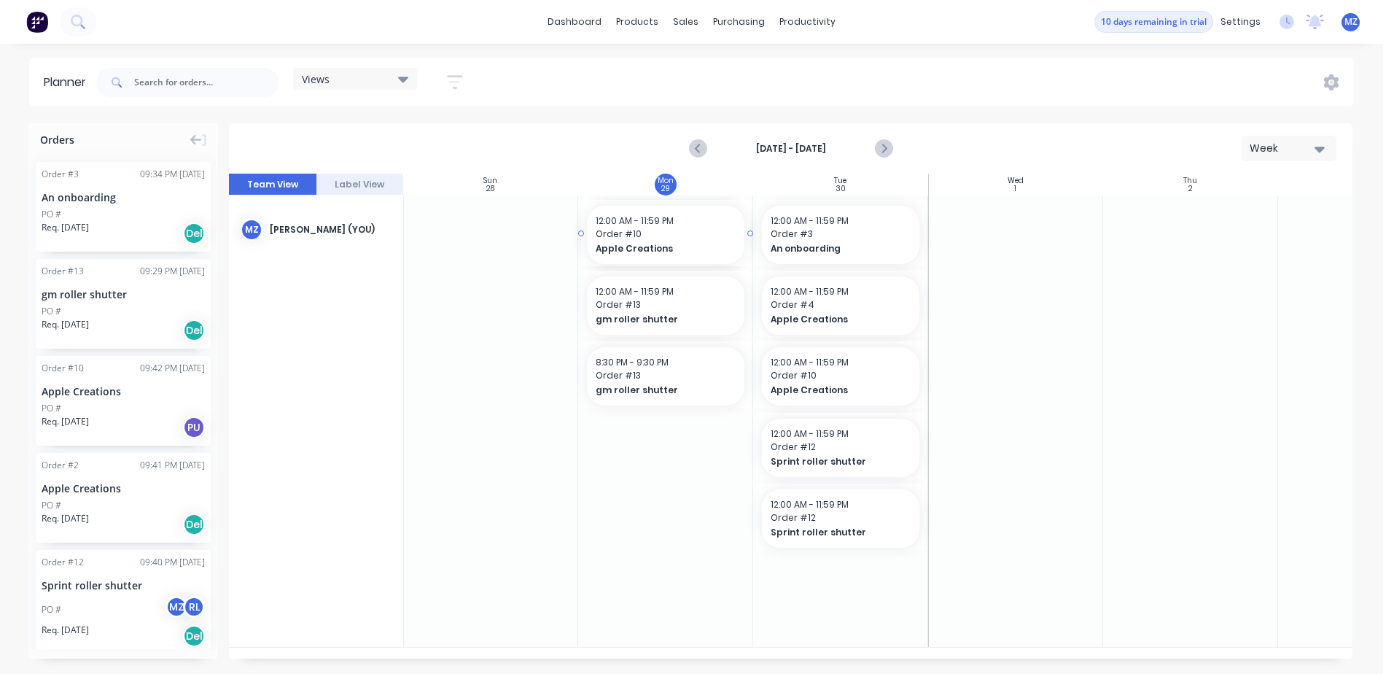
scroll to position [0, 0]
drag, startPoint x: 117, startPoint y: 418, endPoint x: 784, endPoint y: 566, distance: 683.4
drag, startPoint x: 650, startPoint y: 252, endPoint x: 898, endPoint y: 616, distance: 440.9
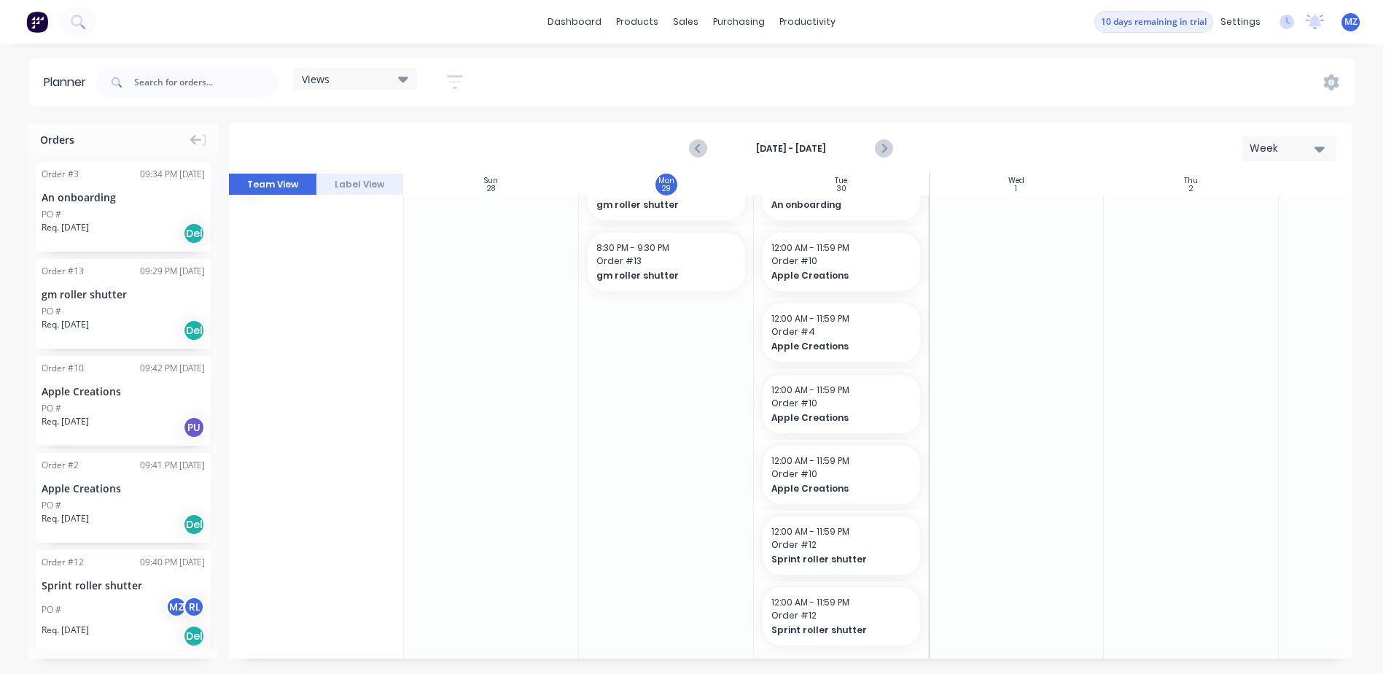
scroll to position [61, 0]
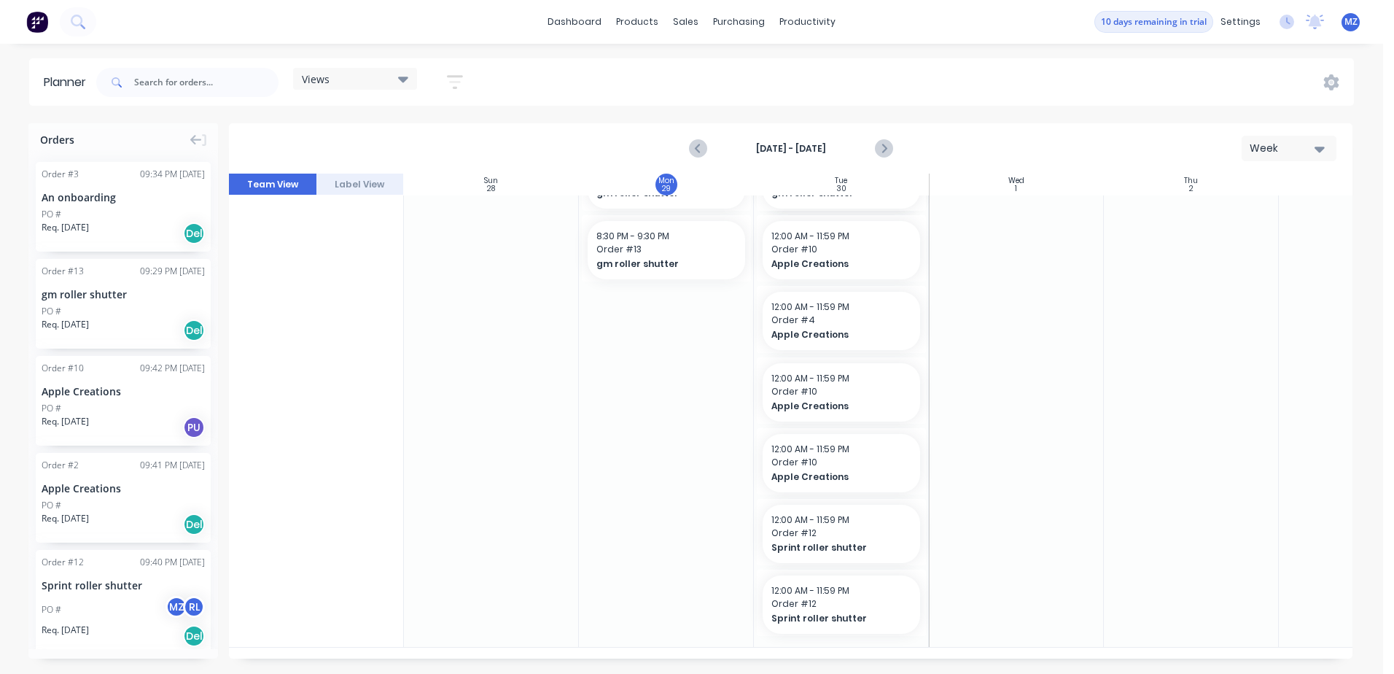
drag, startPoint x: 133, startPoint y: 319, endPoint x: 812, endPoint y: 551, distance: 718.3
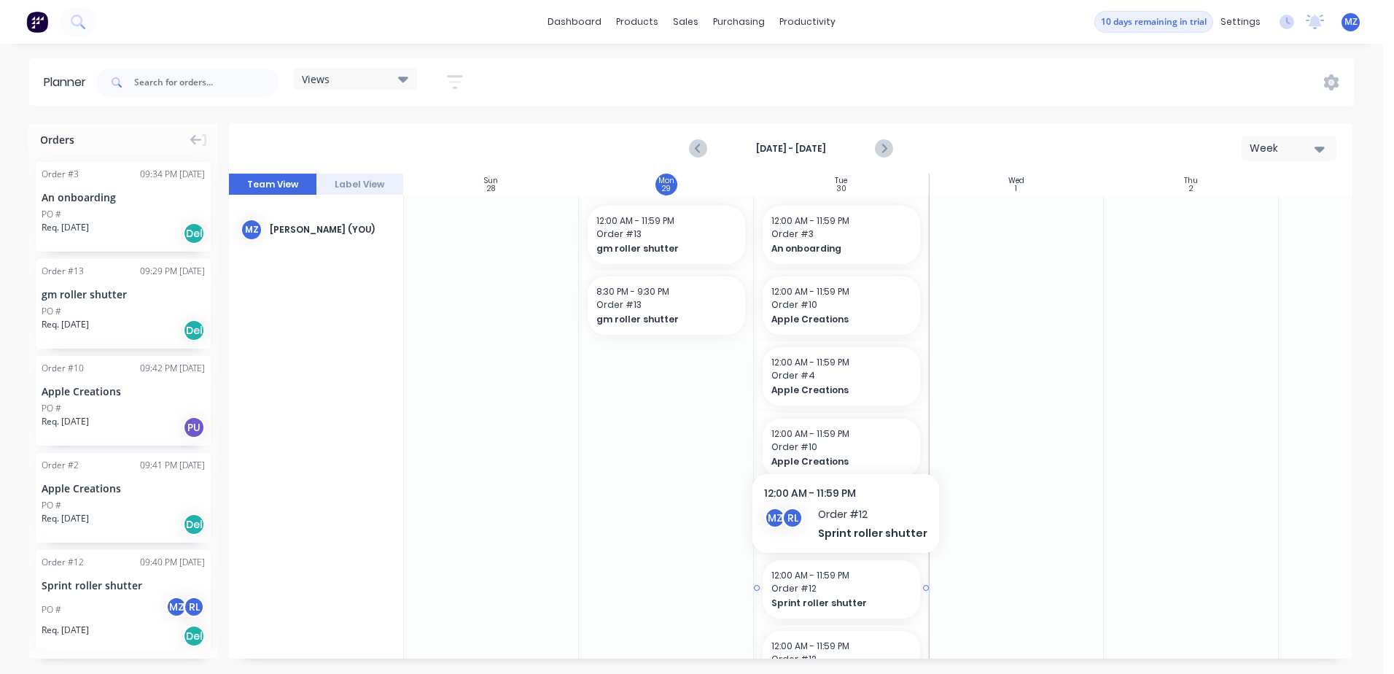
scroll to position [132, 0]
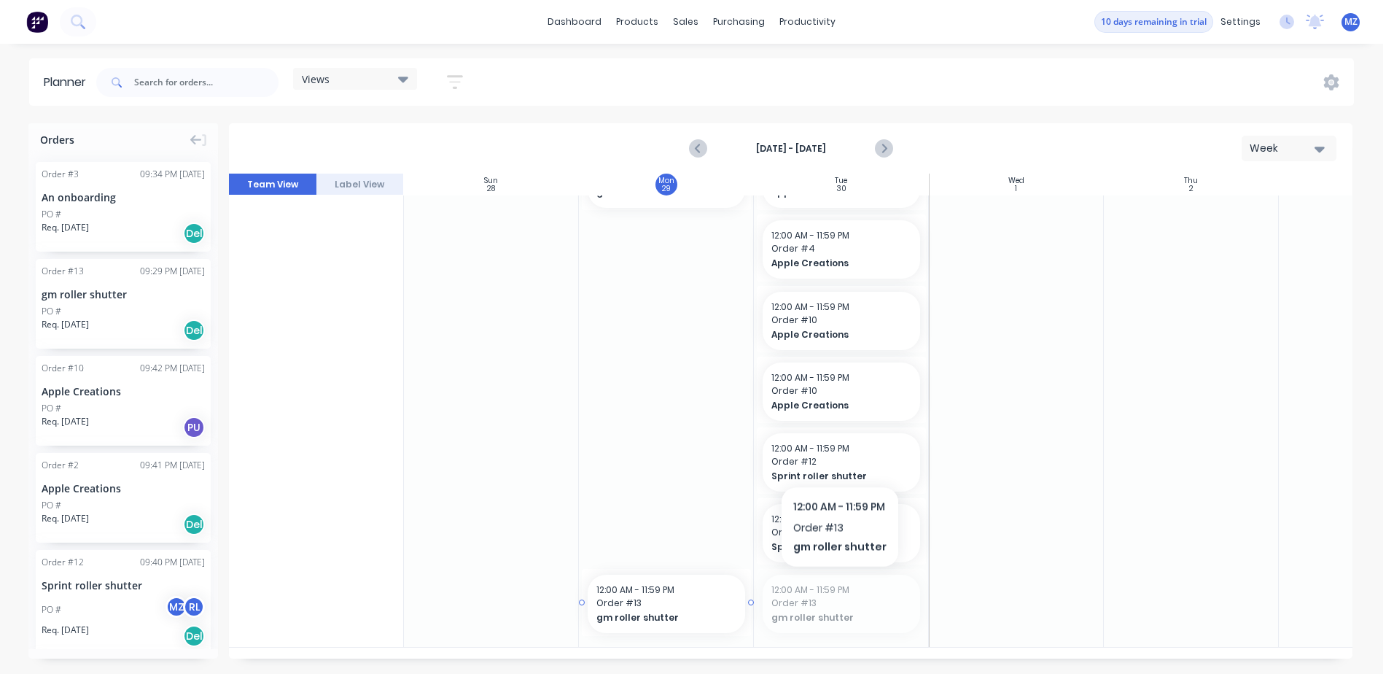
drag, startPoint x: 853, startPoint y: 591, endPoint x: 669, endPoint y: 398, distance: 266.6
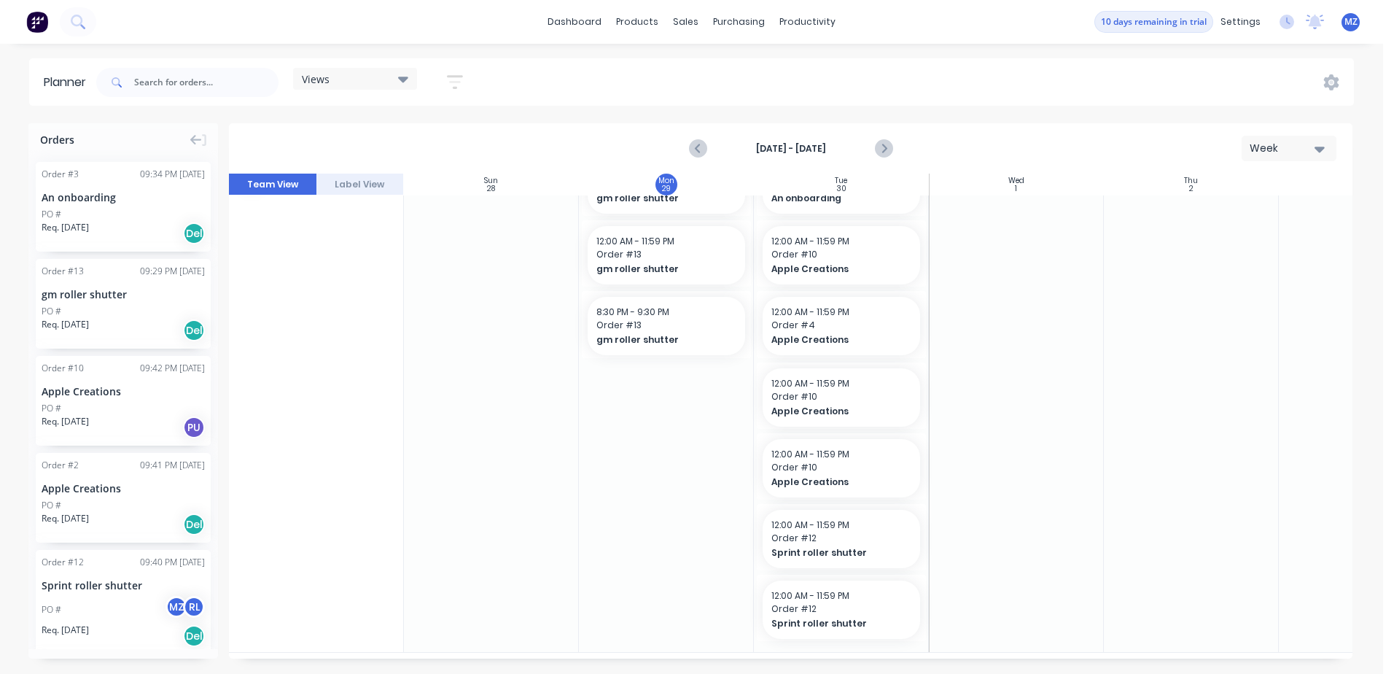
scroll to position [0, 0]
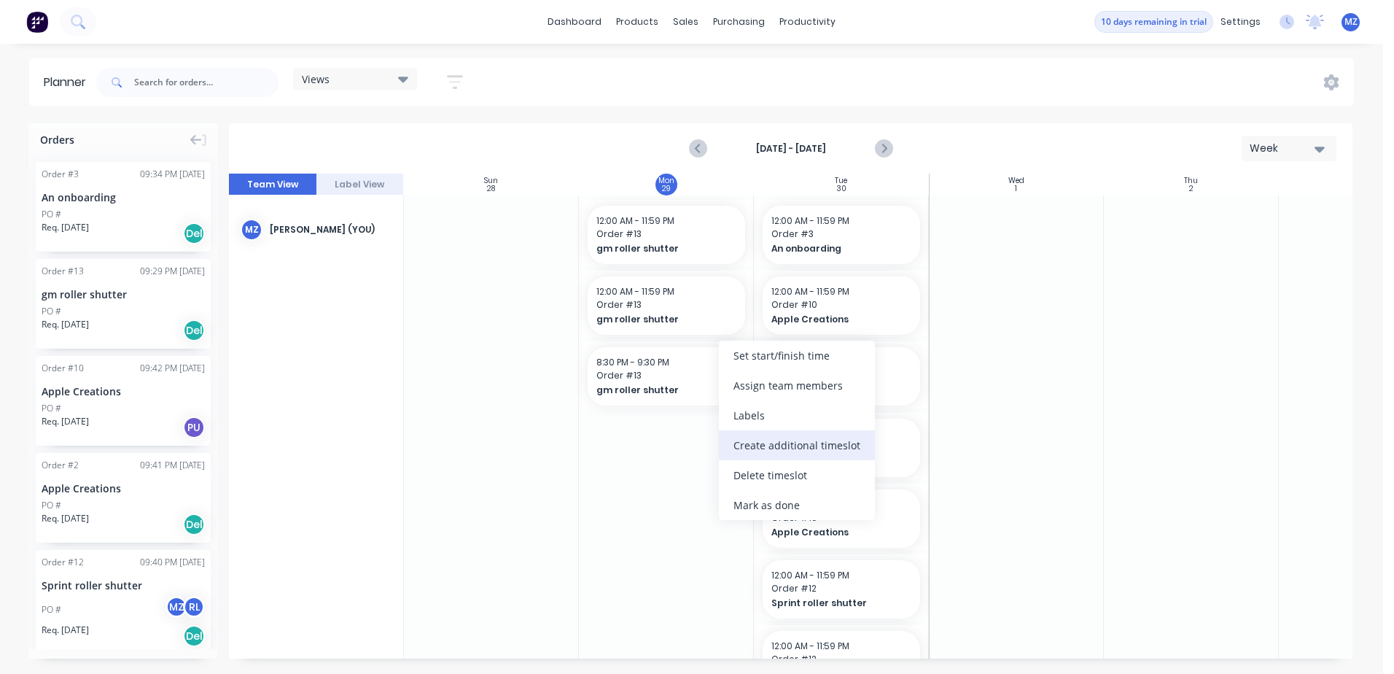
click at [844, 451] on div "Create additional timeslot" at bounding box center [797, 445] width 156 height 30
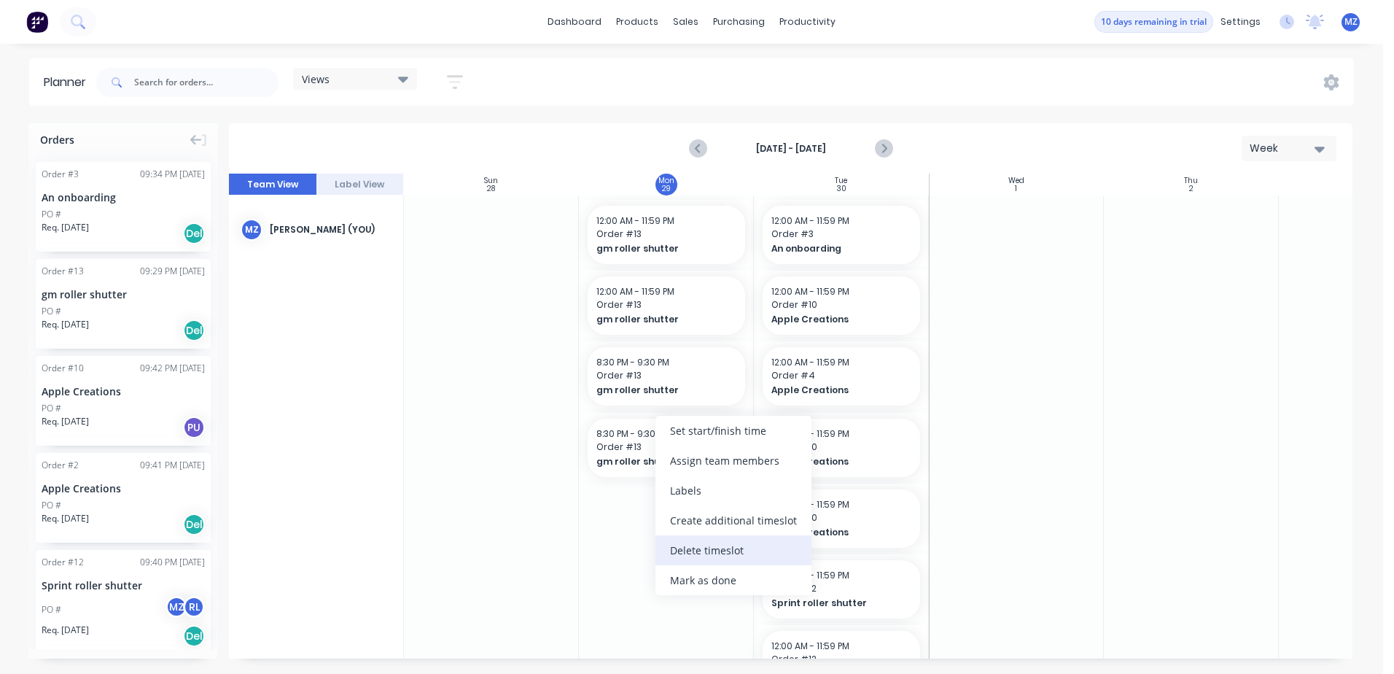
click at [747, 552] on div "Delete timeslot" at bounding box center [734, 550] width 156 height 30
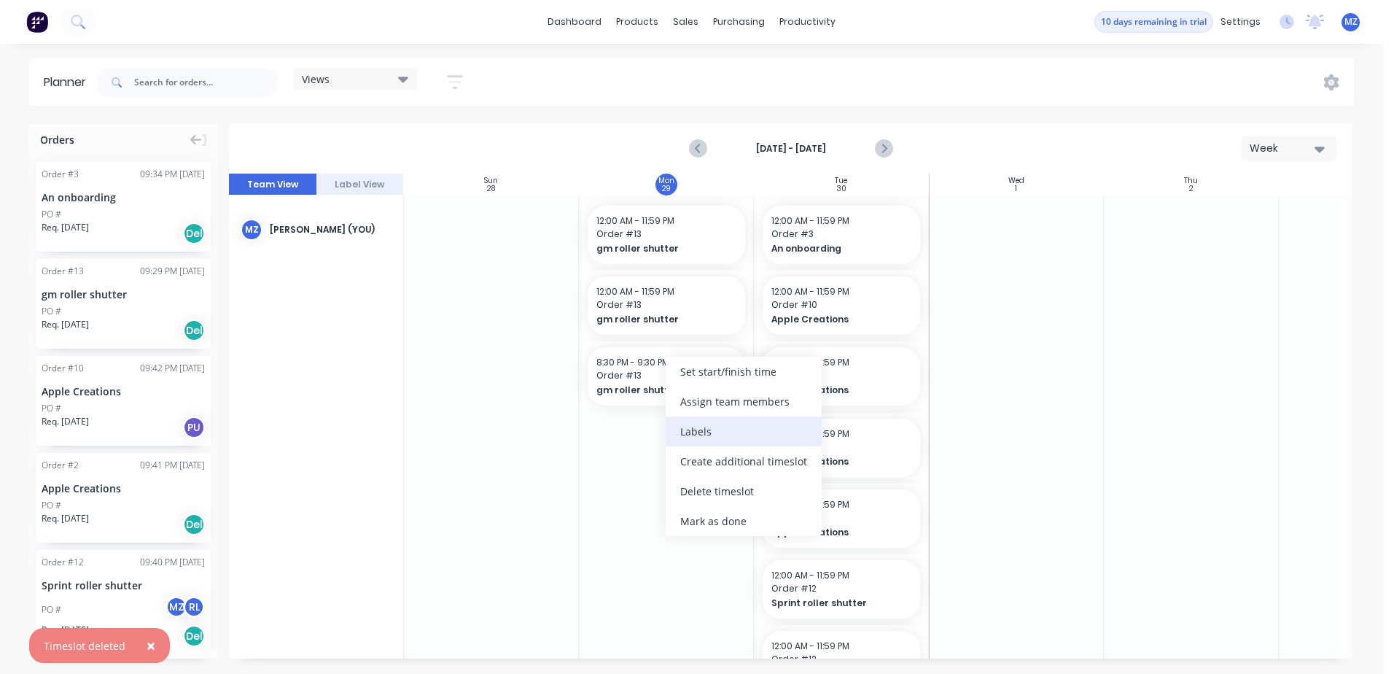
click at [721, 432] on div "Labels" at bounding box center [744, 431] width 156 height 30
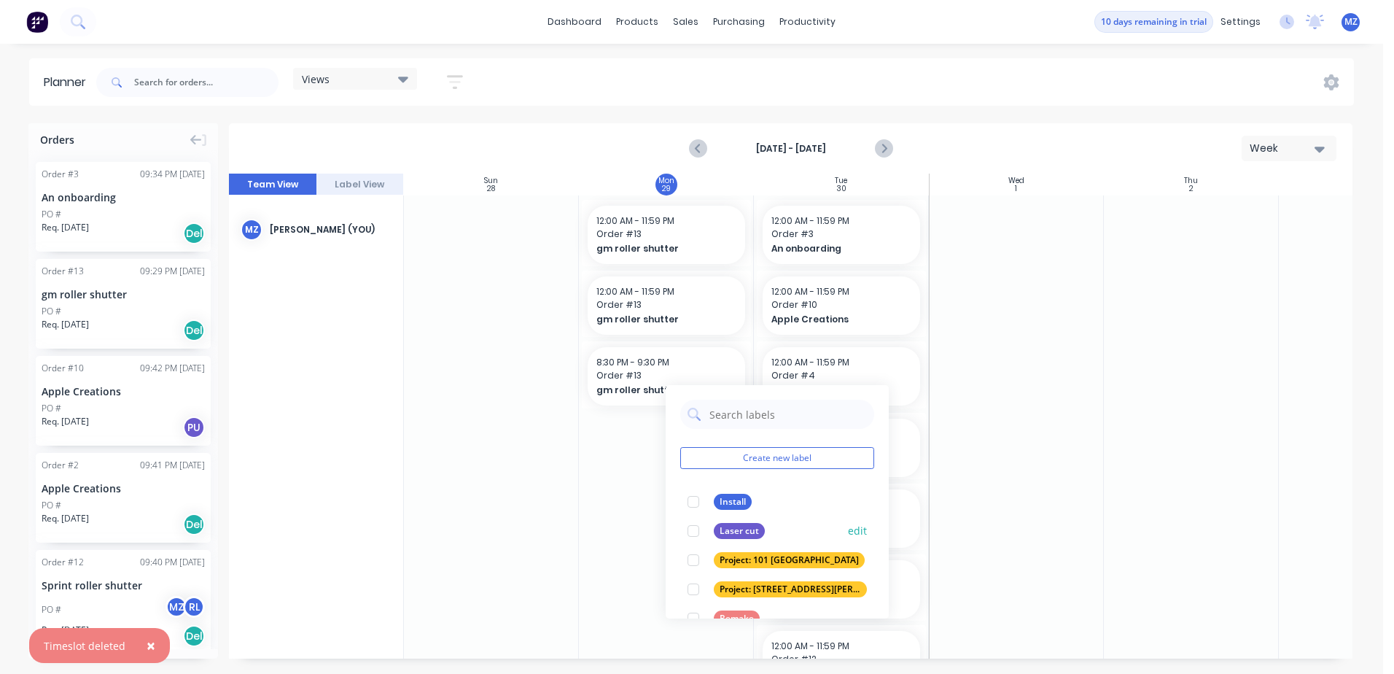
scroll to position [58, 0]
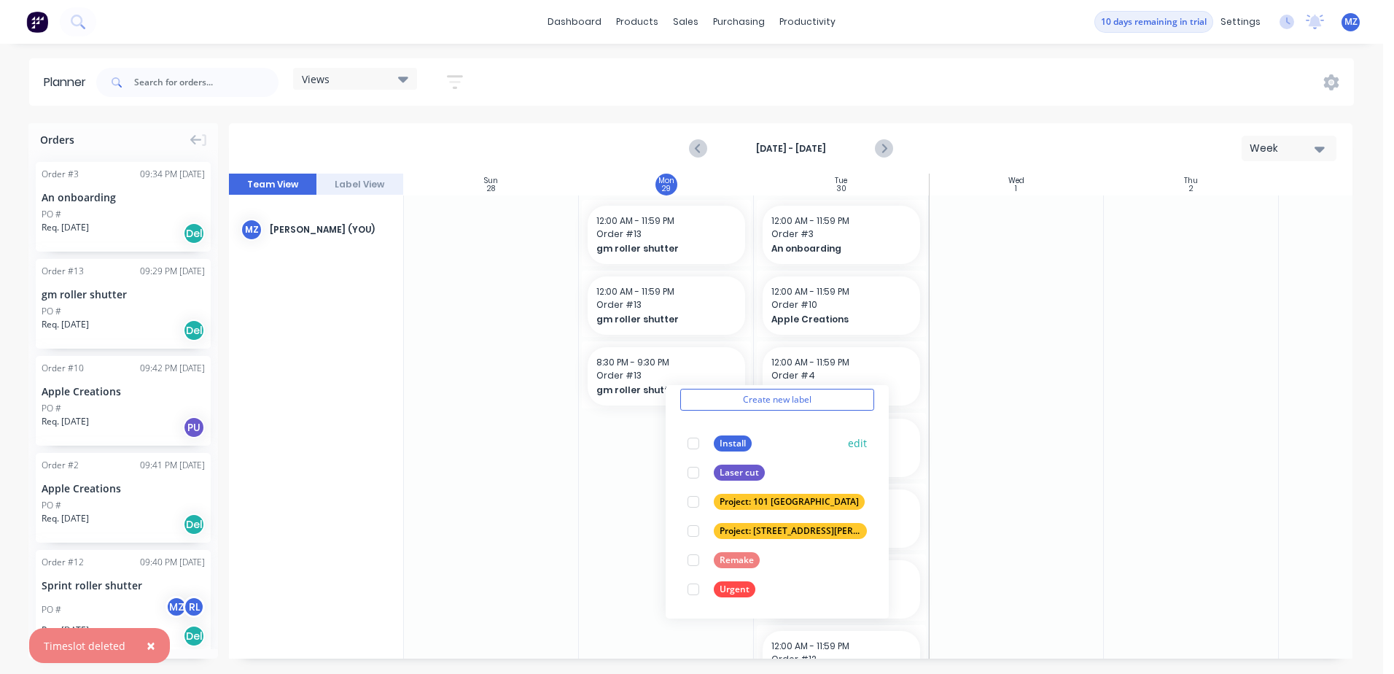
click at [718, 441] on div "Install" at bounding box center [733, 443] width 38 height 16
click at [715, 589] on div "Urgent" at bounding box center [735, 589] width 42 height 16
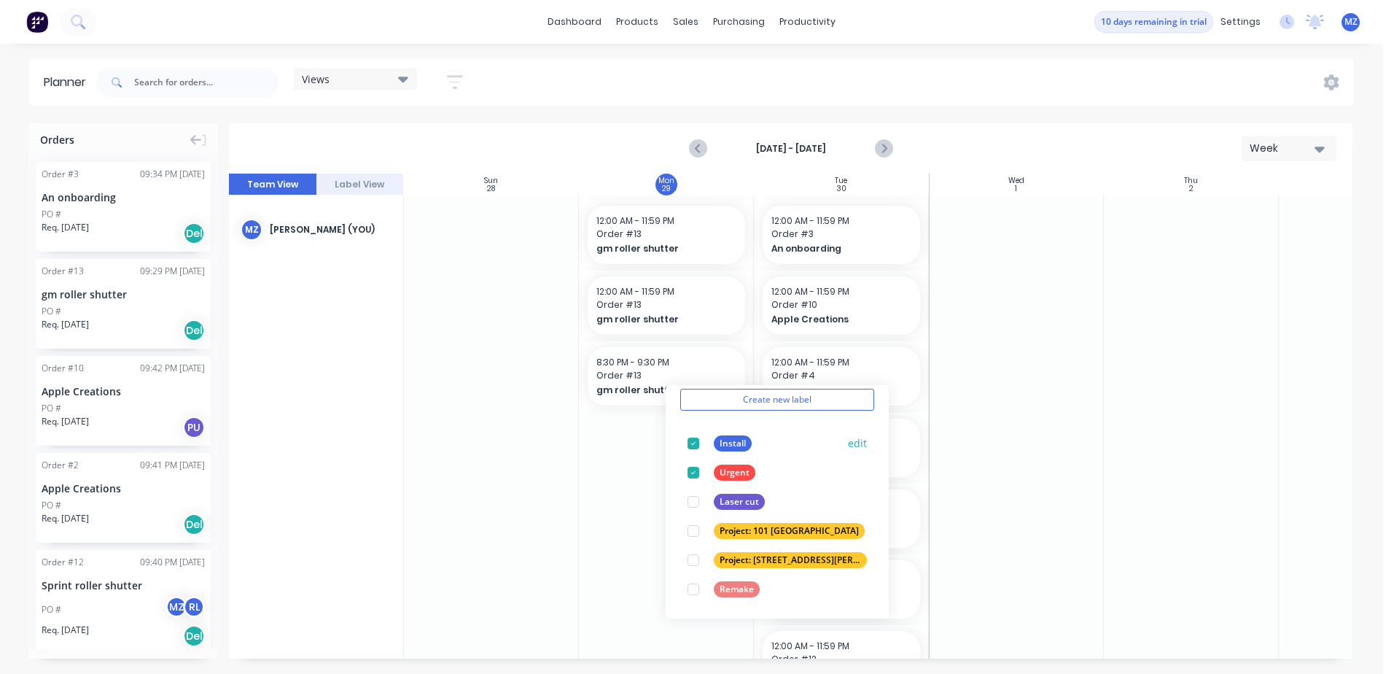
click at [694, 434] on div at bounding box center [693, 443] width 29 height 29
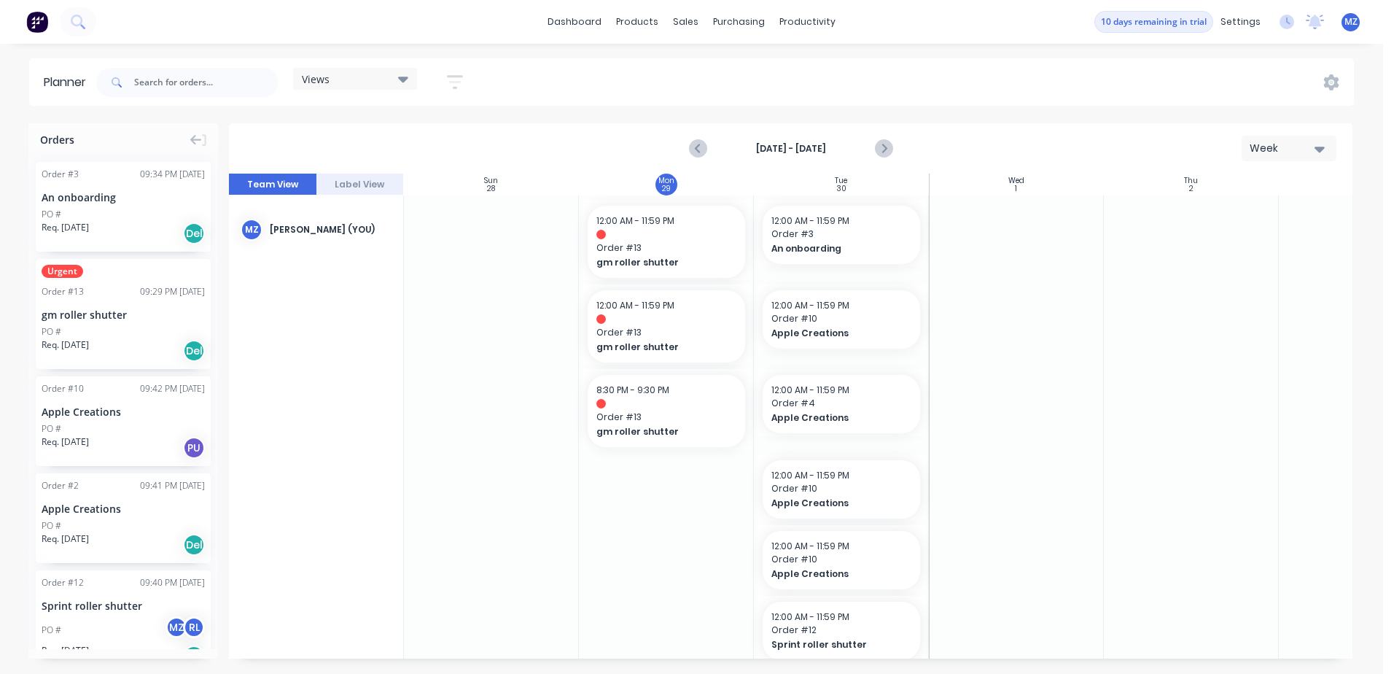
click at [1116, 499] on div at bounding box center [1191, 469] width 175 height 548
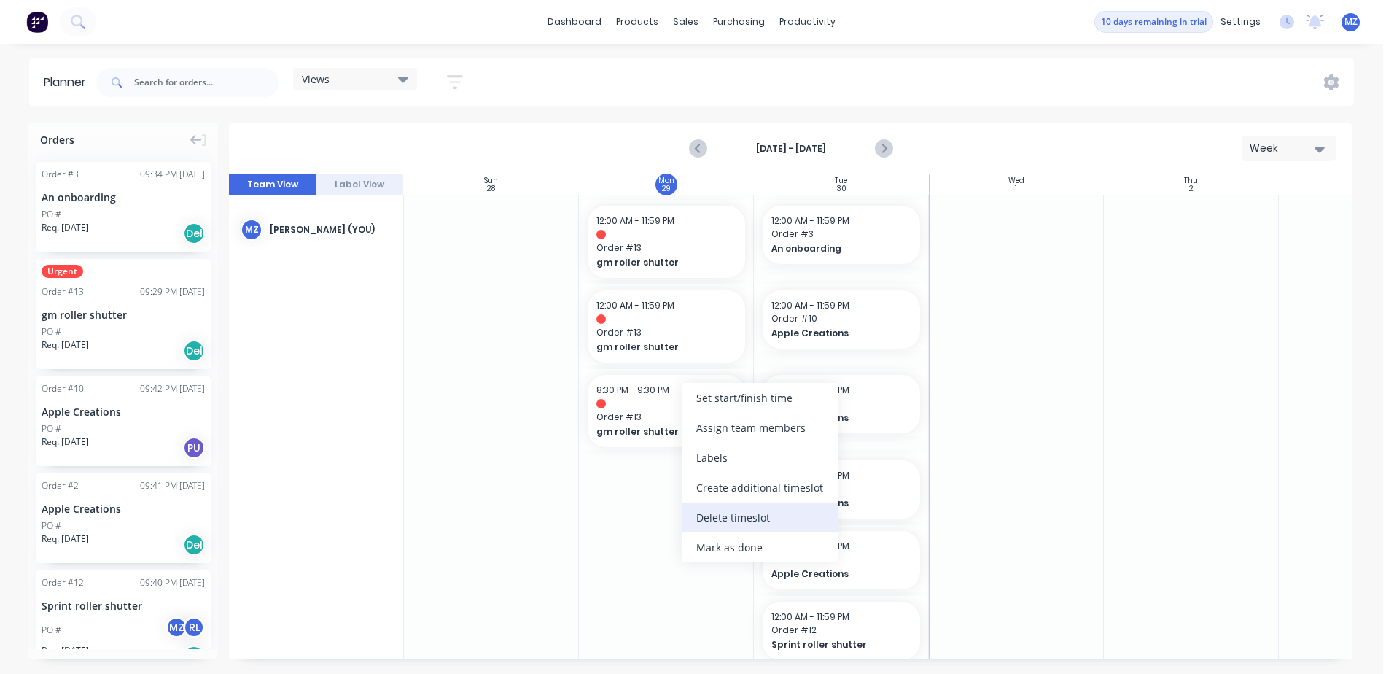
drag, startPoint x: 744, startPoint y: 553, endPoint x: 741, endPoint y: 512, distance: 41.7
click at [741, 512] on div "Set start/finish time Assign team members Labels Create additional timeslot Del…" at bounding box center [760, 472] width 156 height 179
click at [704, 540] on div "Mark as done" at bounding box center [750, 548] width 156 height 30
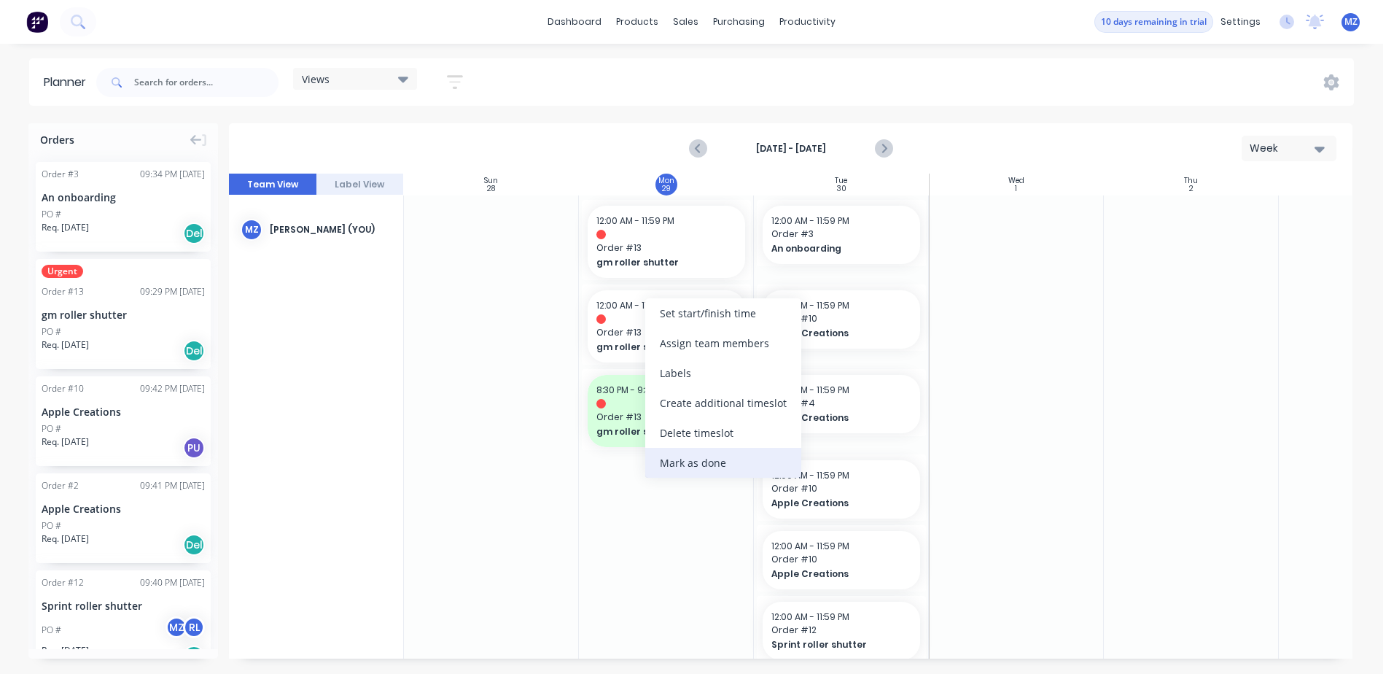
click at [694, 474] on div "Mark as done" at bounding box center [723, 463] width 156 height 30
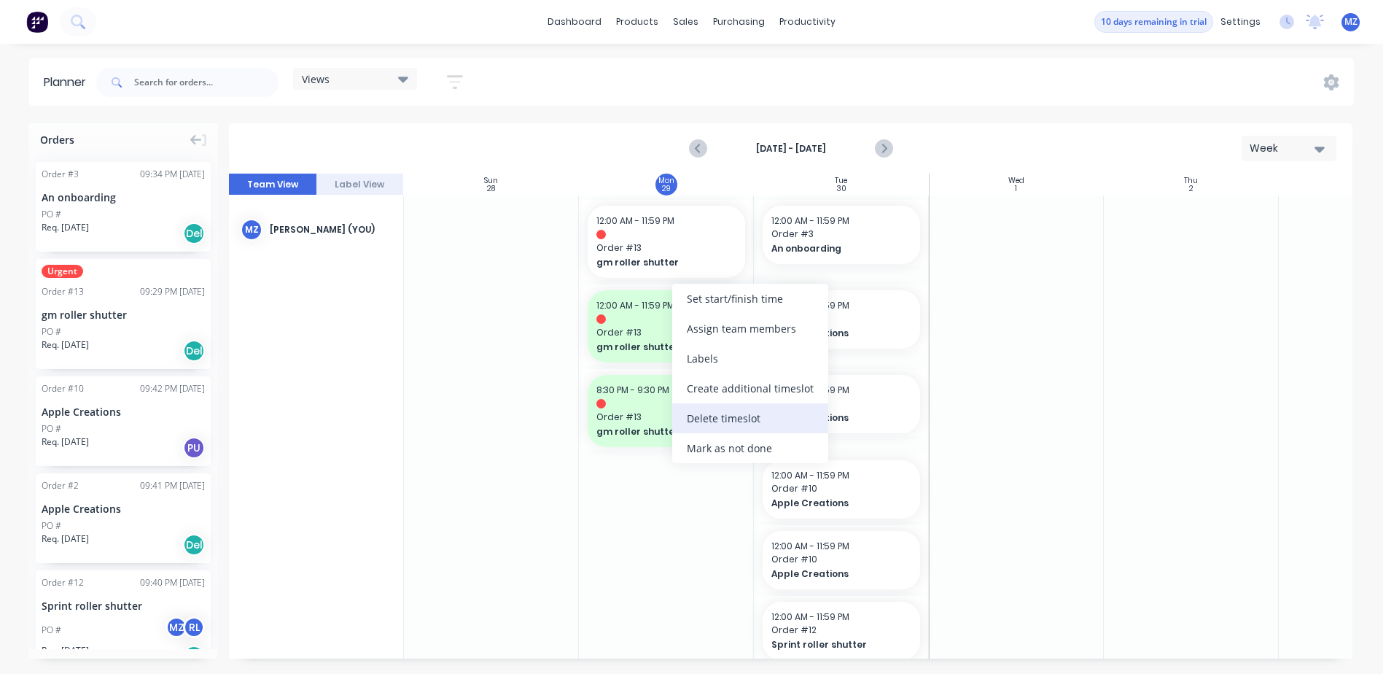
click at [736, 416] on div "Delete timeslot" at bounding box center [750, 418] width 156 height 30
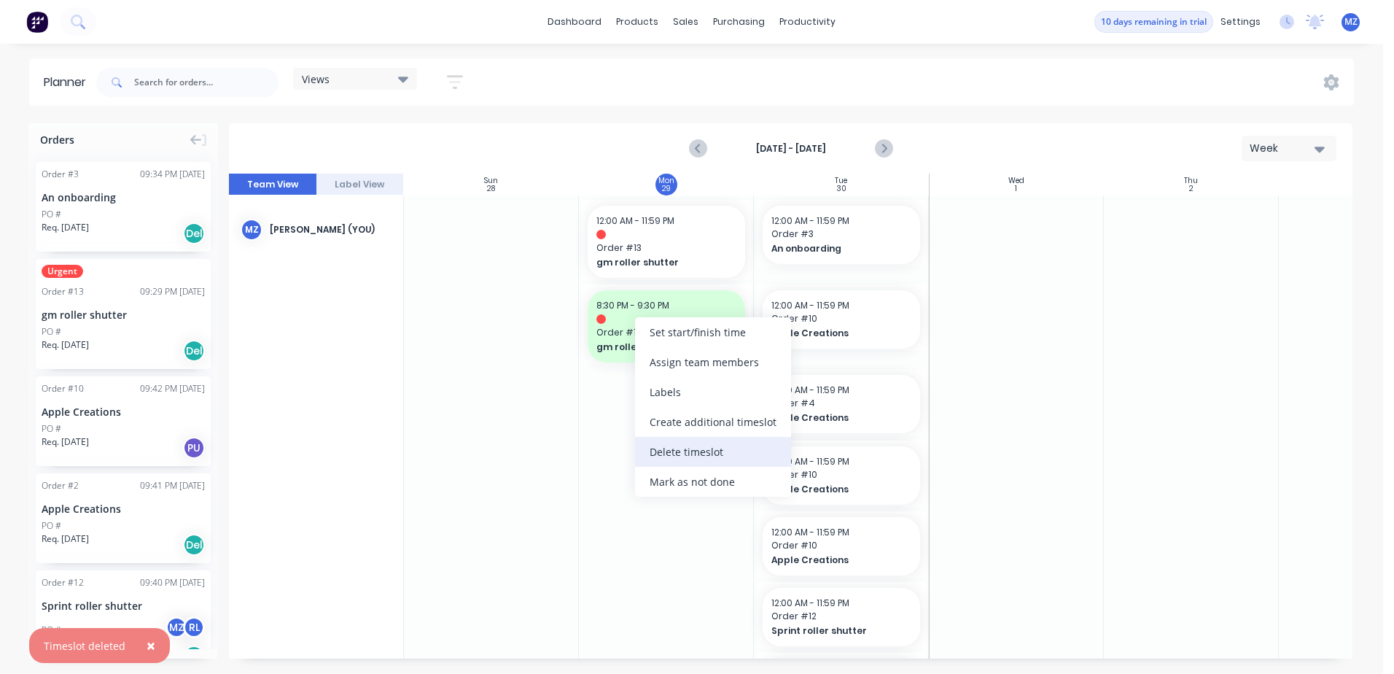
click at [693, 449] on div "Delete timeslot" at bounding box center [713, 452] width 156 height 30
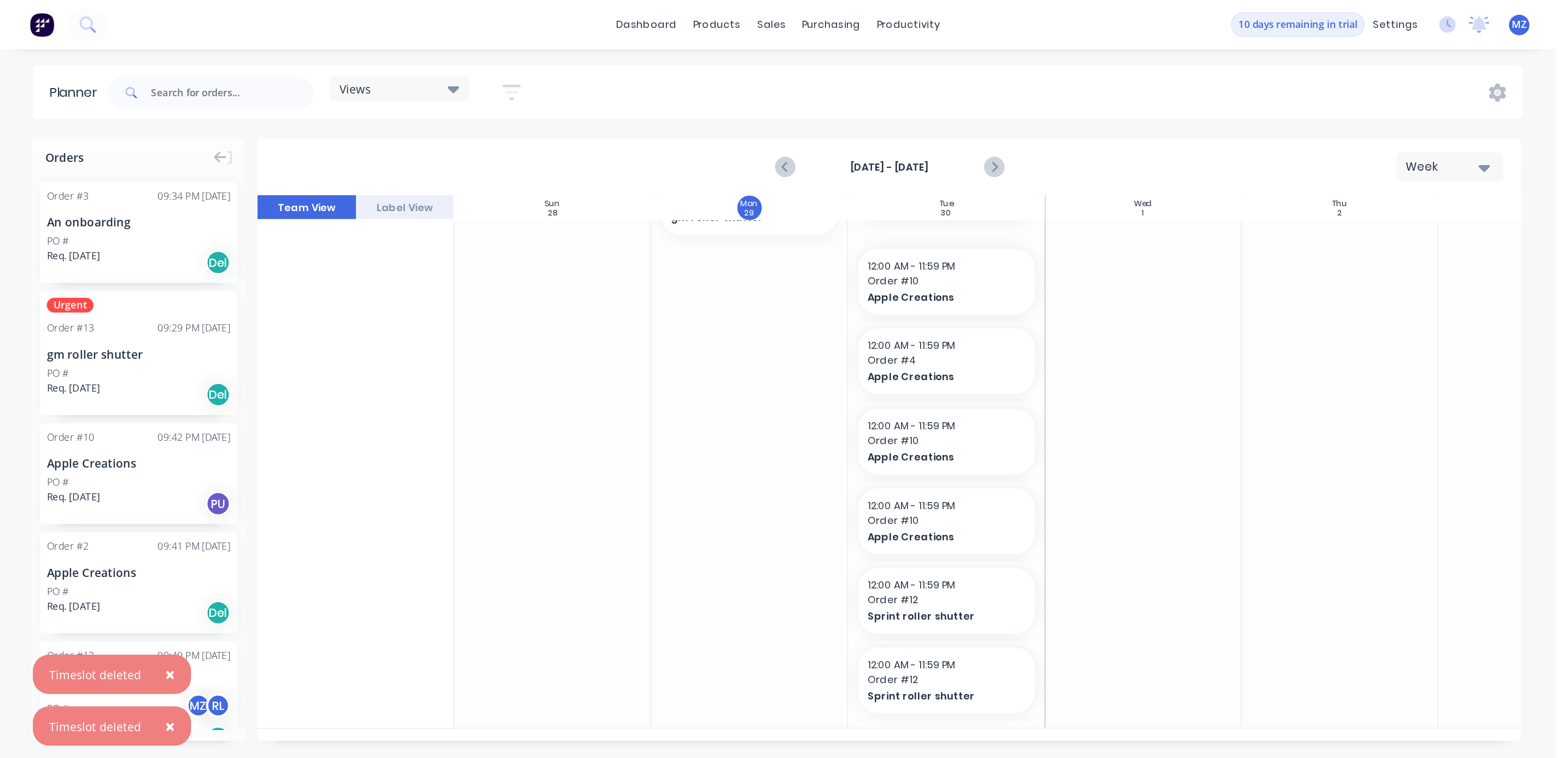
scroll to position [0, 0]
click at [996, 61] on icon at bounding box center [998, 61] width 11 height 12
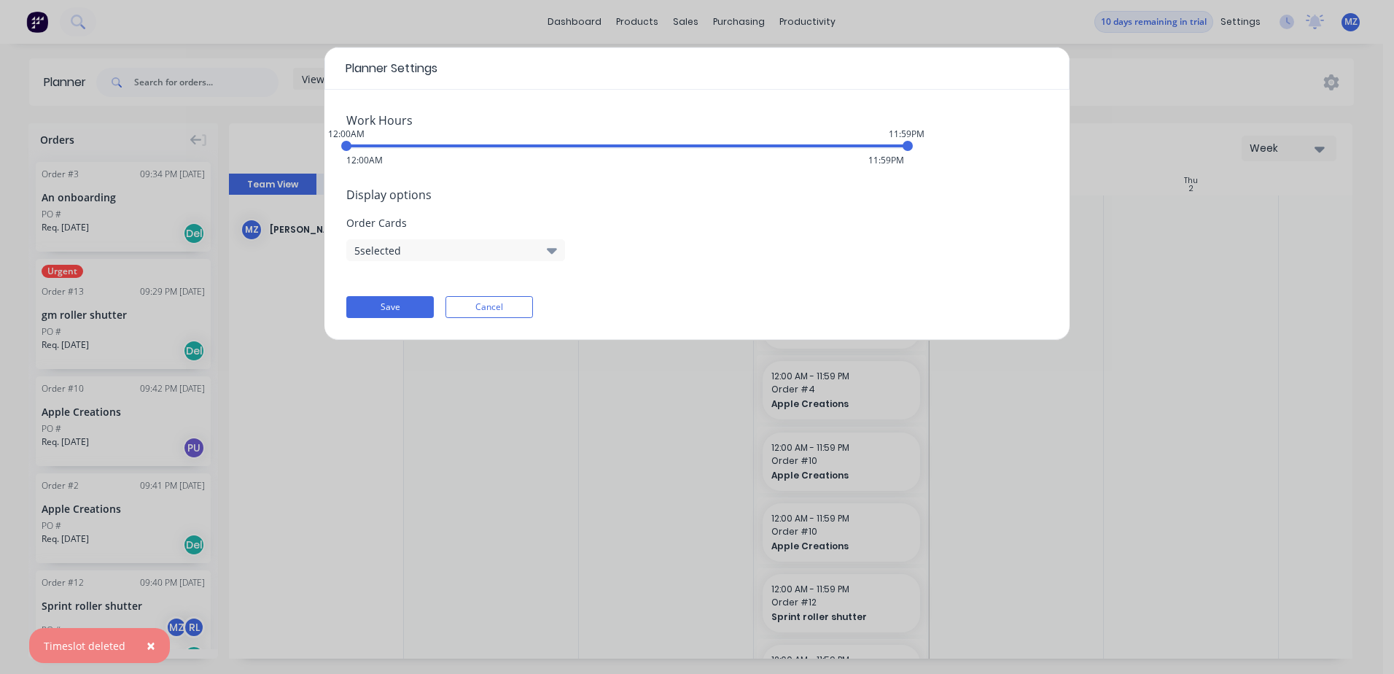
click at [421, 252] on button "5 selected" at bounding box center [455, 250] width 219 height 22
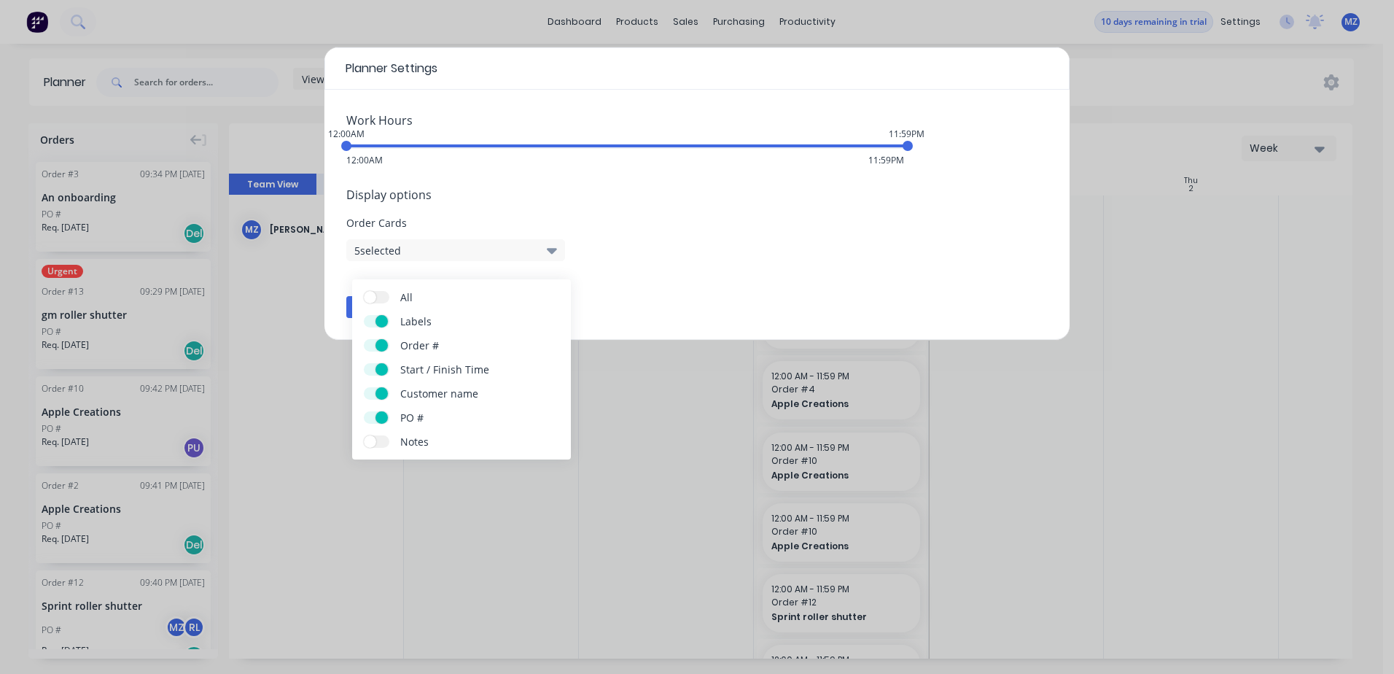
click at [421, 252] on button "5 selected" at bounding box center [455, 250] width 219 height 22
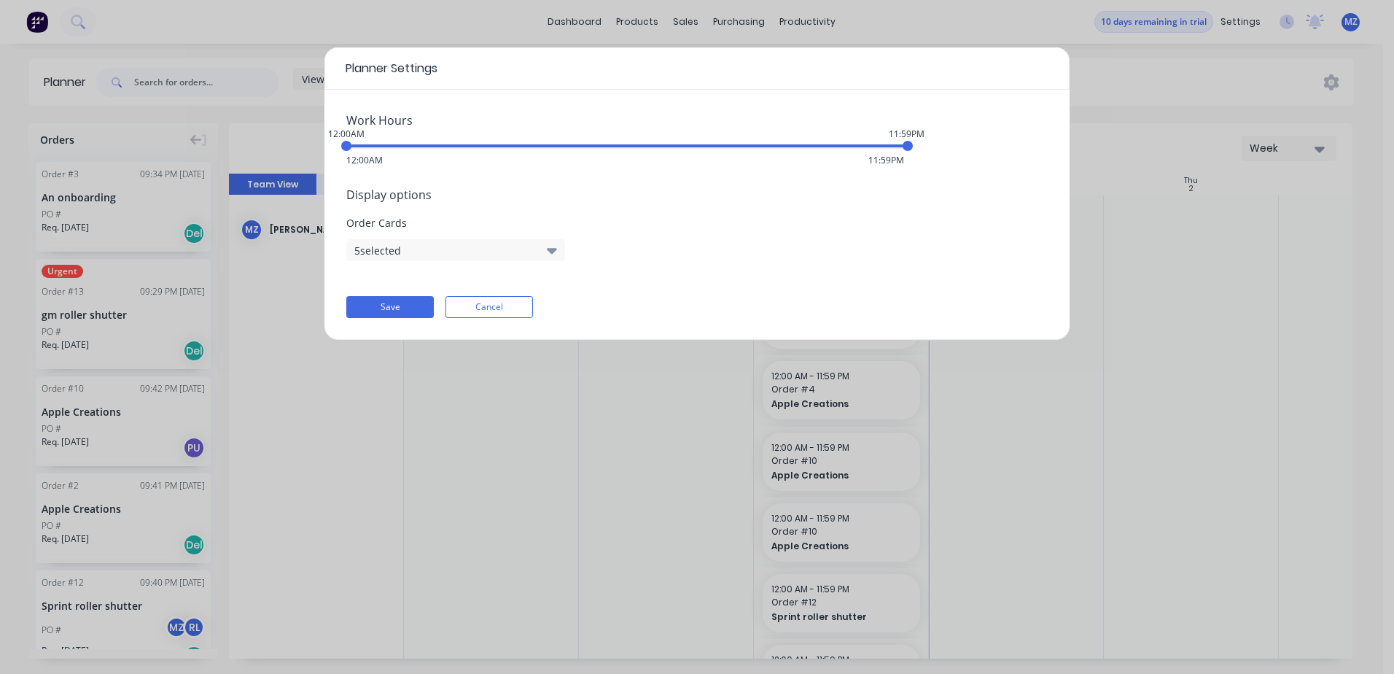
click at [1259, 93] on div "Planner Settings Work Hours 12:00AM 11:59PM 12:00AM 11:59PM Display options Ord…" at bounding box center [697, 337] width 1394 height 674
click at [476, 314] on button "Cancel" at bounding box center [489, 307] width 87 height 22
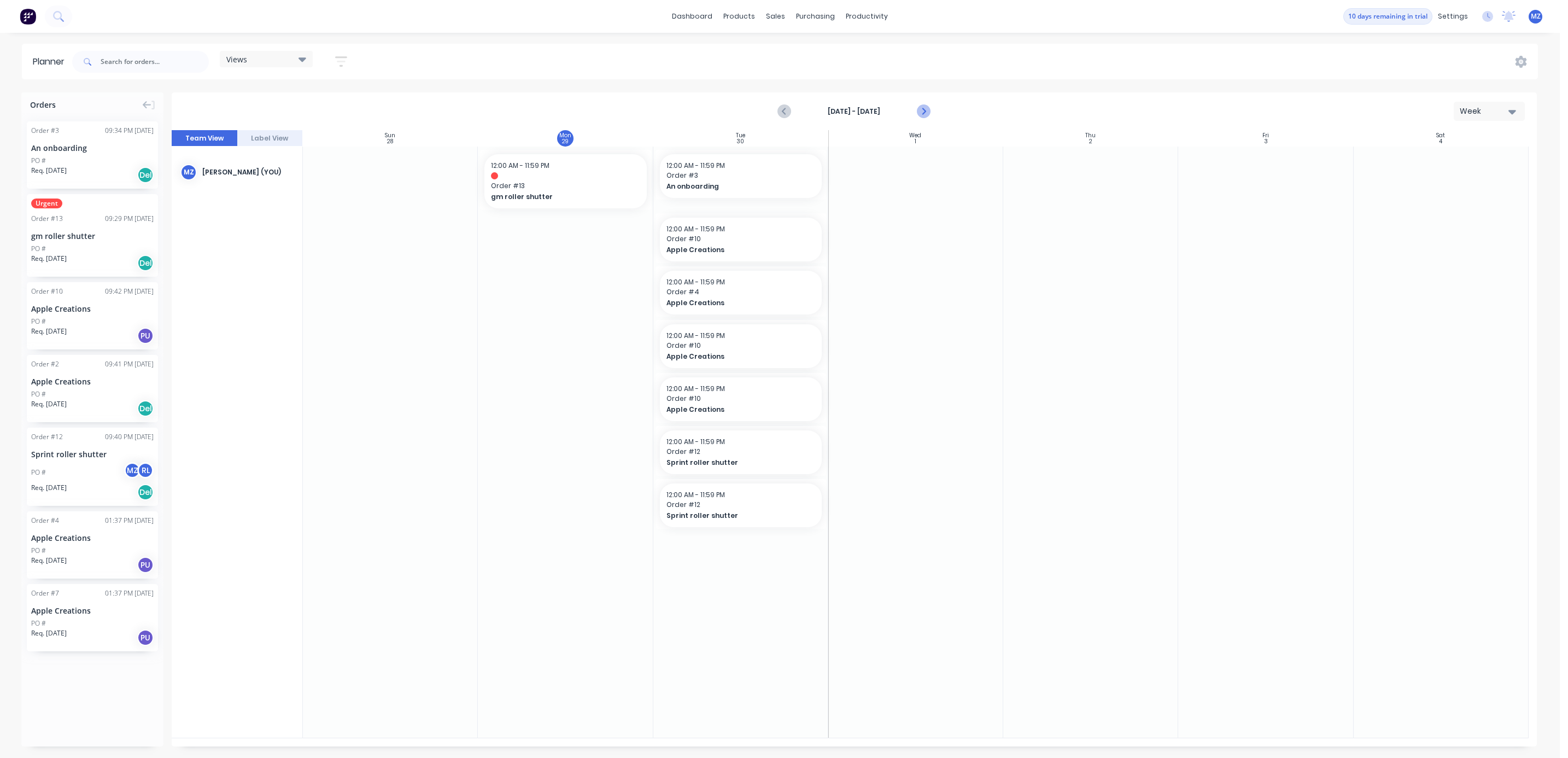
click at [924, 108] on icon "Next page" at bounding box center [923, 112] width 5 height 9
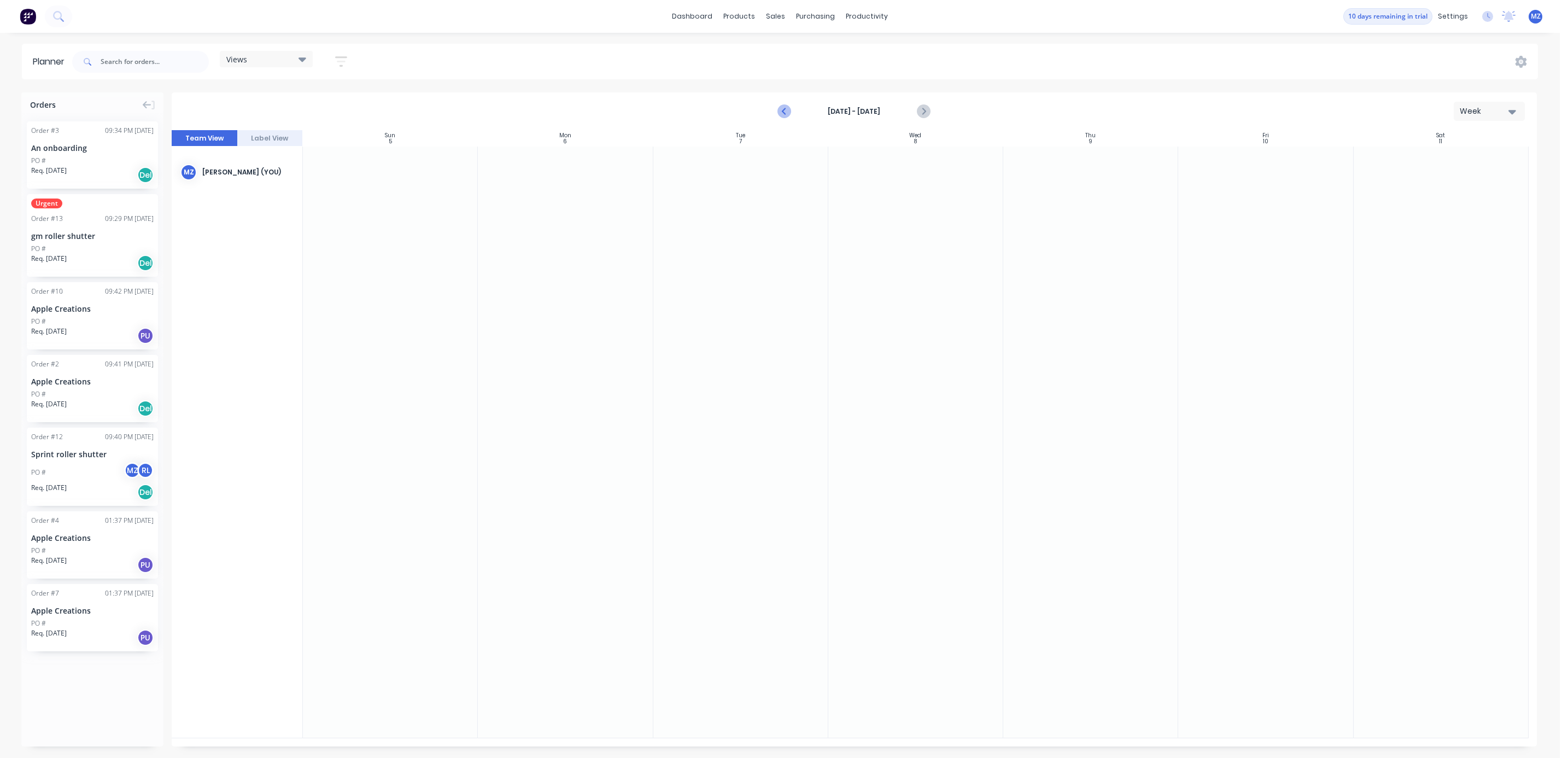
click at [789, 116] on icon "Previous page" at bounding box center [784, 111] width 13 height 13
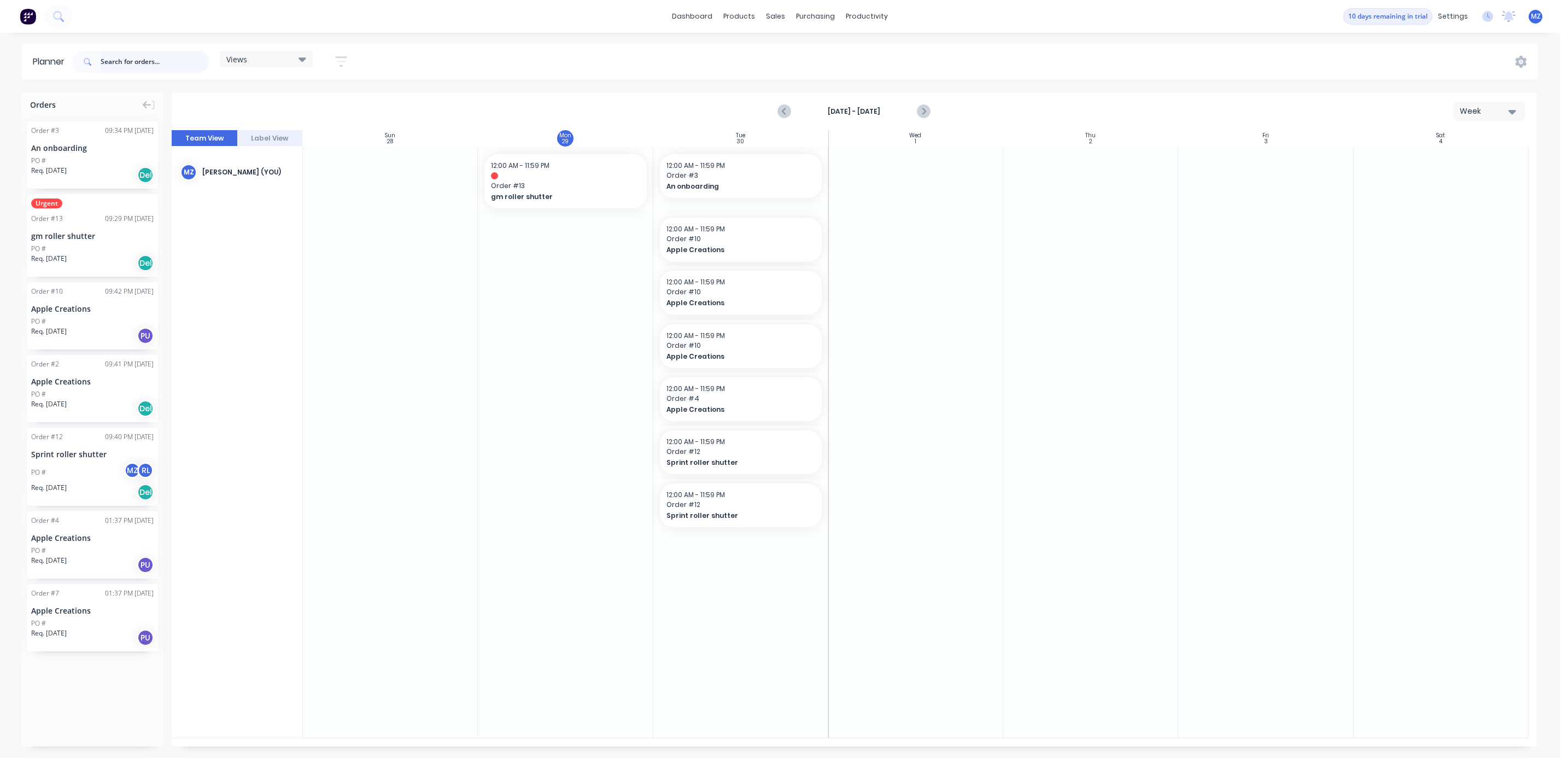
click at [172, 51] on input "text" at bounding box center [154, 61] width 108 height 22
click at [228, 43] on div "dashboard products sales purchasing productivity dashboard products Product Cat…" at bounding box center [780, 379] width 1560 height 758
click at [742, 16] on div "products" at bounding box center [739, 16] width 43 height 16
click at [761, 52] on div "Product Catalogue" at bounding box center [788, 52] width 67 height 10
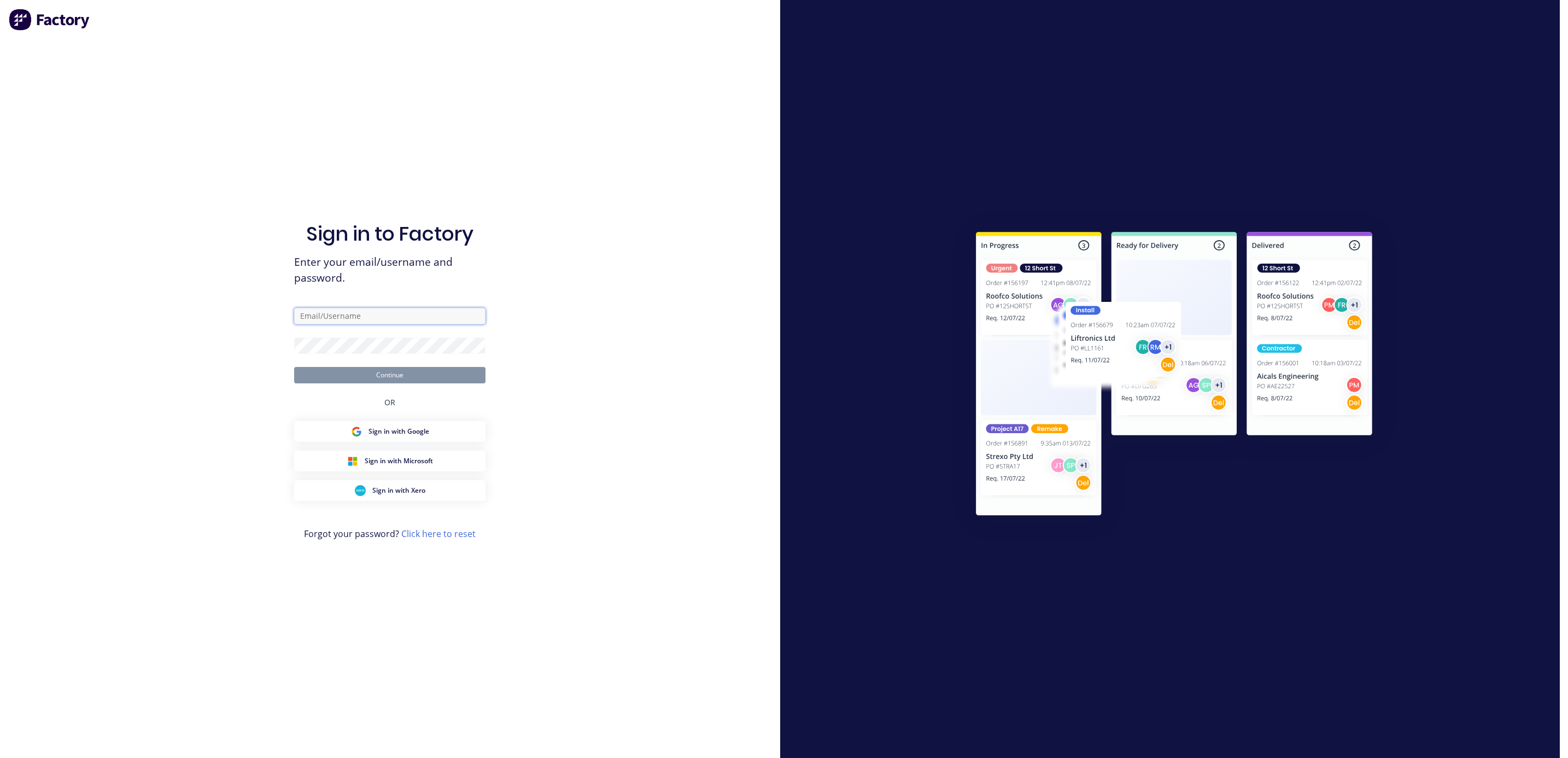
type input "[PERSON_NAME]"
click at [392, 379] on button "Continue" at bounding box center [389, 375] width 191 height 16
type input "[PERSON_NAME]"
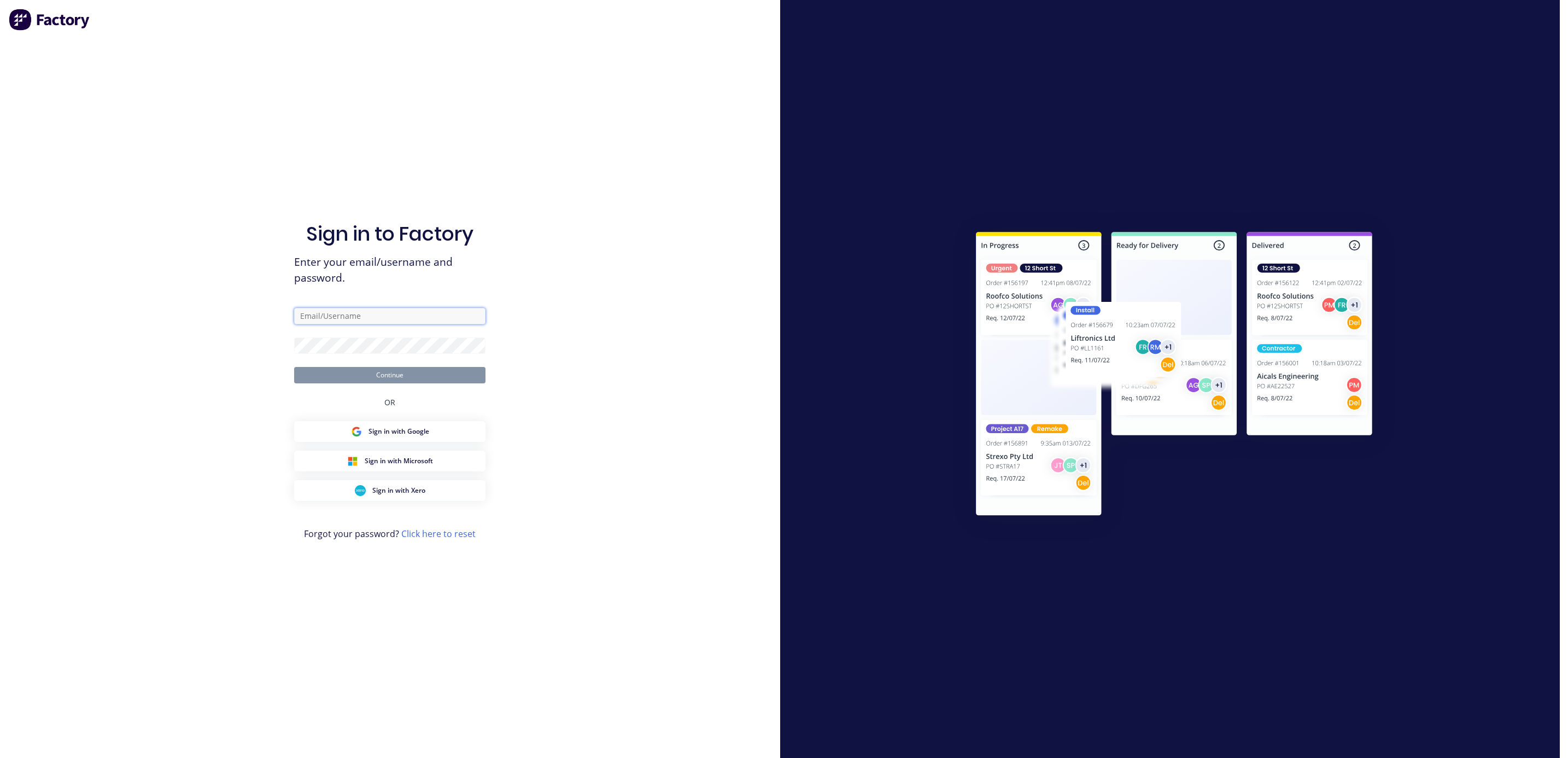
type input "[PERSON_NAME]"
click at [346, 379] on button "Continue" at bounding box center [389, 375] width 191 height 16
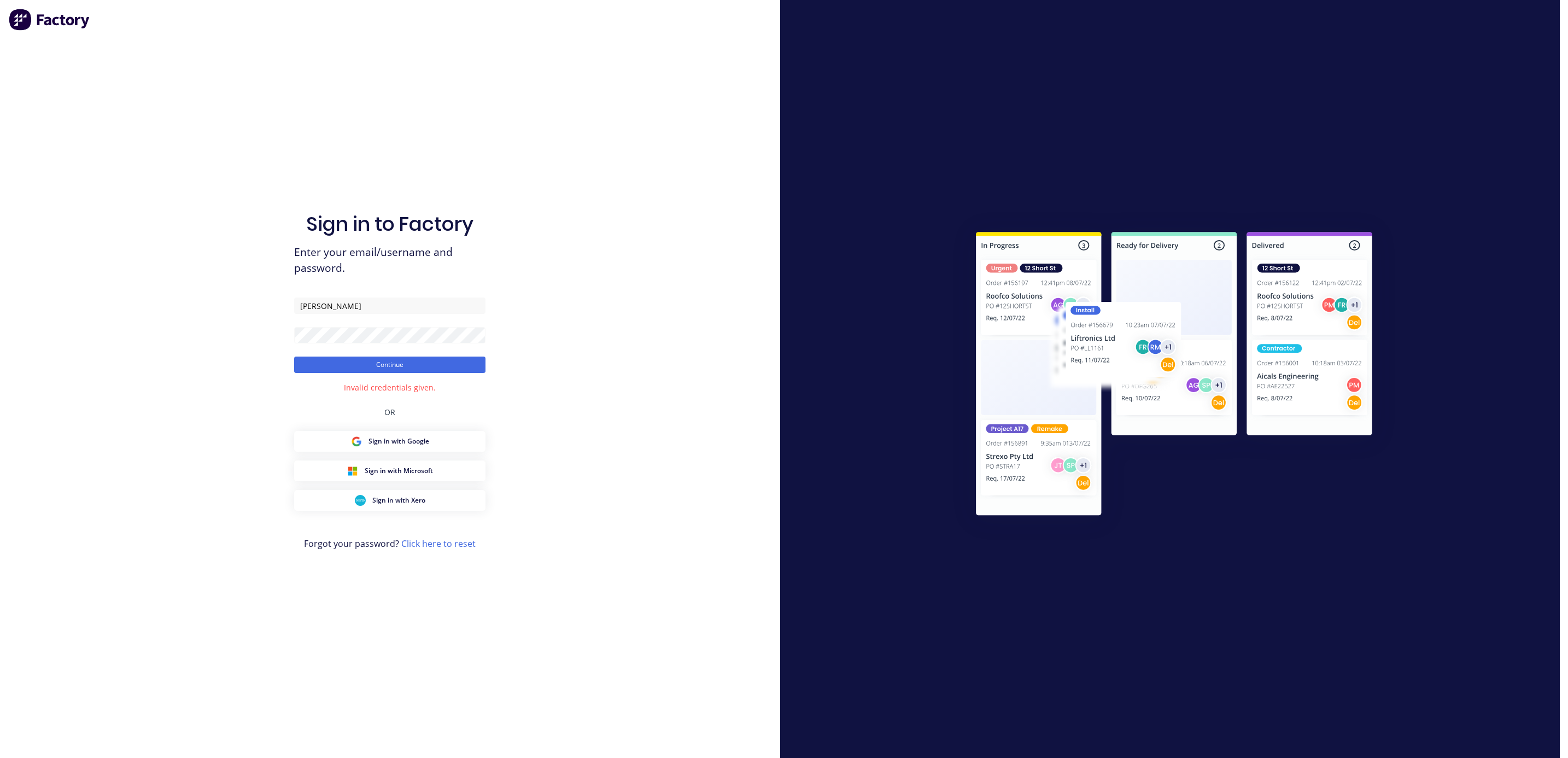
click at [91, 19] on div "Sign in to Factory Enter your email/username and password. [PERSON_NAME] Contin…" at bounding box center [390, 379] width 781 height 758
click at [58, 21] on img at bounding box center [49, 19] width 82 height 22
click at [21, 20] on img at bounding box center [49, 19] width 82 height 22
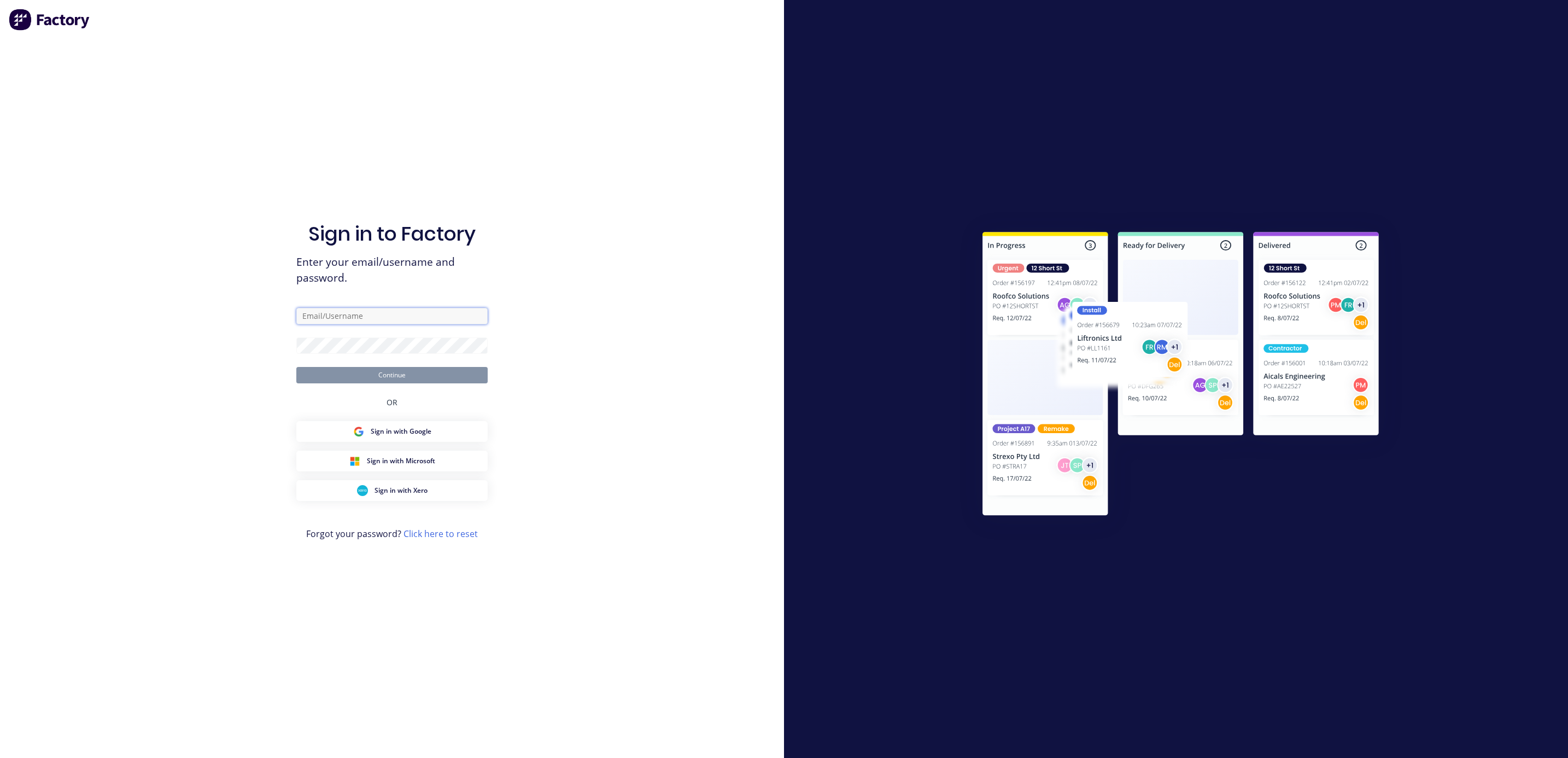
type input "[PERSON_NAME]"
click at [370, 376] on button "Continue" at bounding box center [391, 375] width 191 height 16
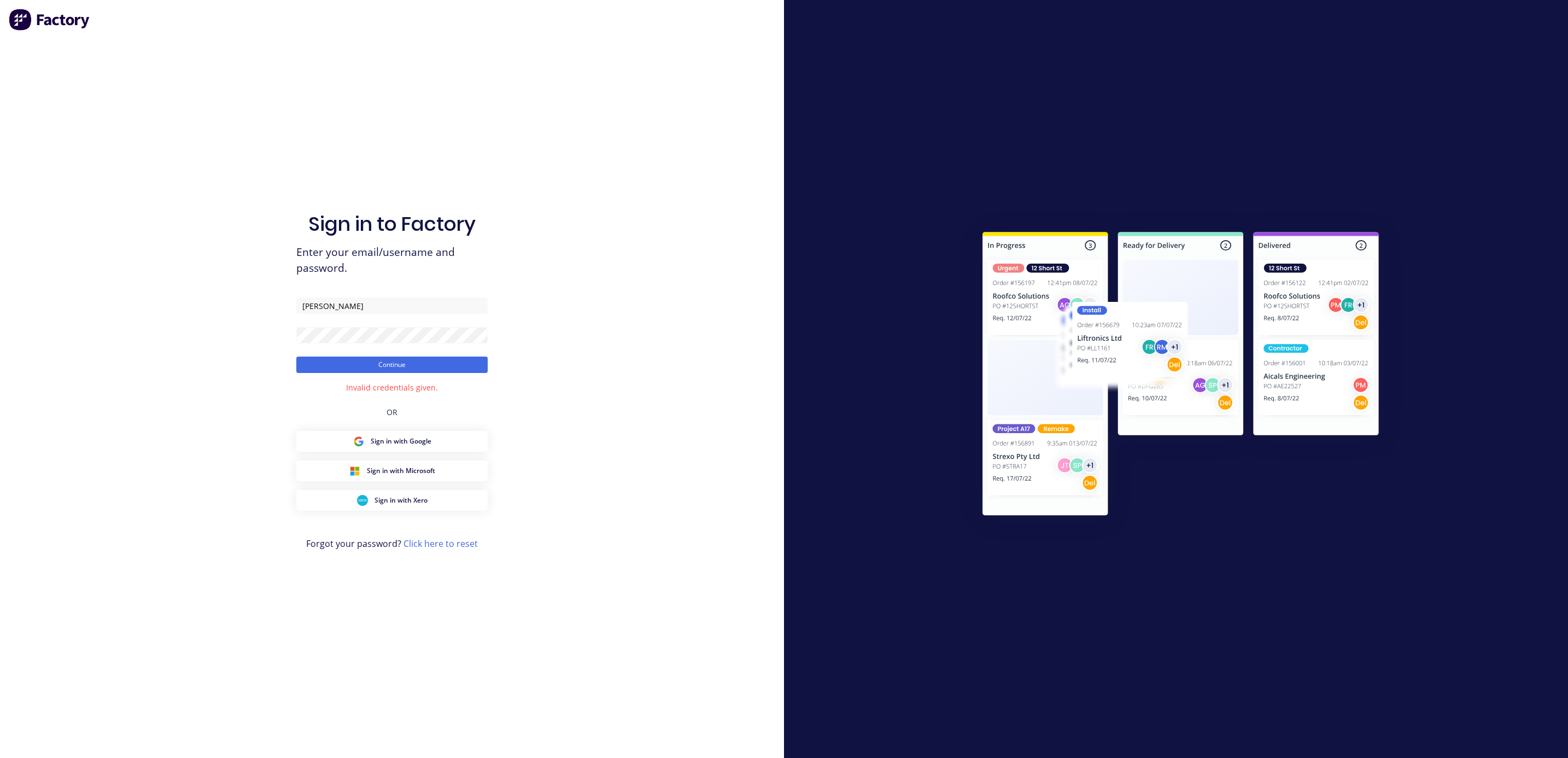
click at [385, 391] on div "Invalid credentials given." at bounding box center [392, 387] width 91 height 11
click at [532, 416] on div "Sign in to Factory Enter your email/username and password. [PERSON_NAME] Contin…" at bounding box center [392, 379] width 784 height 758
